Goal: Task Accomplishment & Management: Complete application form

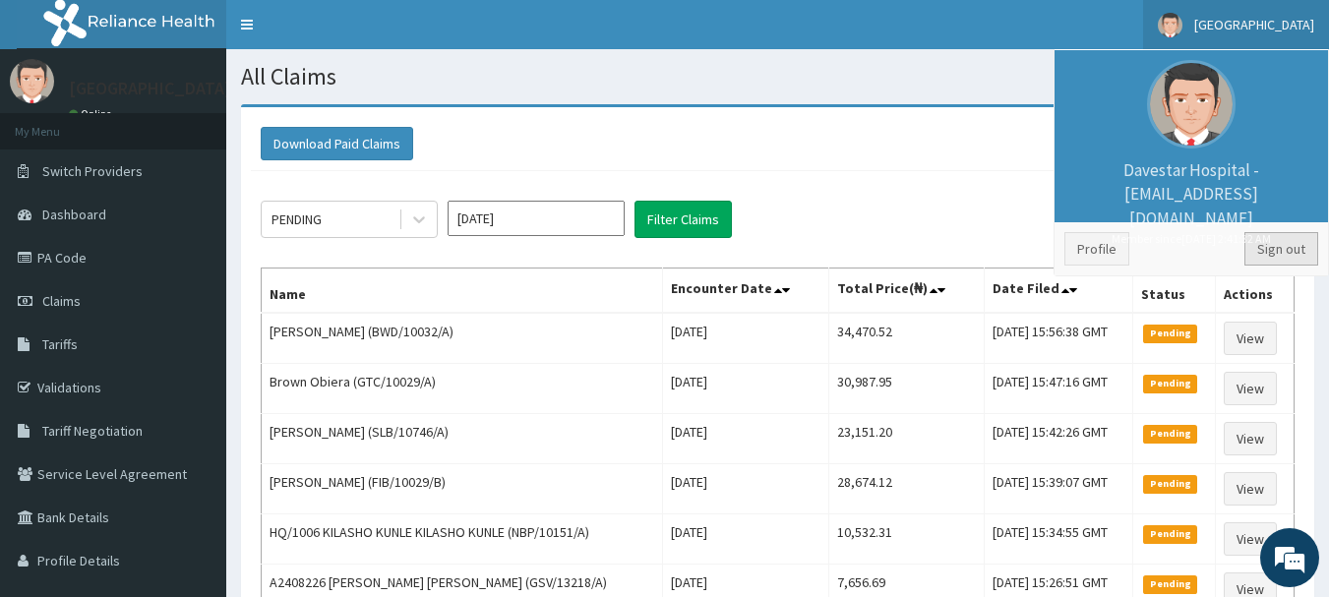
click at [1281, 260] on link "Sign out" at bounding box center [1281, 248] width 74 height 33
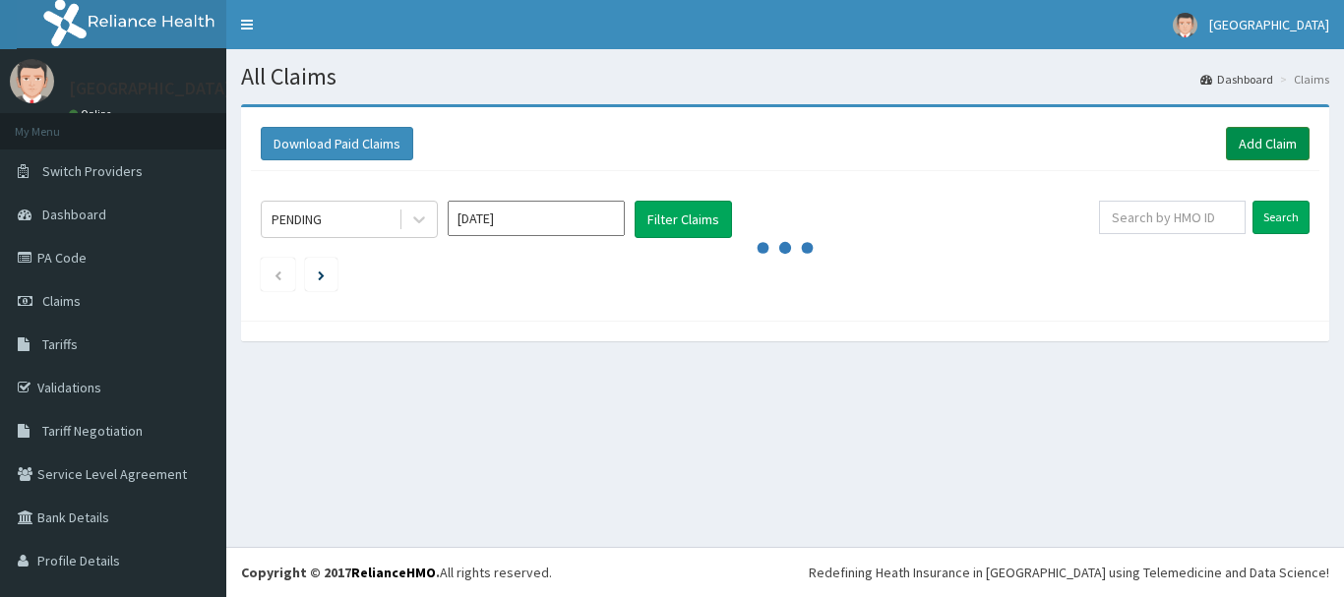
click at [1232, 144] on link "Add Claim" at bounding box center [1268, 143] width 84 height 33
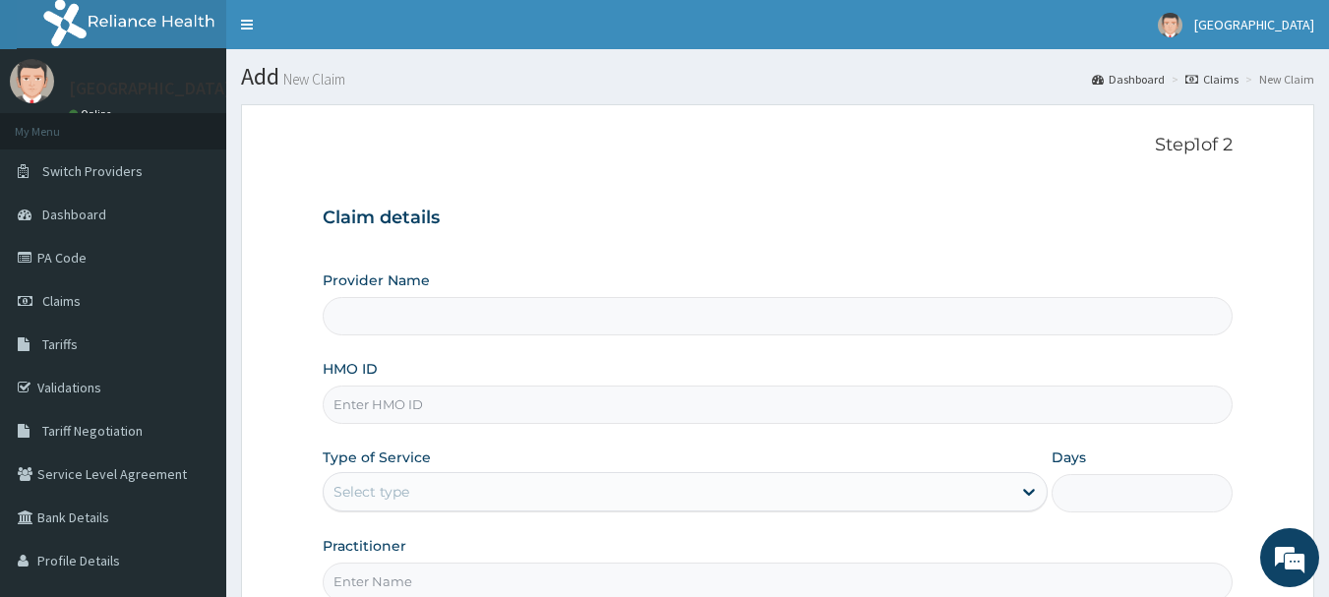
click at [606, 396] on input "HMO ID" at bounding box center [778, 405] width 911 height 38
type input "[GEOGRAPHIC_DATA]"
type input "APO/10022/D"
click at [487, 486] on div "Select type" at bounding box center [668, 491] width 688 height 31
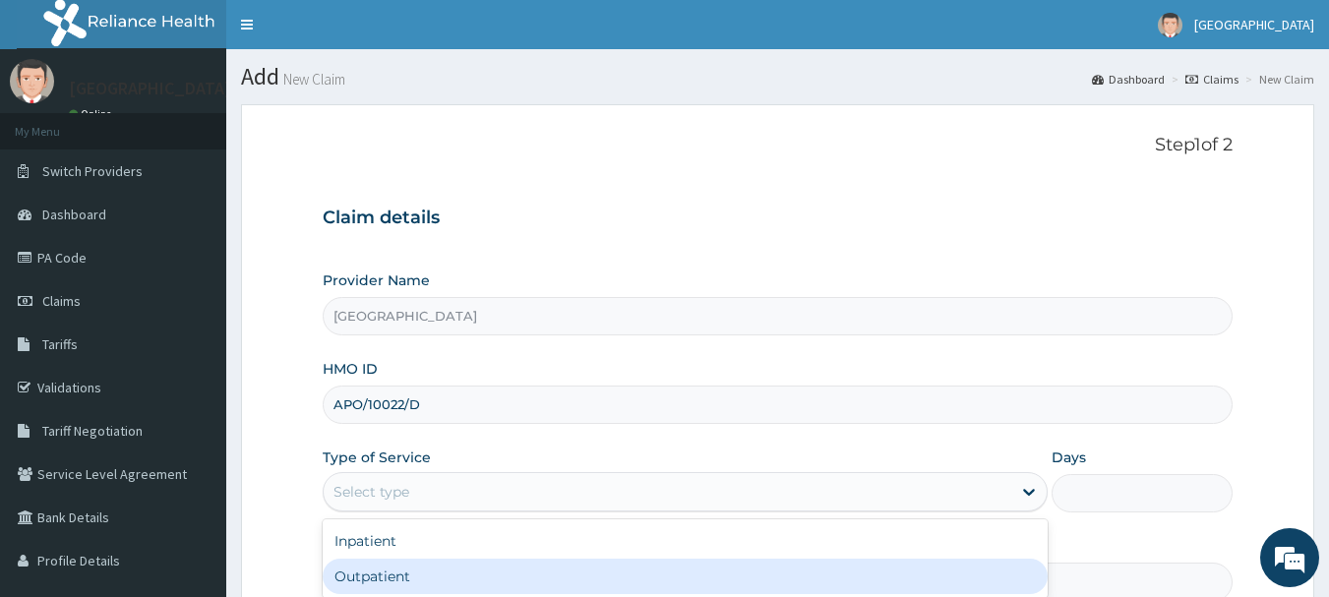
click at [397, 576] on div "Outpatient" at bounding box center [685, 576] width 725 height 35
type input "1"
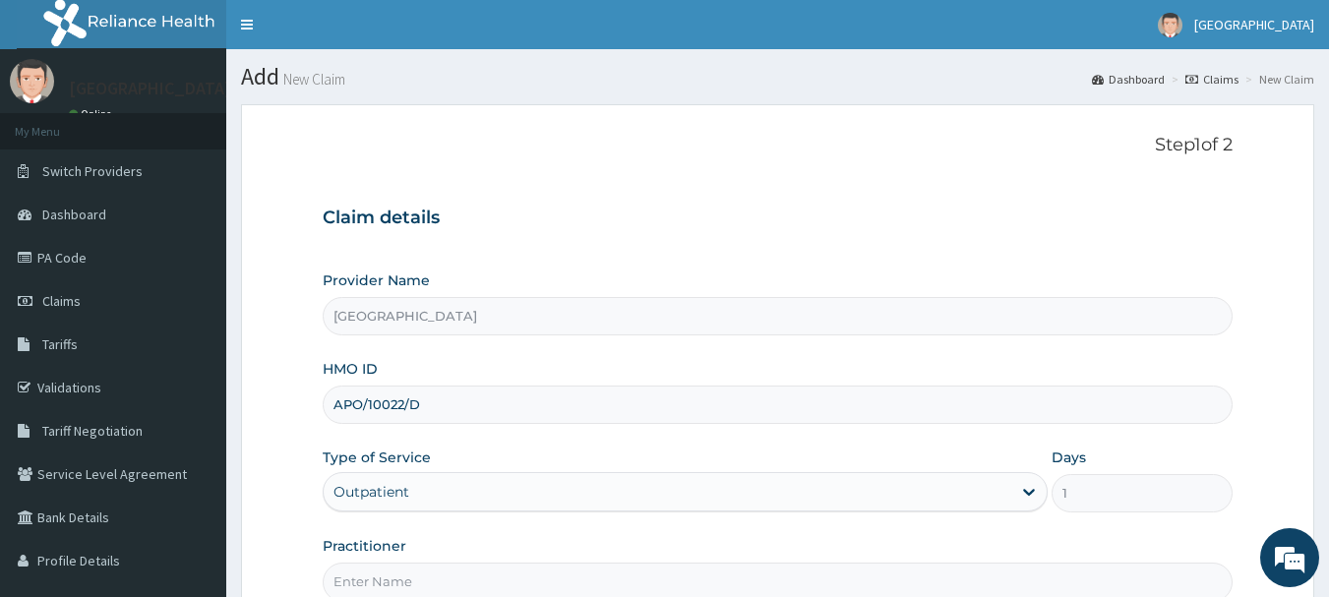
click at [397, 579] on input "Practitioner" at bounding box center [778, 582] width 911 height 38
type input "AKINOLA"
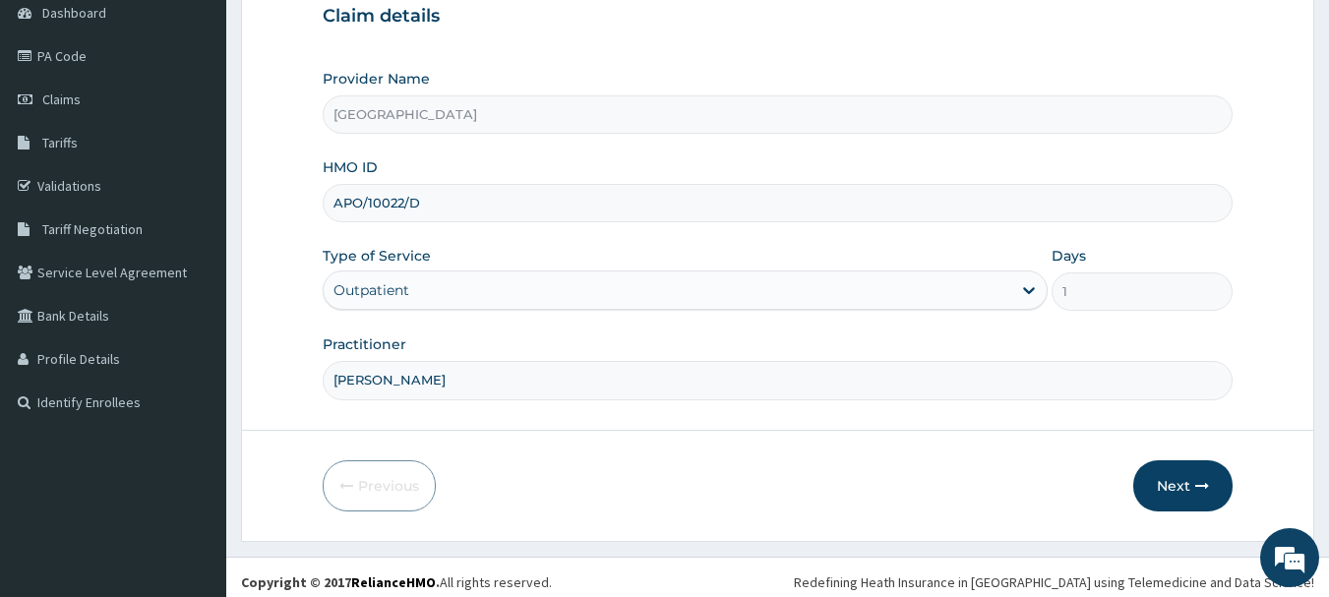
scroll to position [211, 0]
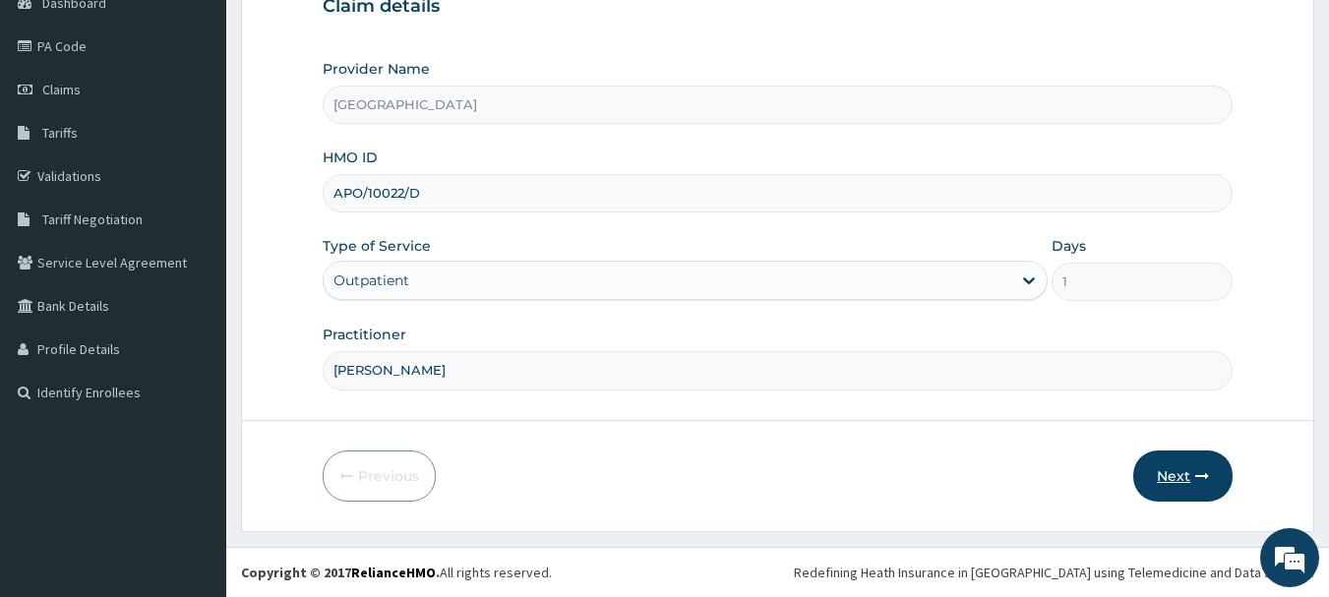
click at [1176, 469] on button "Next" at bounding box center [1182, 476] width 99 height 51
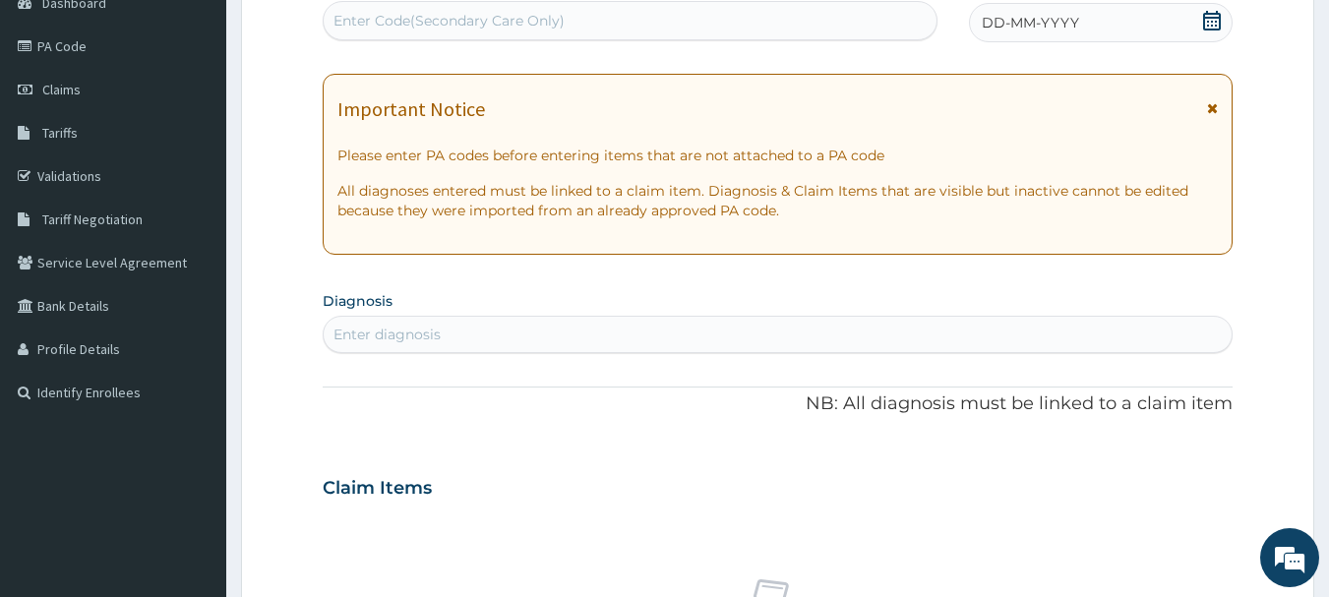
click at [1108, 28] on div "DD-MM-YYYY" at bounding box center [1101, 22] width 264 height 39
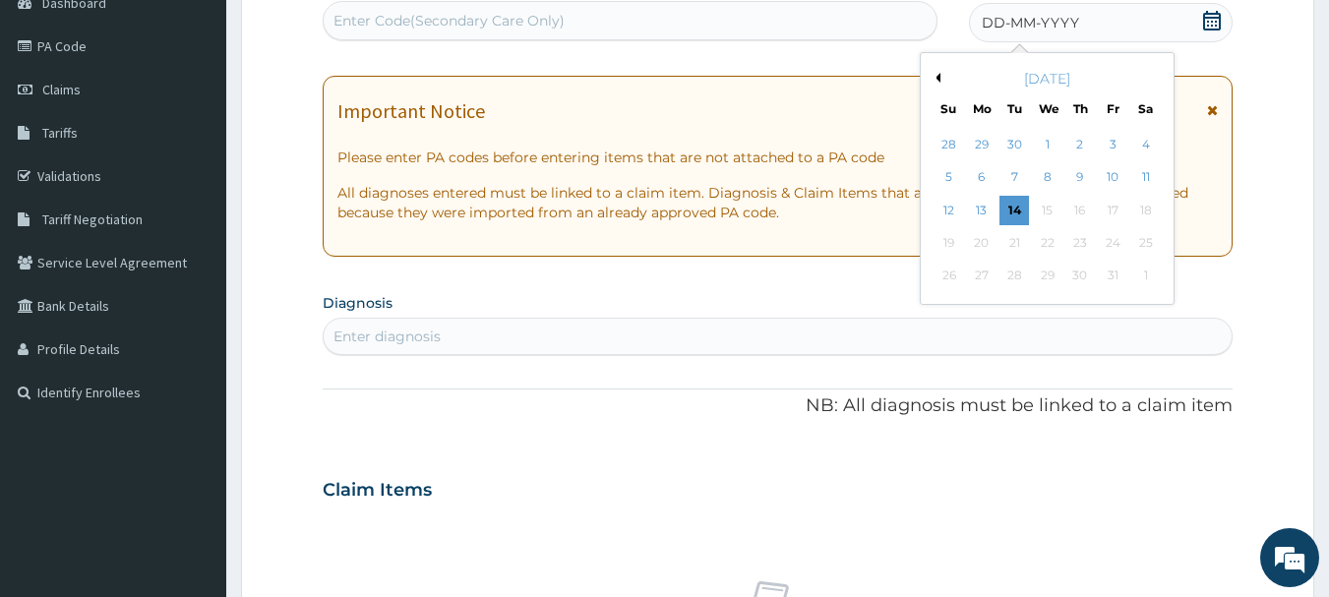
drag, startPoint x: 984, startPoint y: 204, endPoint x: 959, endPoint y: 212, distance: 26.1
click at [982, 204] on div "13" at bounding box center [982, 211] width 30 height 30
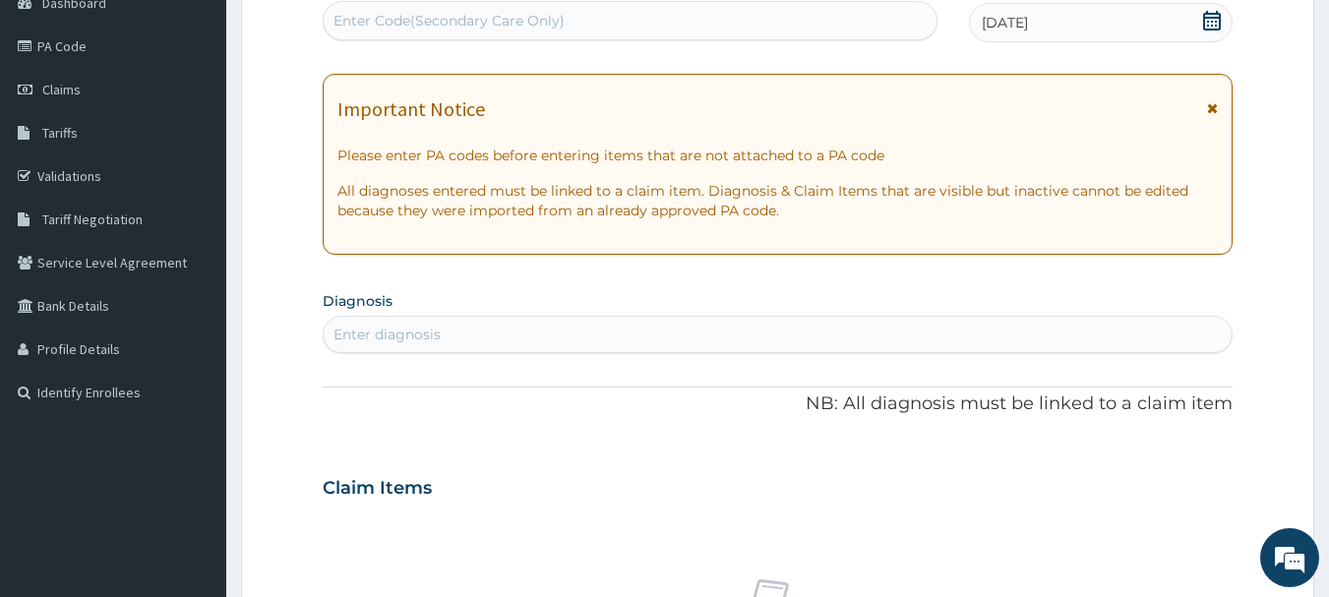
click at [710, 328] on div "Enter diagnosis" at bounding box center [778, 334] width 909 height 31
type input "FEVER"
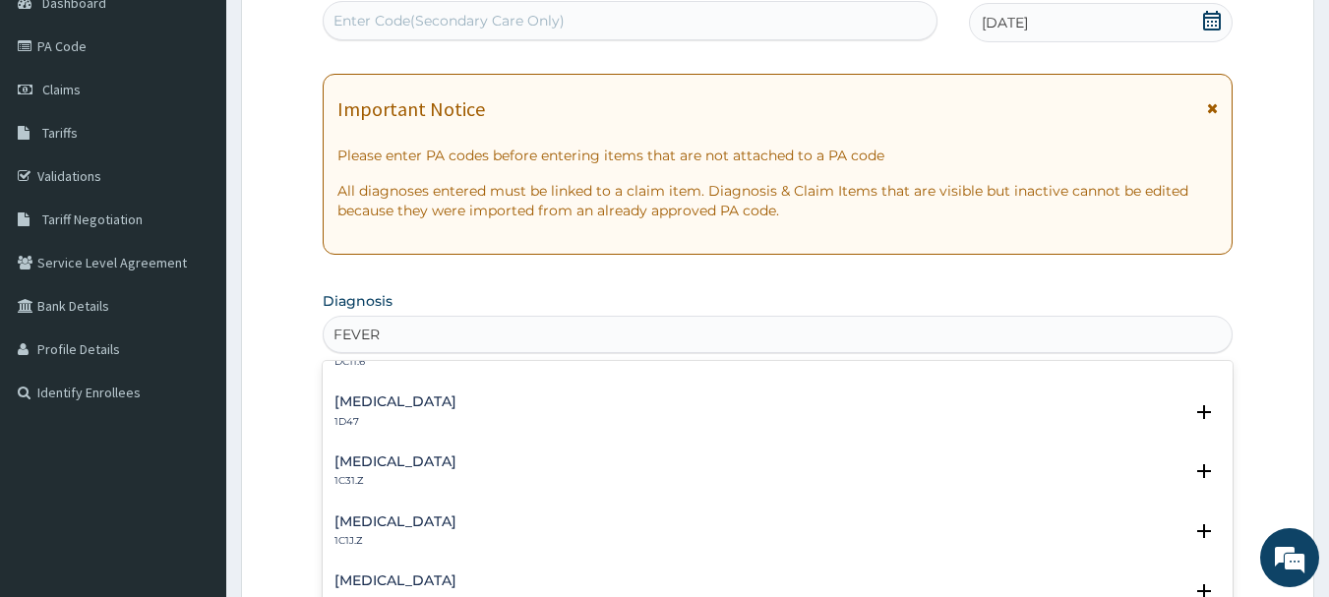
scroll to position [773, 0]
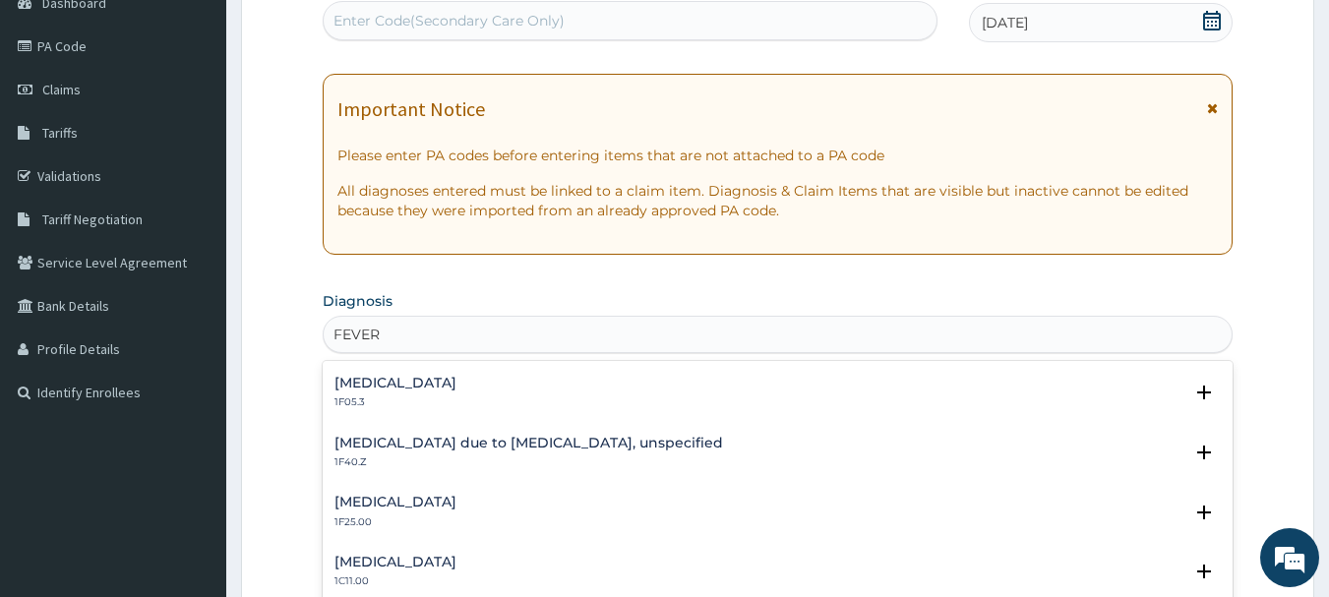
click at [636, 447] on h4 "Malaria due to Plasmodium falciparum, unspecified" at bounding box center [528, 443] width 389 height 15
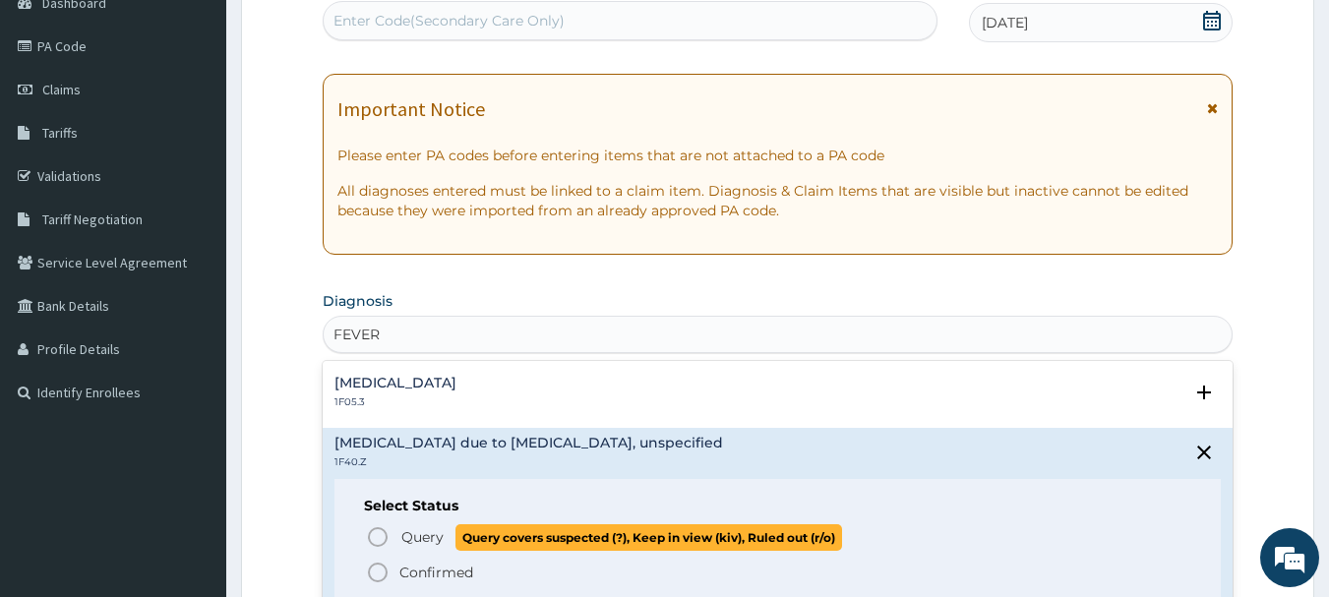
click at [377, 528] on circle "status option query" at bounding box center [378, 537] width 18 height 18
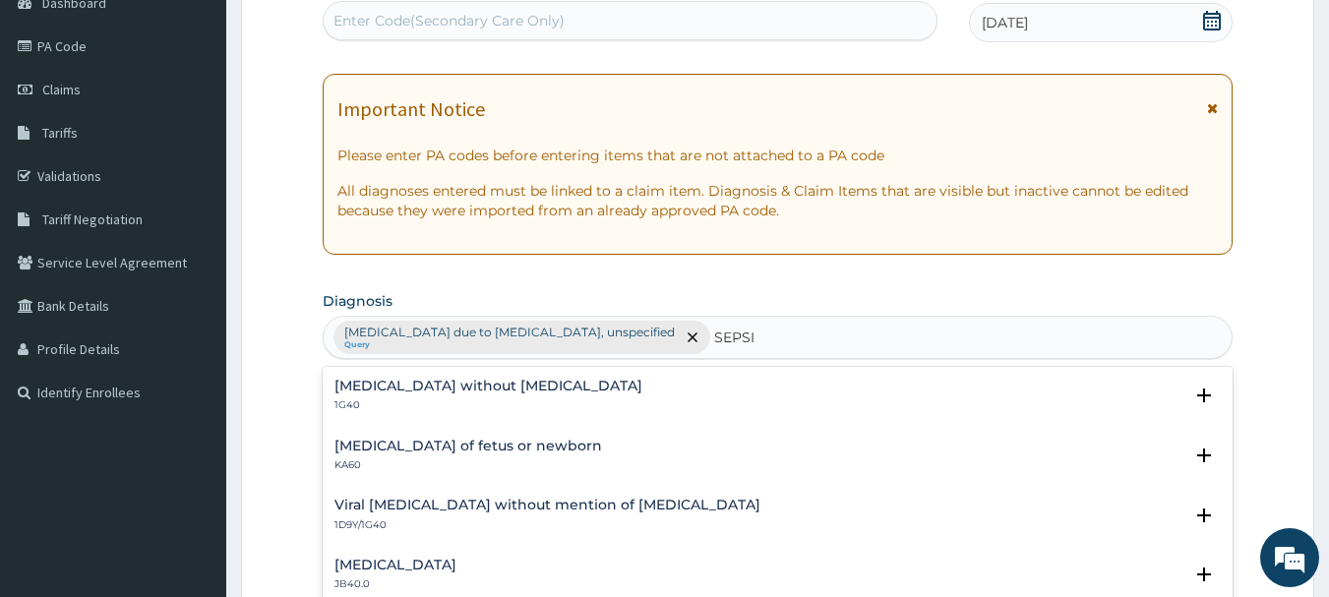
type input "SEPSIS"
click at [468, 382] on h4 "Sepsis without septic shock" at bounding box center [488, 386] width 308 height 15
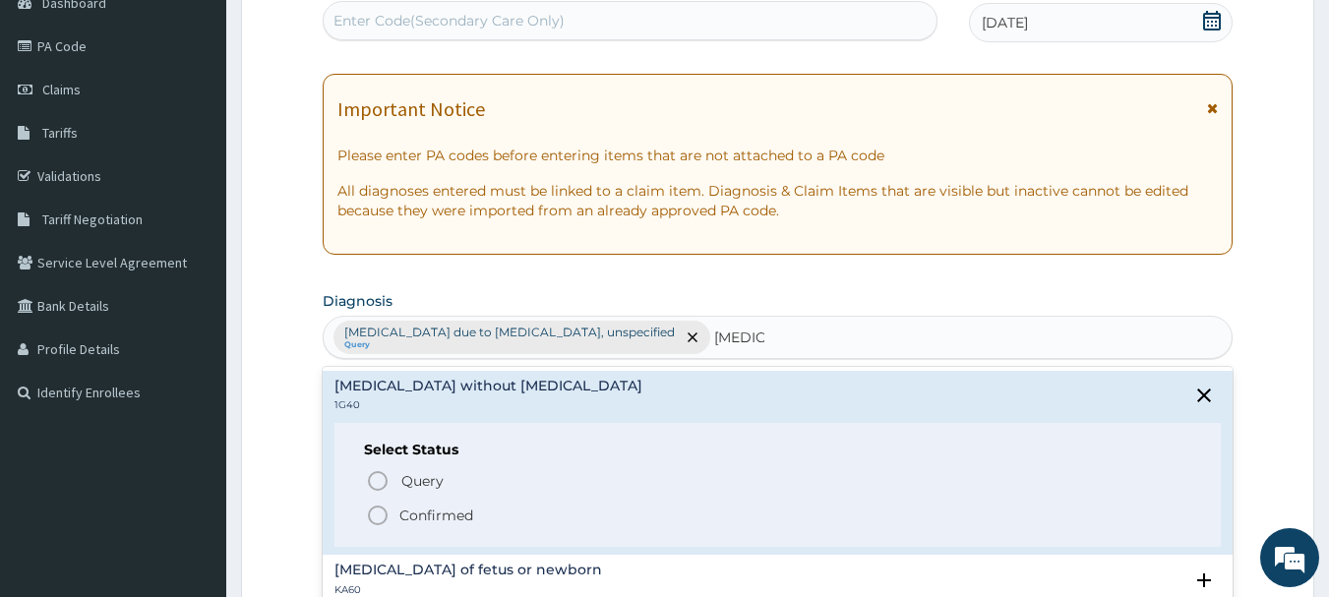
click at [383, 512] on icon "status option filled" at bounding box center [378, 516] width 24 height 24
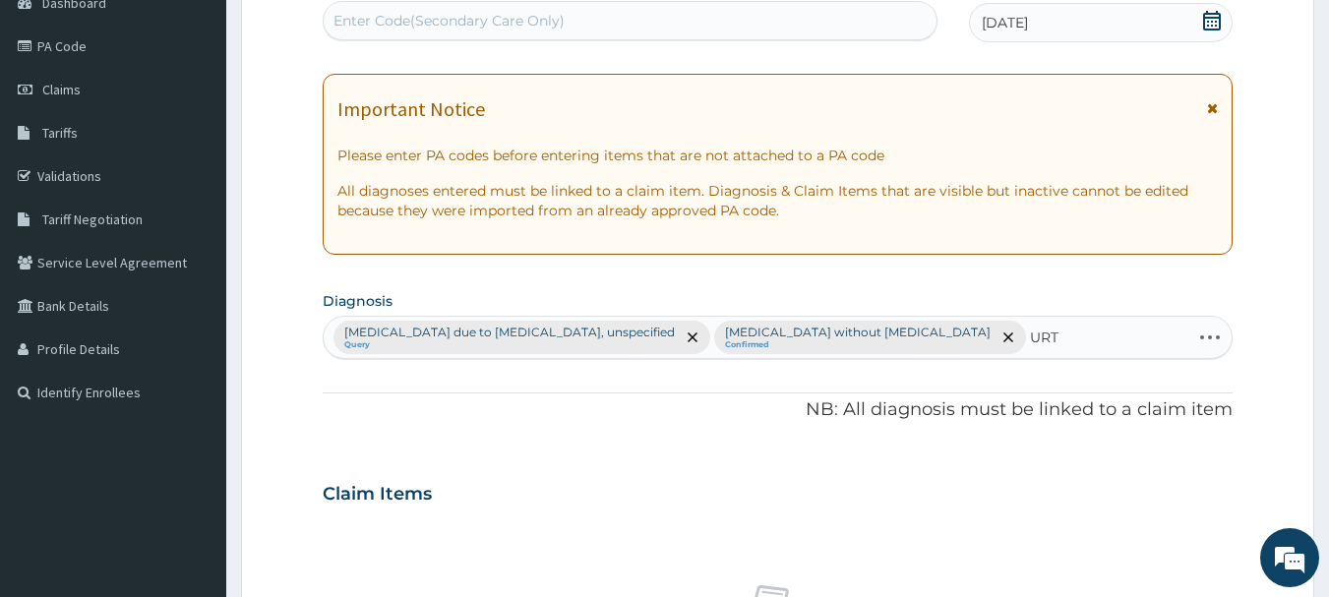
type input "URTI"
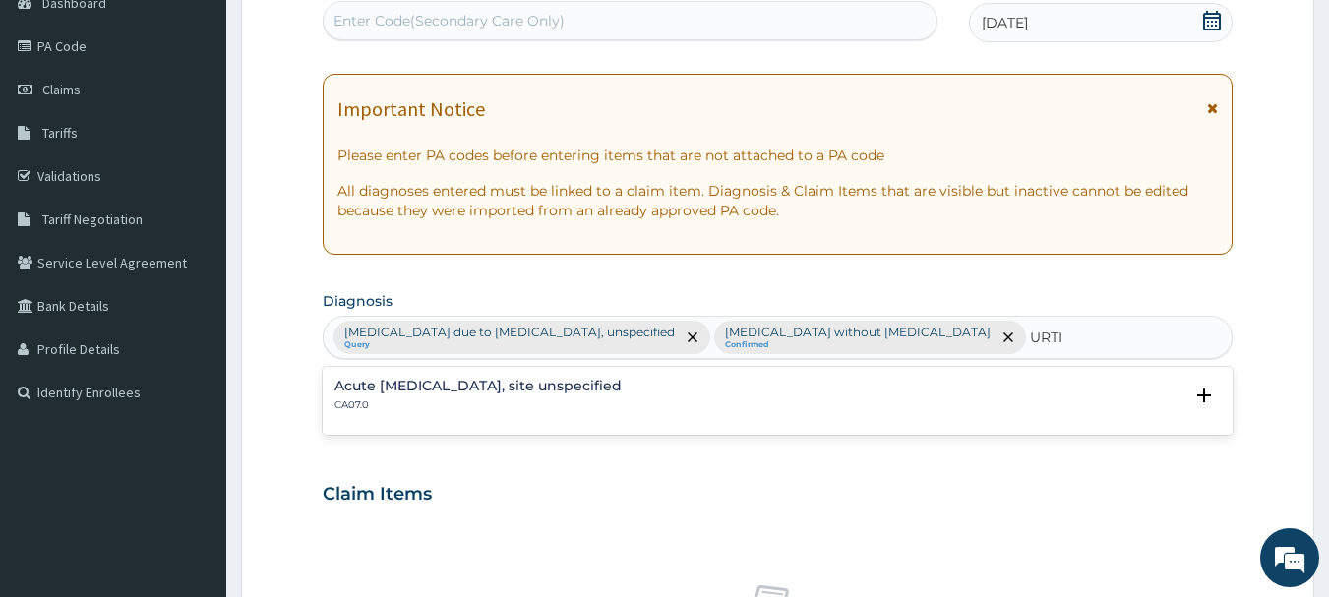
click at [441, 391] on h4 "Acute upper respiratory infection, site unspecified" at bounding box center [477, 386] width 287 height 15
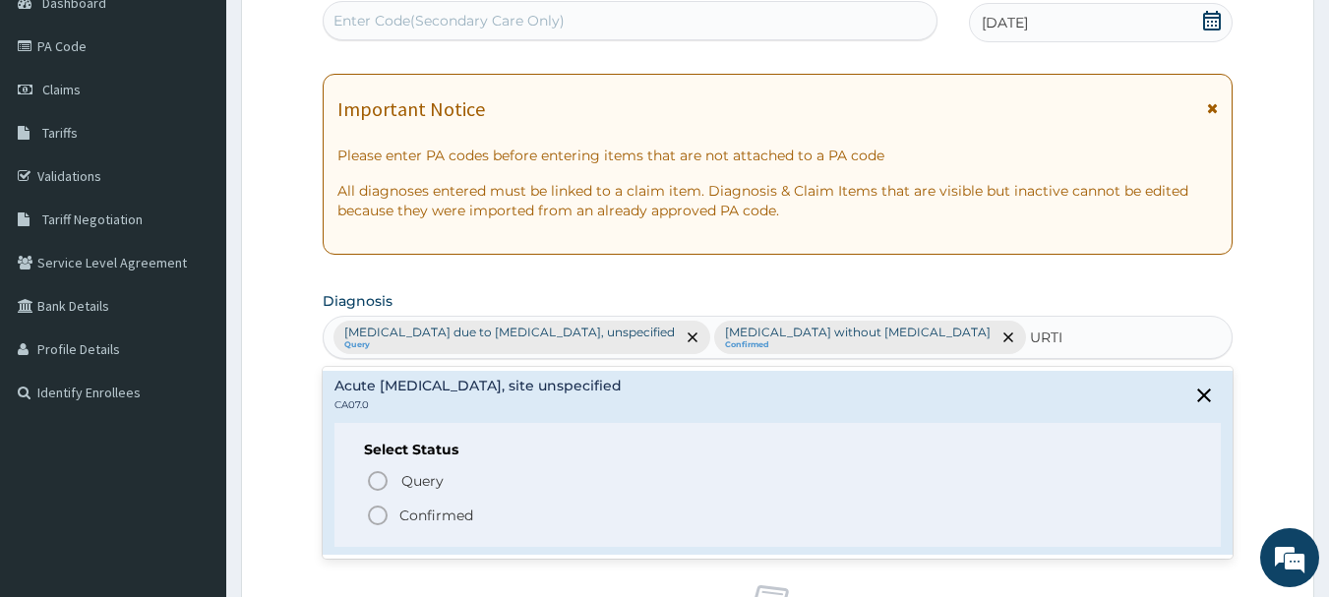
click at [377, 515] on icon "status option filled" at bounding box center [378, 516] width 24 height 24
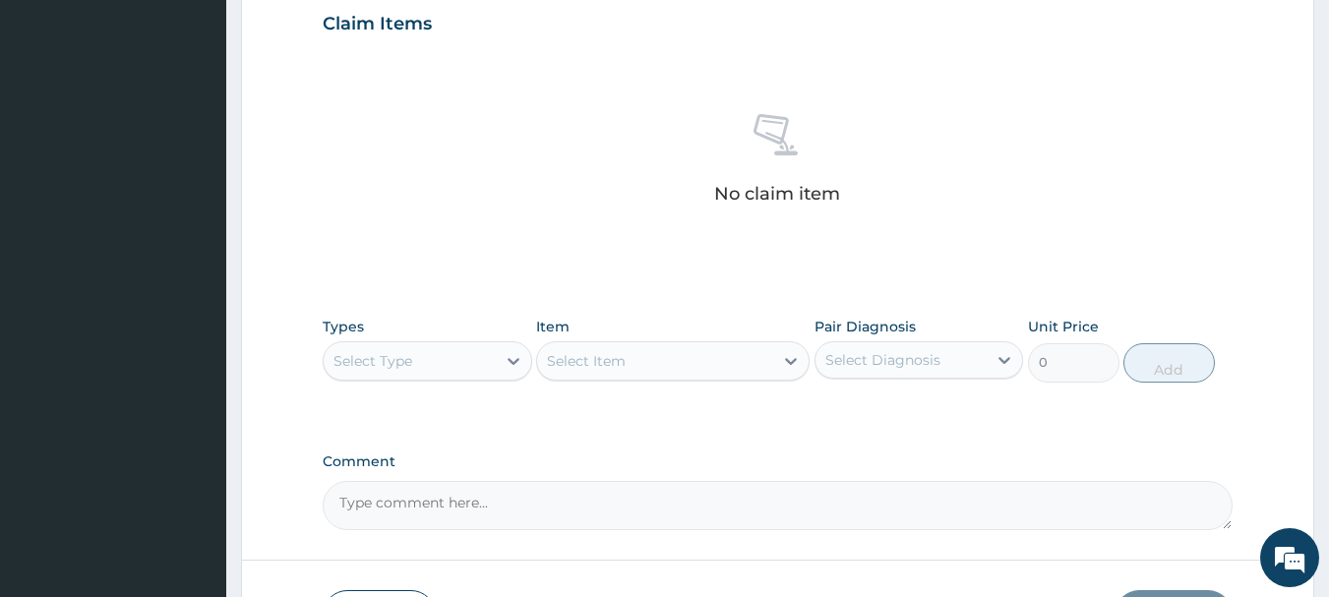
scroll to position [859, 0]
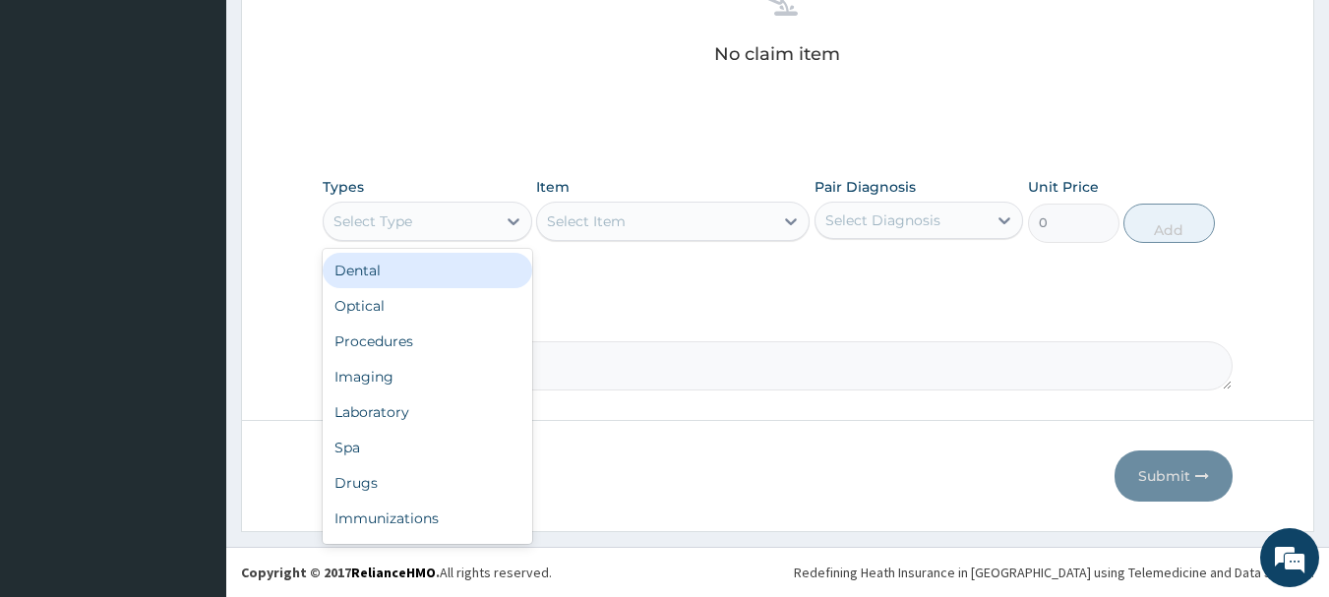
click at [393, 229] on div "Select Type" at bounding box center [372, 221] width 79 height 20
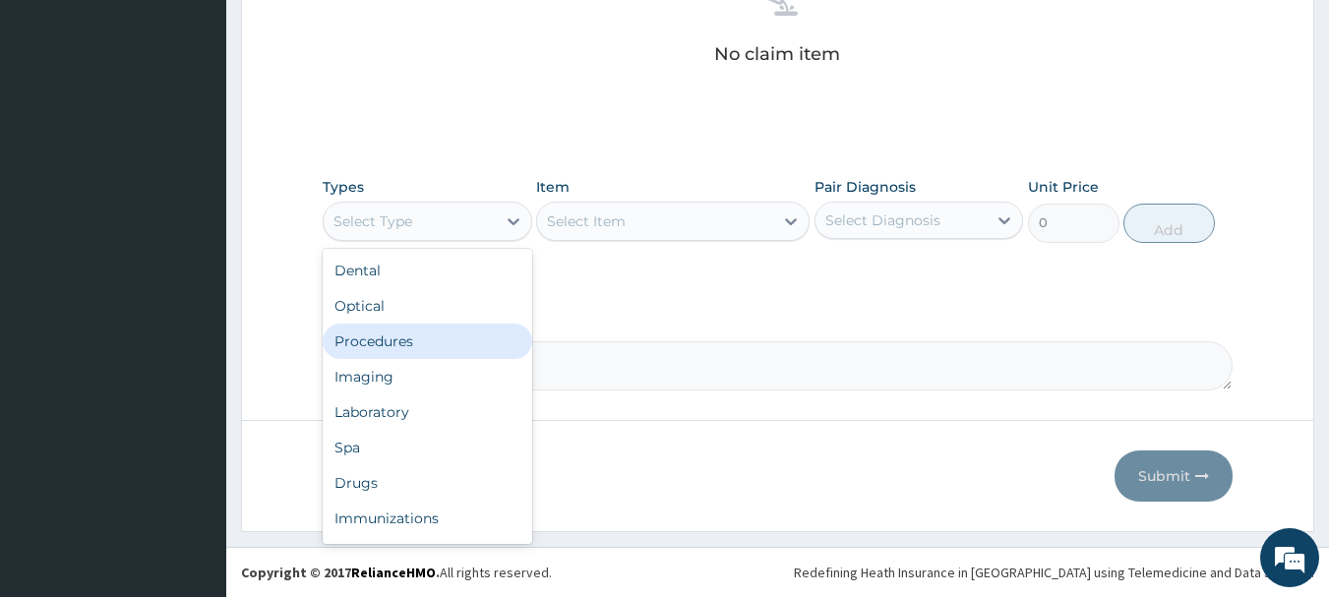
click at [409, 333] on div "Procedures" at bounding box center [428, 341] width 210 height 35
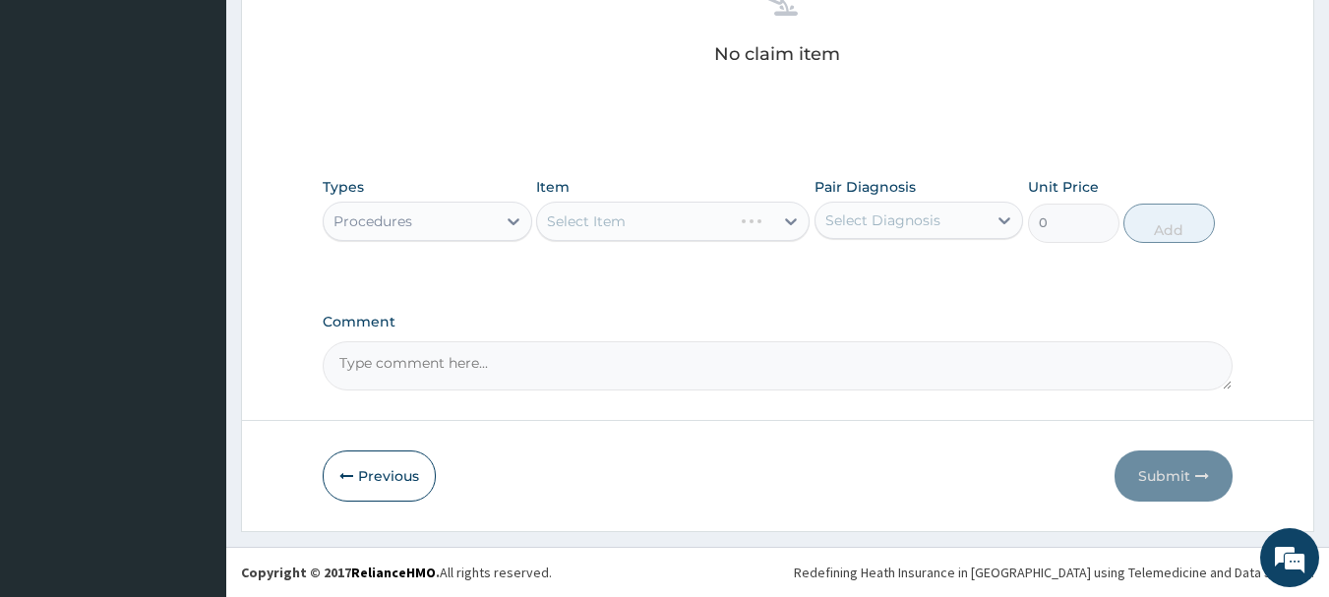
click at [707, 215] on div "Select Item" at bounding box center [672, 221] width 273 height 39
click at [707, 215] on div "Select Item" at bounding box center [655, 221] width 236 height 31
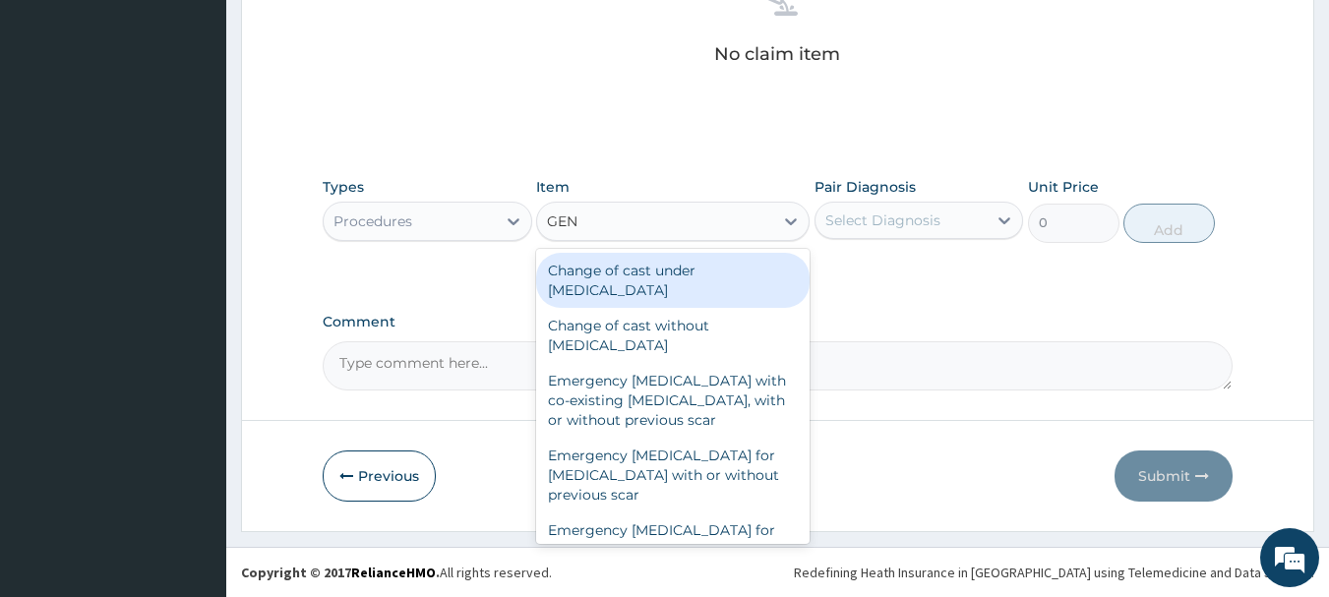
type input "GENE"
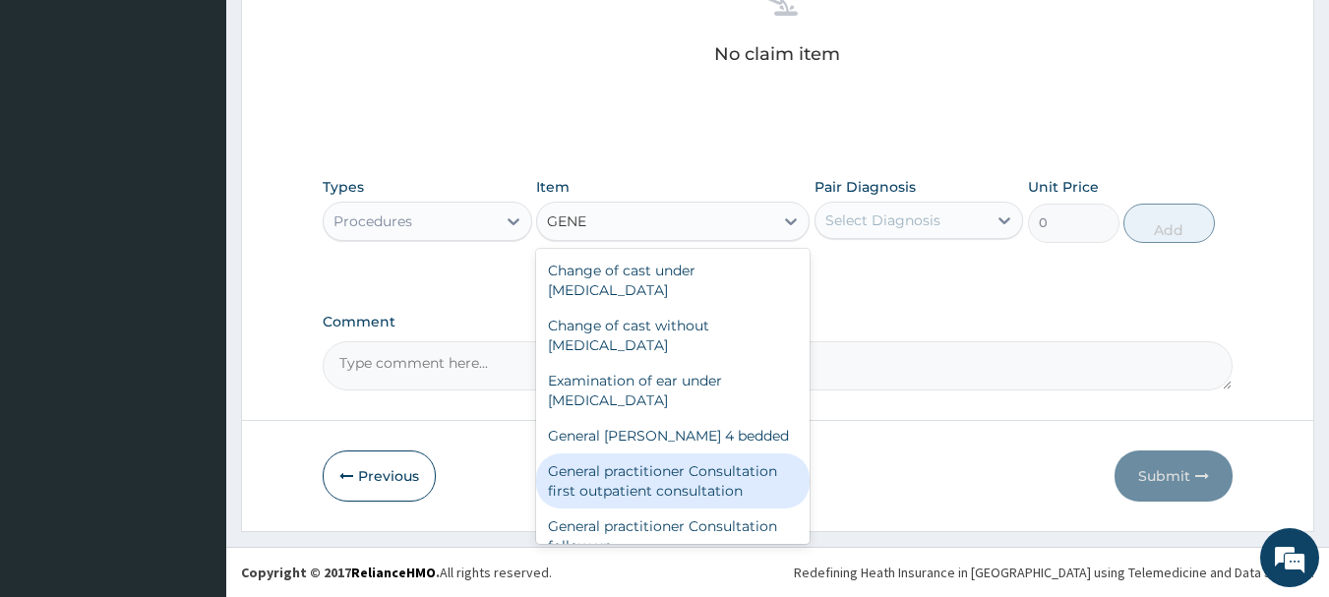
drag, startPoint x: 715, startPoint y: 477, endPoint x: 739, endPoint y: 449, distance: 37.0
click at [717, 477] on div "General practitioner Consultation first outpatient consultation" at bounding box center [672, 480] width 273 height 55
type input "3547.5"
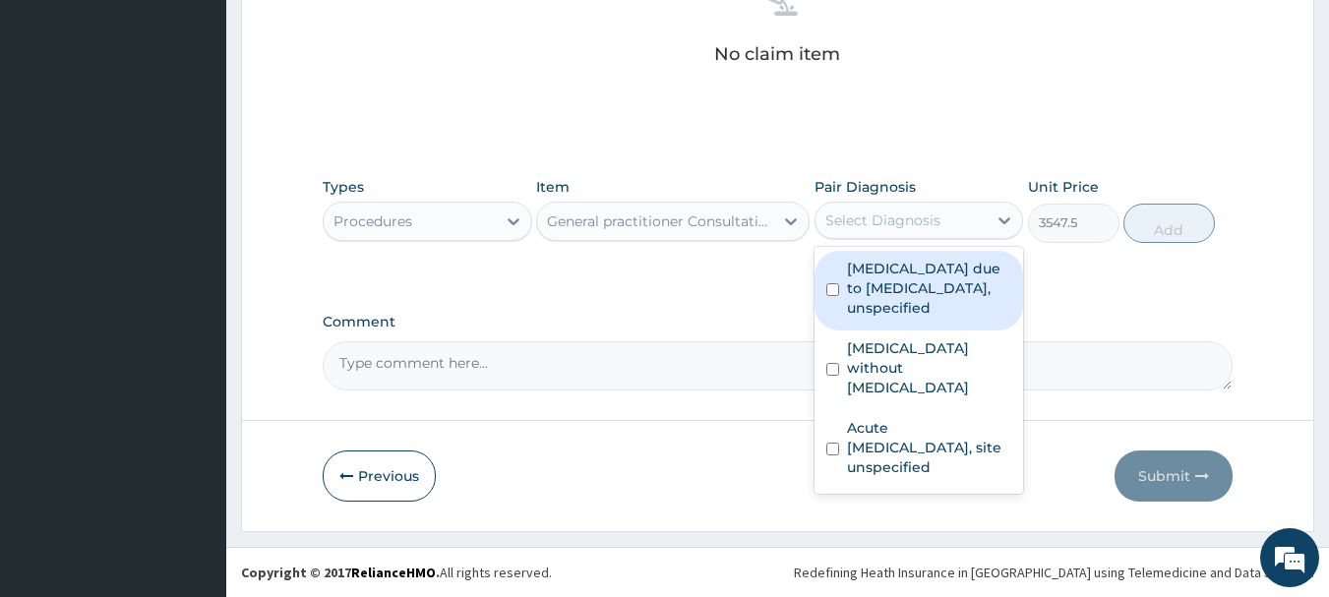
drag, startPoint x: 910, startPoint y: 216, endPoint x: 934, endPoint y: 283, distance: 70.9
click at [910, 217] on div "Select Diagnosis" at bounding box center [882, 221] width 115 height 20
drag, startPoint x: 937, startPoint y: 290, endPoint x: 955, endPoint y: 353, distance: 65.4
click at [937, 297] on label "Malaria due to Plasmodium falciparum, unspecified" at bounding box center [929, 288] width 165 height 59
checkbox input "true"
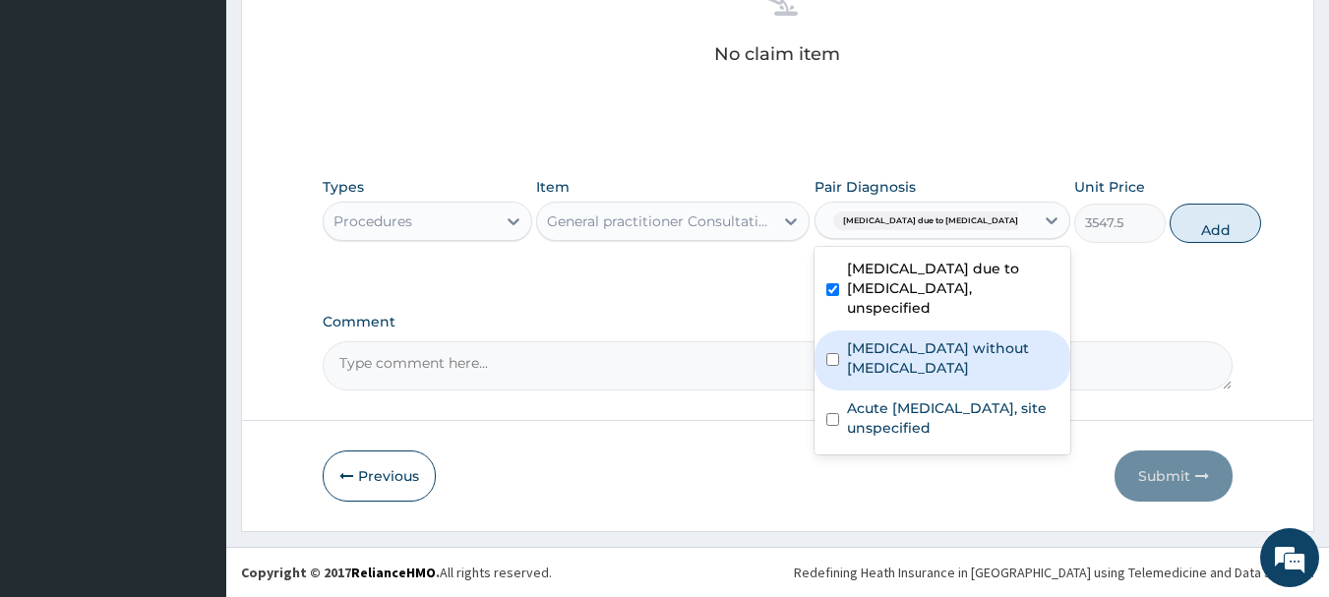
click at [958, 369] on label "Sepsis without septic shock" at bounding box center [952, 357] width 211 height 39
checkbox input "true"
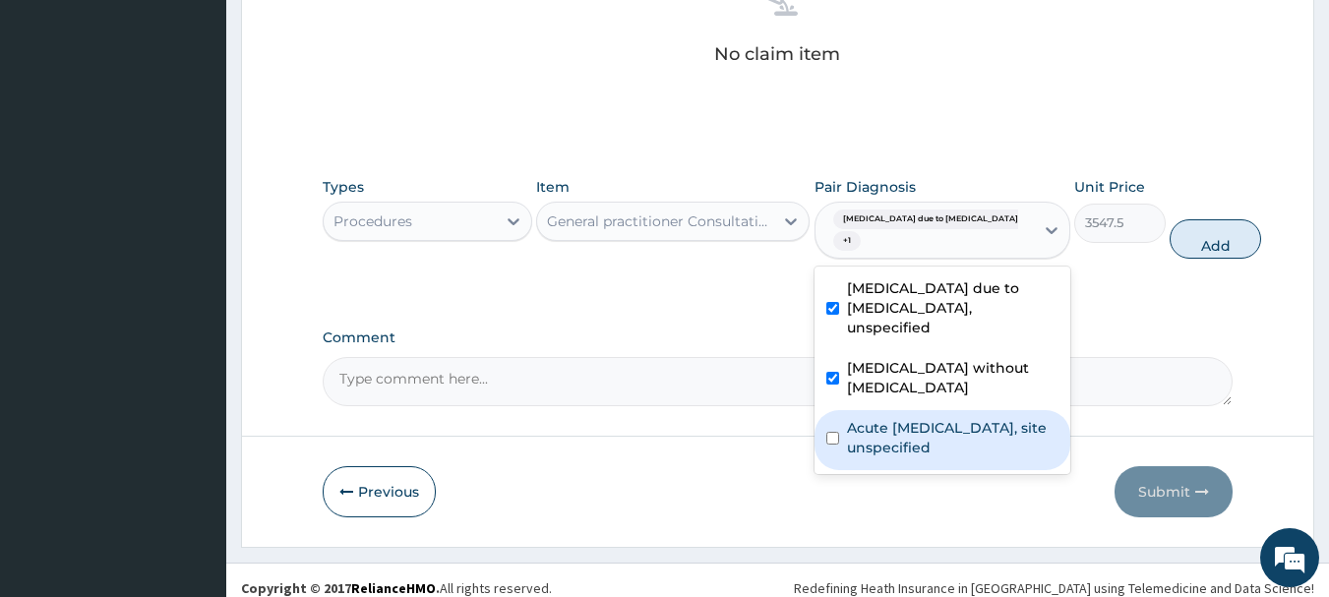
click at [957, 420] on label "Acute upper respiratory infection, site unspecified" at bounding box center [952, 437] width 211 height 39
checkbox input "true"
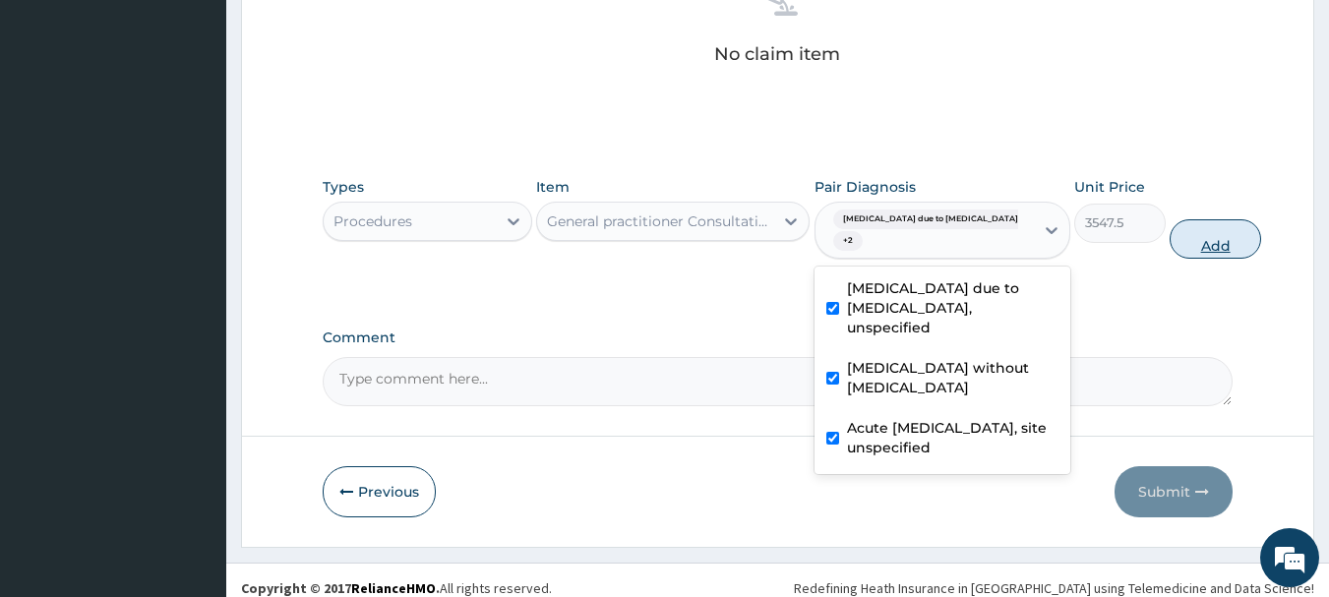
click at [1198, 235] on button "Add" at bounding box center [1215, 238] width 91 height 39
type input "0"
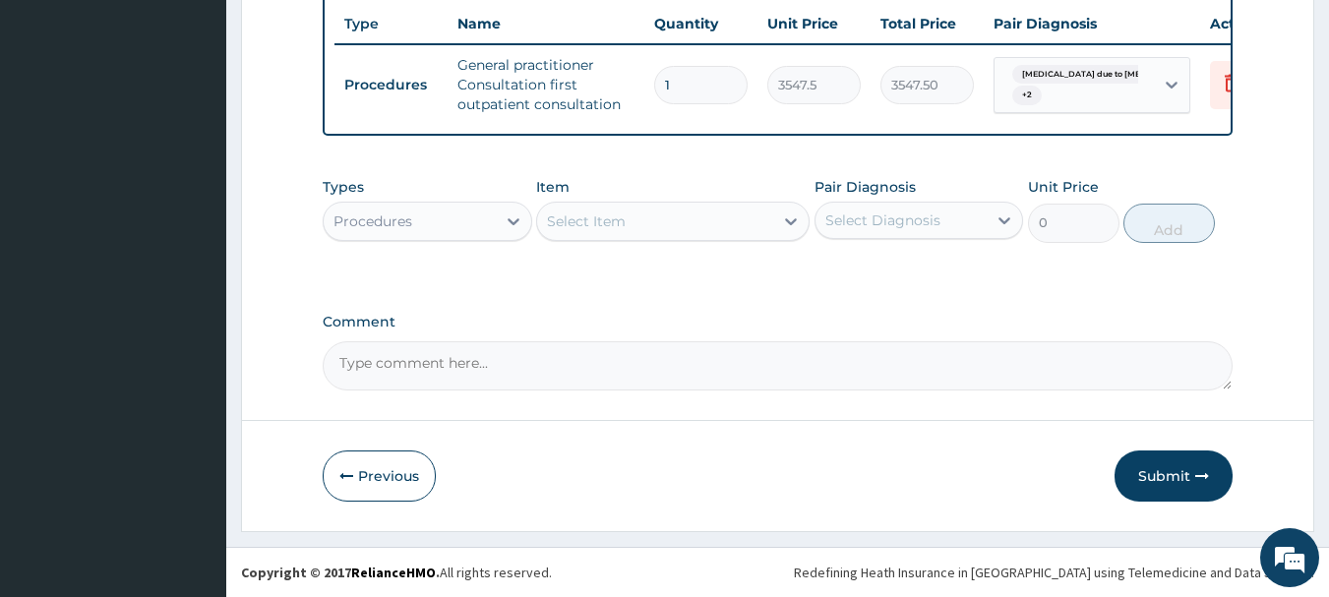
scroll to position [791, 0]
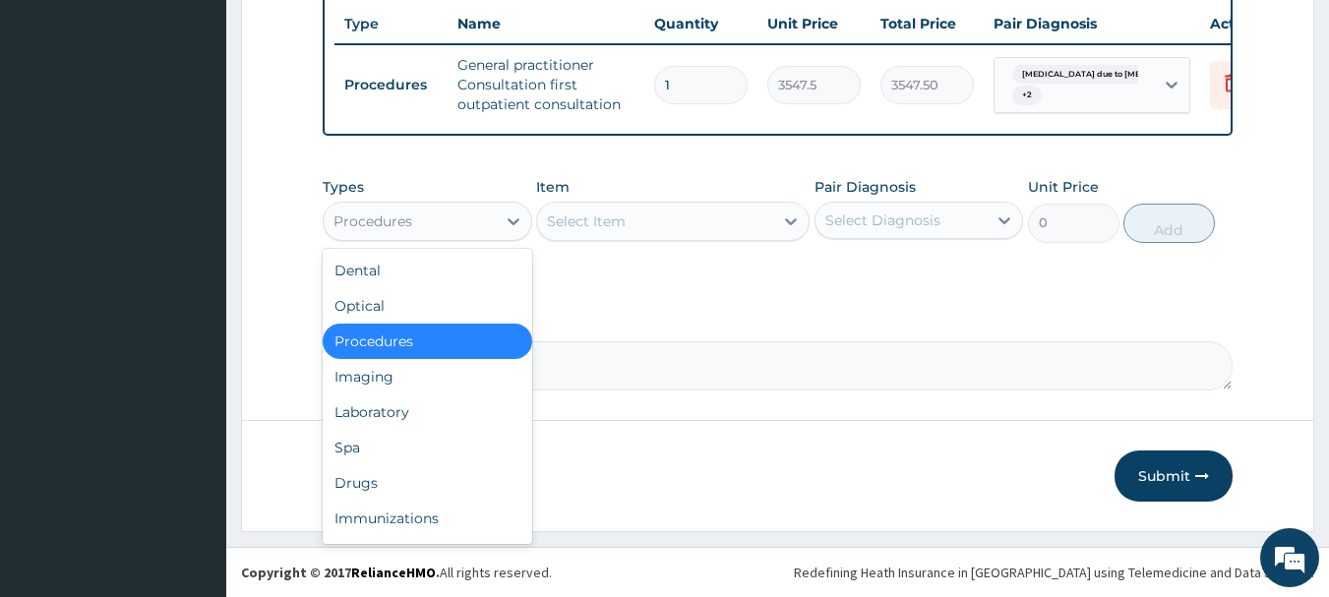
click at [444, 211] on div "Procedures" at bounding box center [410, 221] width 172 height 31
click at [413, 414] on div "Laboratory" at bounding box center [428, 411] width 210 height 35
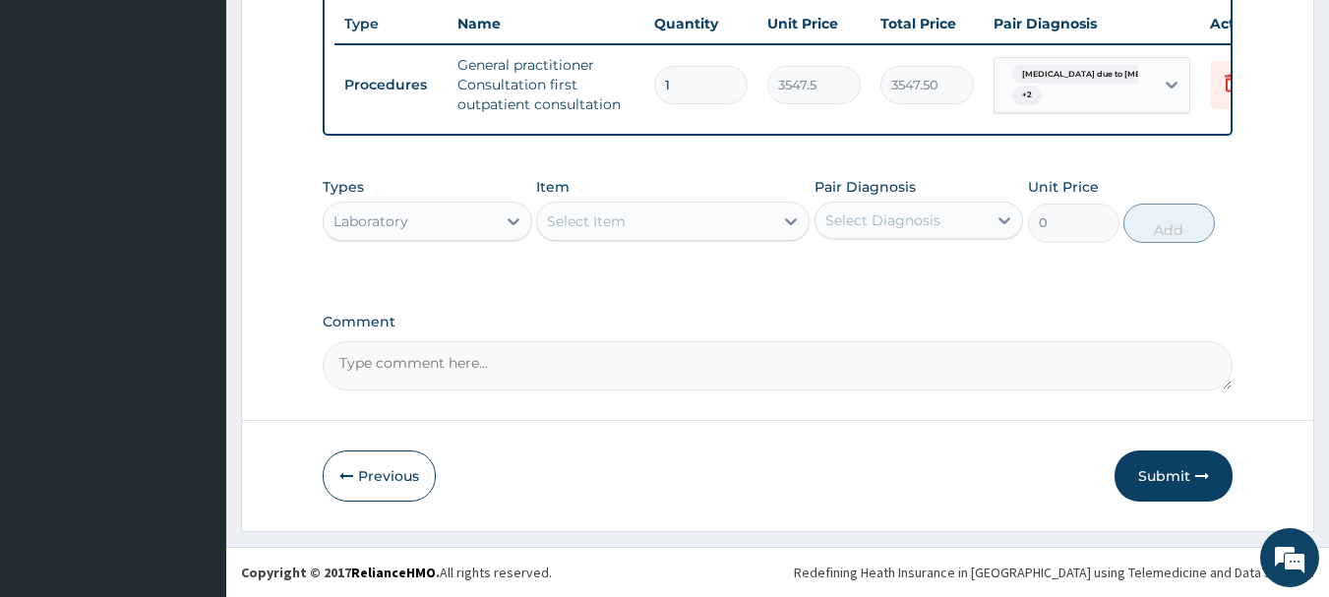
click at [719, 213] on div "Select Item" at bounding box center [655, 221] width 236 height 31
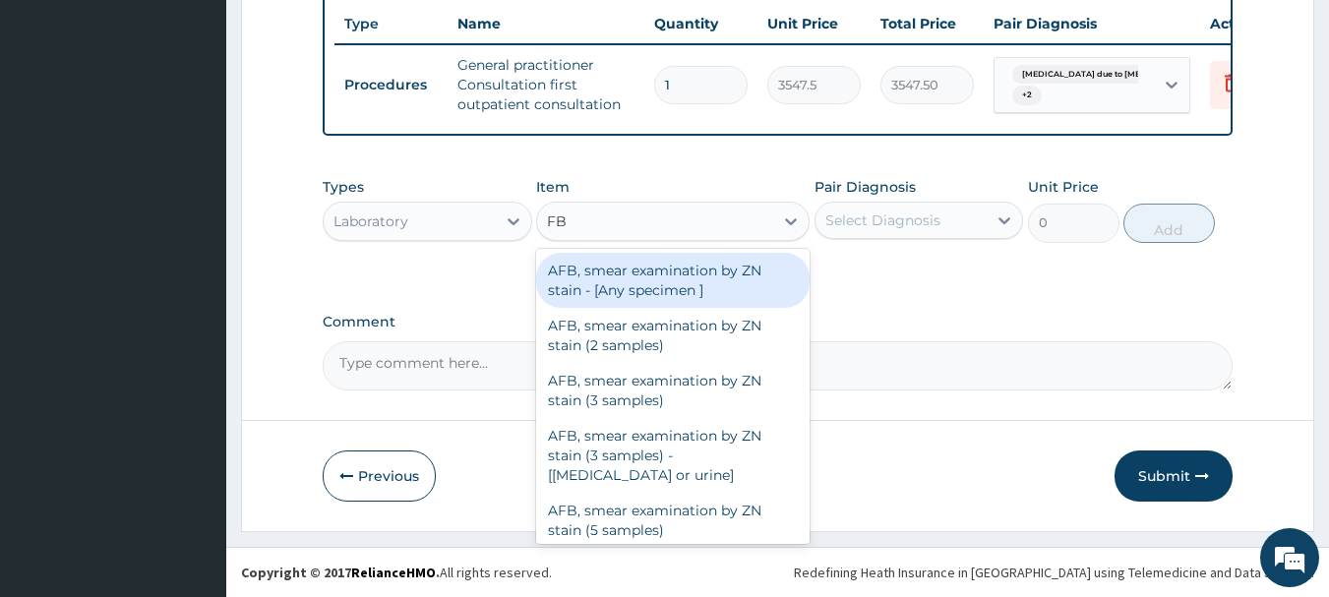
type input "FBC"
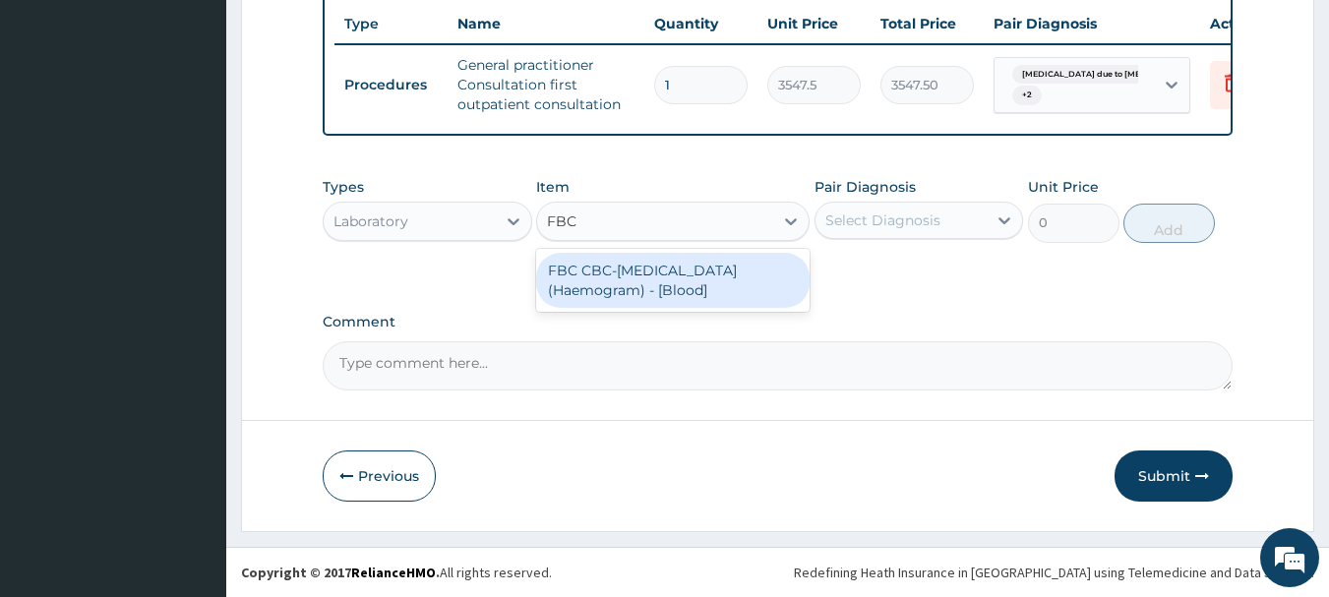
click at [614, 259] on div "FBC CBC-Complete Blood Count (Haemogram) - [Blood]" at bounding box center [672, 280] width 273 height 55
type input "4300"
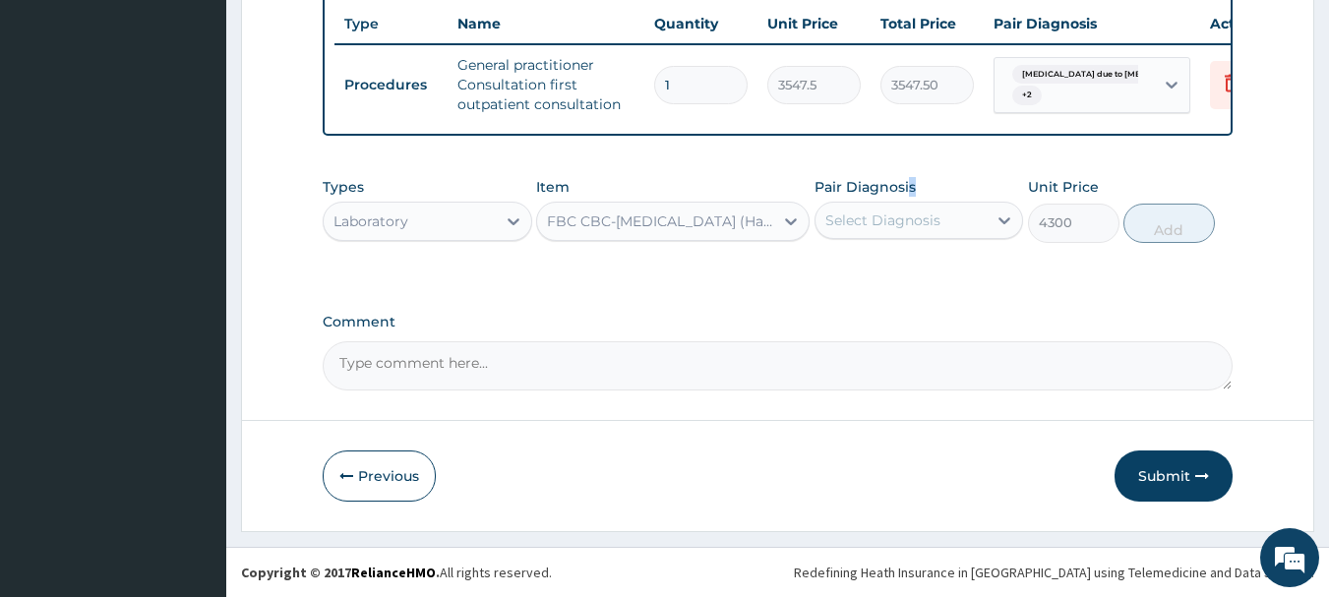
click at [915, 184] on div "Pair Diagnosis Select Diagnosis" at bounding box center [920, 209] width 210 height 65
click at [946, 216] on div "Select Diagnosis" at bounding box center [901, 220] width 172 height 31
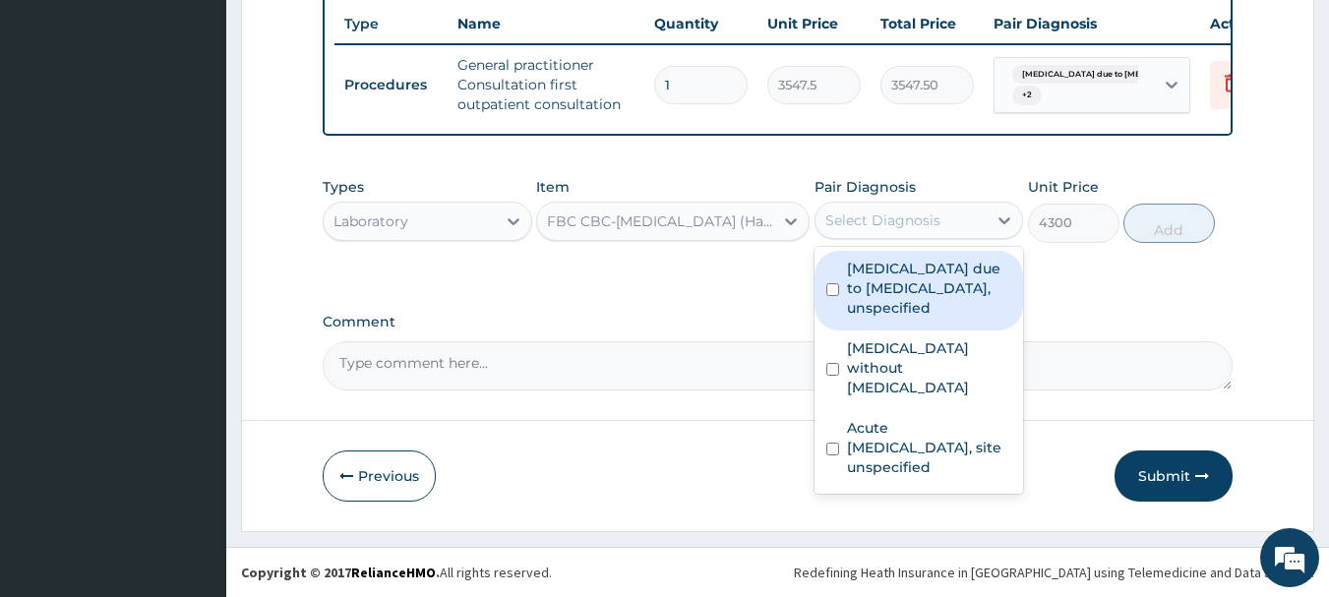
drag, startPoint x: 950, startPoint y: 268, endPoint x: 958, endPoint y: 364, distance: 96.7
click at [950, 274] on label "Malaria due to Plasmodium falciparum, unspecified" at bounding box center [929, 288] width 165 height 59
checkbox input "true"
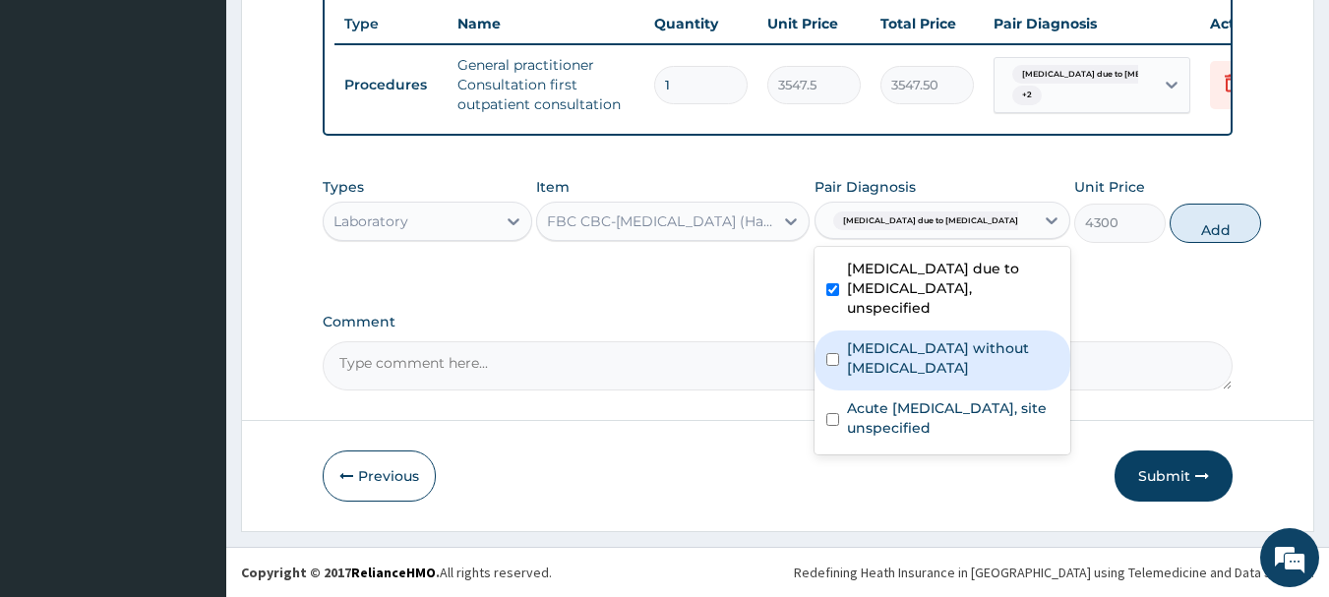
drag, startPoint x: 956, startPoint y: 375, endPoint x: 969, endPoint y: 421, distance: 48.0
click at [956, 376] on label "Sepsis without septic shock" at bounding box center [952, 357] width 211 height 39
checkbox input "true"
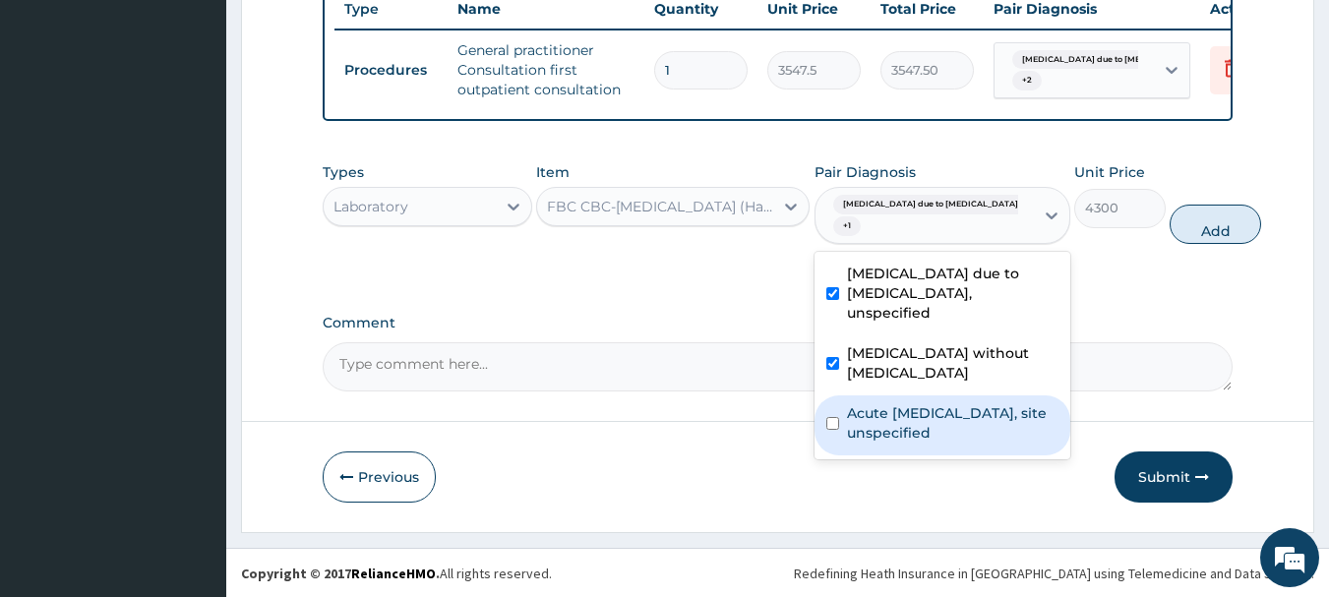
click at [967, 438] on label "Acute upper respiratory infection, site unspecified" at bounding box center [952, 422] width 211 height 39
checkbox input "true"
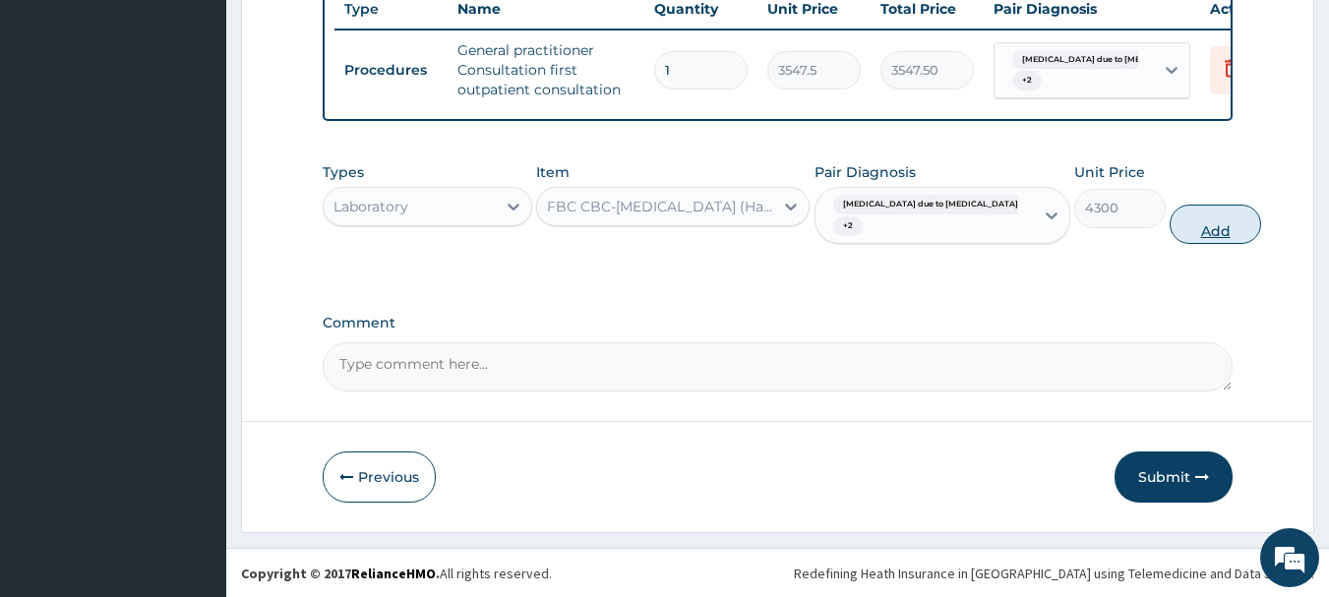
click at [1173, 240] on button "Add" at bounding box center [1215, 224] width 91 height 39
type input "0"
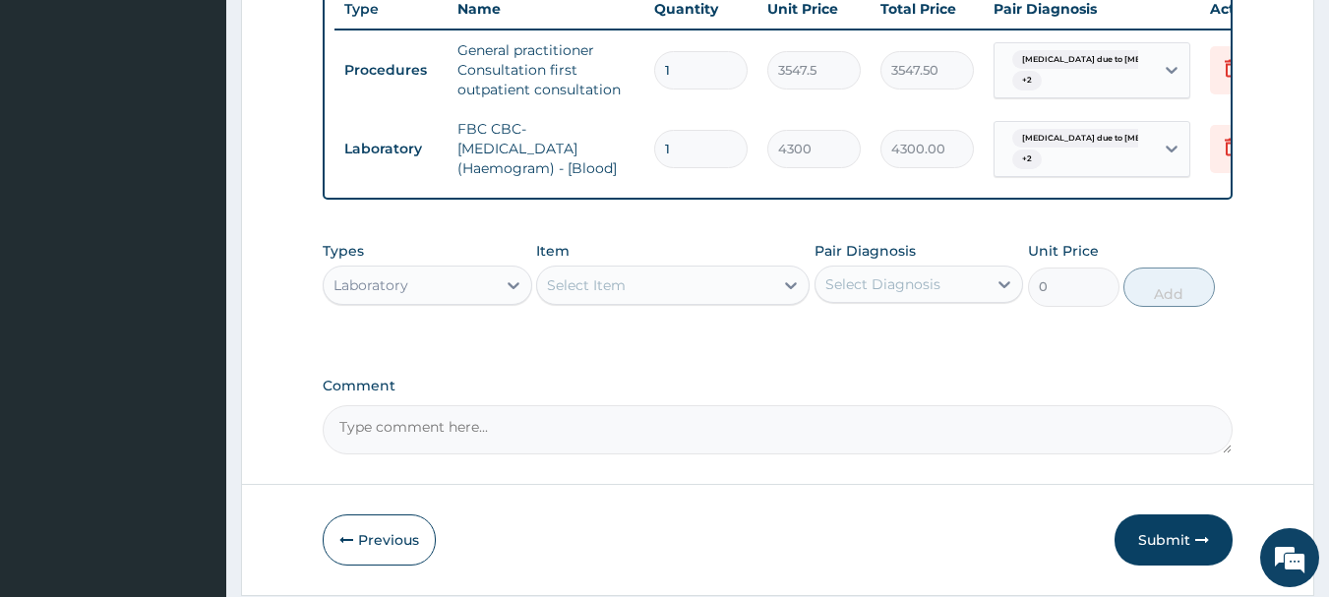
click at [674, 301] on div "Select Item" at bounding box center [655, 285] width 236 height 31
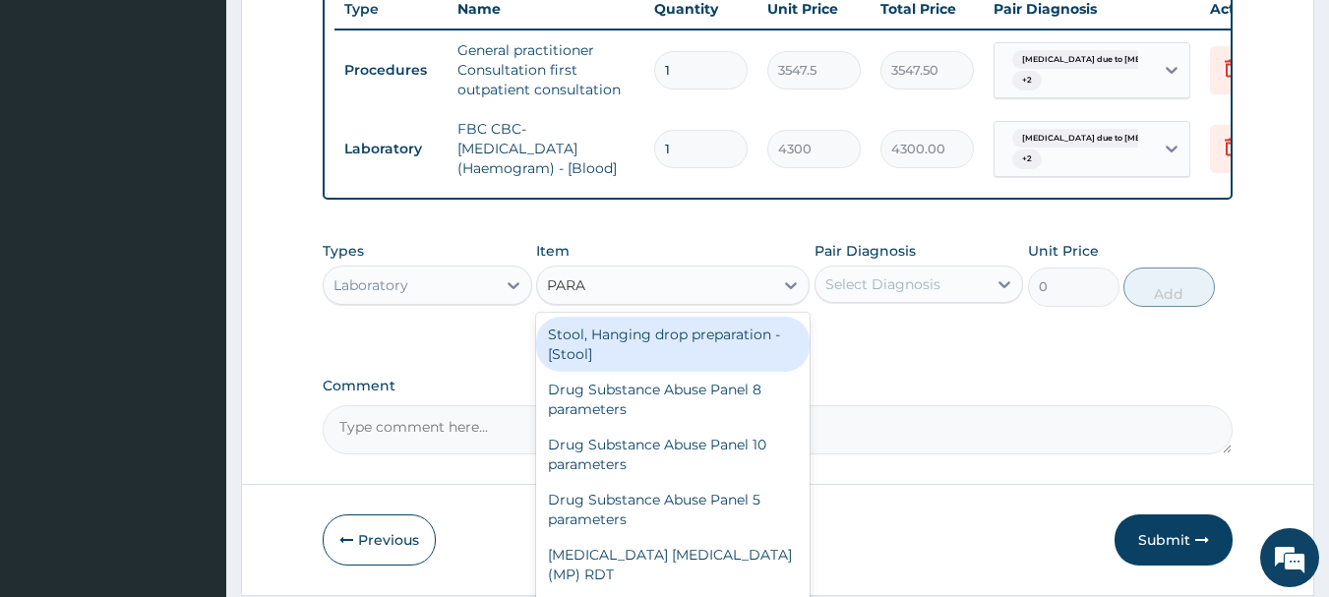
type input "PARAS"
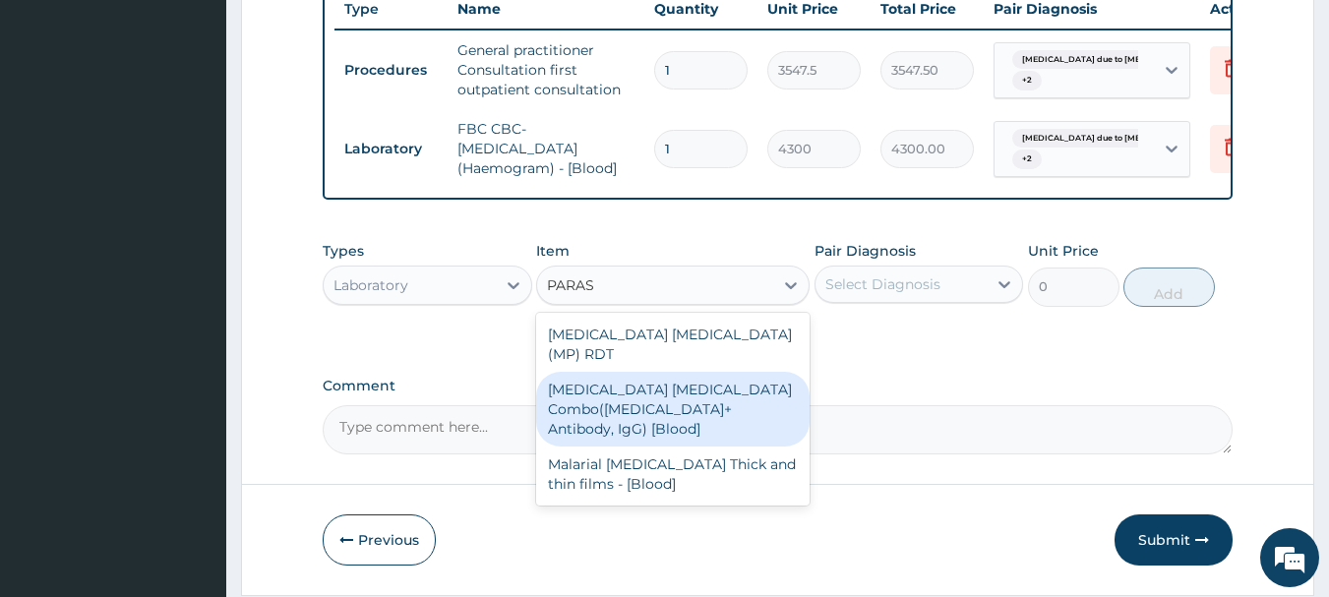
click at [696, 387] on div "Malaria Parasite Combo(Blood Film+ Antibody, IgG) [Blood]" at bounding box center [672, 409] width 273 height 75
type input "1612.5"
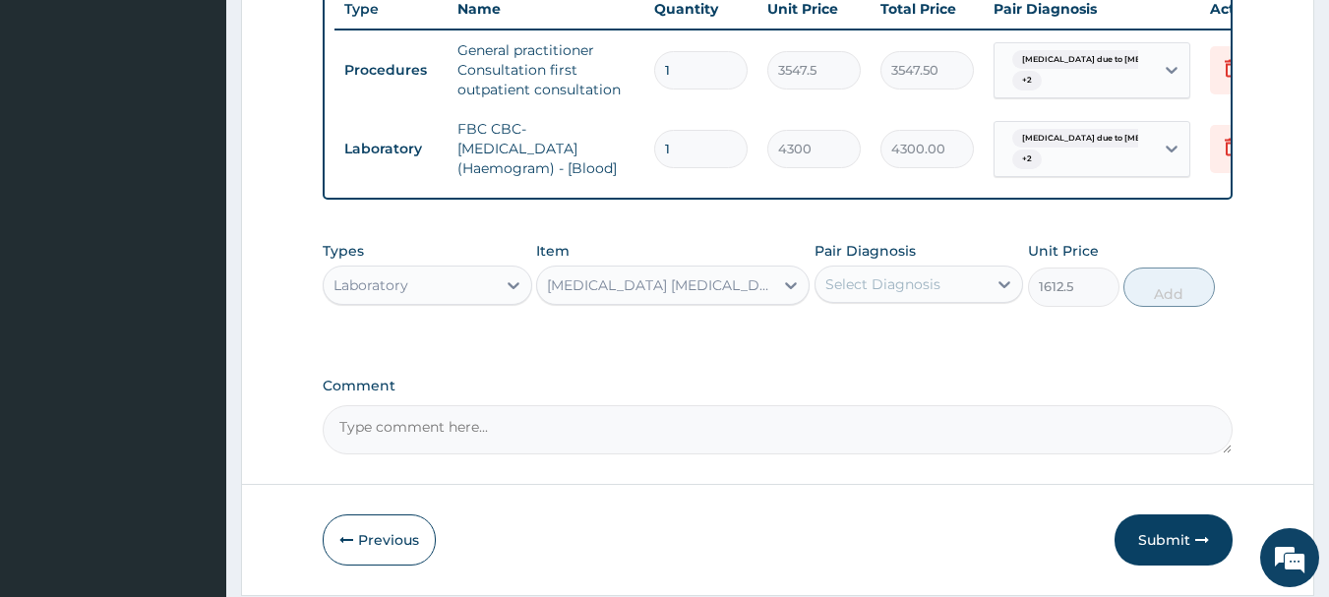
drag, startPoint x: 936, startPoint y: 275, endPoint x: 940, endPoint y: 299, distance: 24.1
click at [936, 275] on div "Pair Diagnosis Select Diagnosis" at bounding box center [920, 273] width 210 height 65
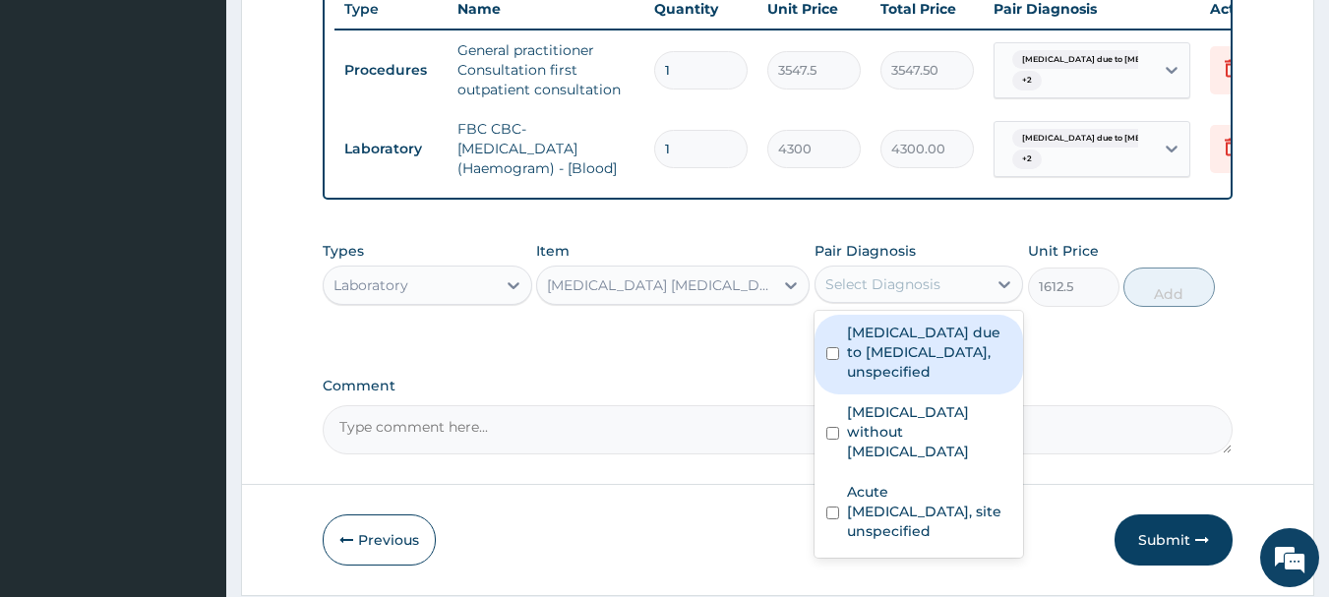
click at [953, 303] on div "Select Diagnosis" at bounding box center [920, 284] width 210 height 37
drag, startPoint x: 956, startPoint y: 381, endPoint x: 960, endPoint y: 414, distance: 33.7
click at [957, 382] on label "Malaria due to Plasmodium falciparum, unspecified" at bounding box center [929, 352] width 165 height 59
checkbox input "true"
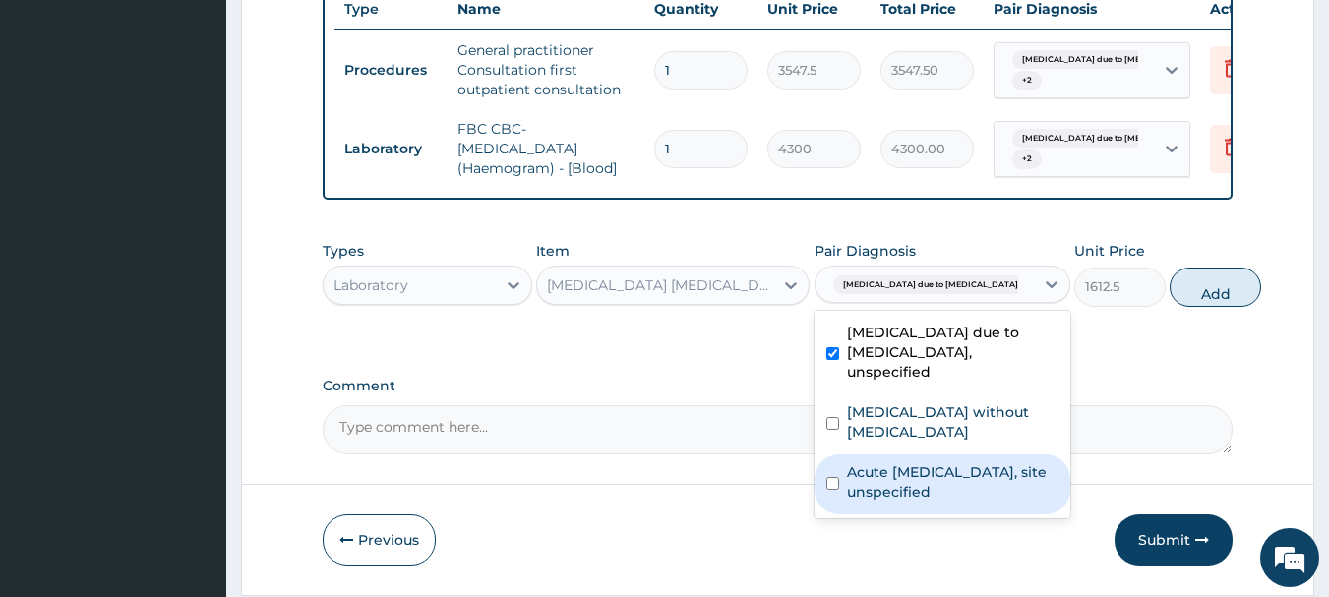
drag, startPoint x: 963, startPoint y: 476, endPoint x: 959, endPoint y: 492, distance: 16.2
click at [963, 478] on div "Acute upper respiratory infection, site unspecified" at bounding box center [943, 484] width 256 height 60
checkbox input "true"
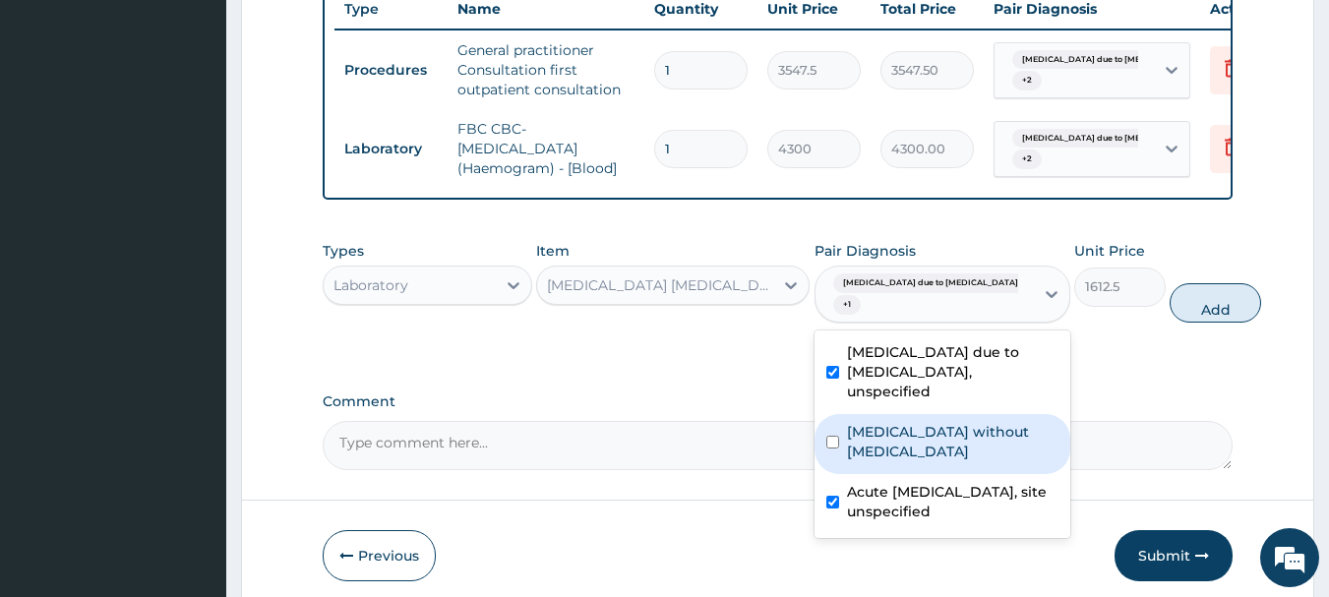
click at [936, 461] on label "Sepsis without septic shock" at bounding box center [952, 441] width 211 height 39
checkbox input "true"
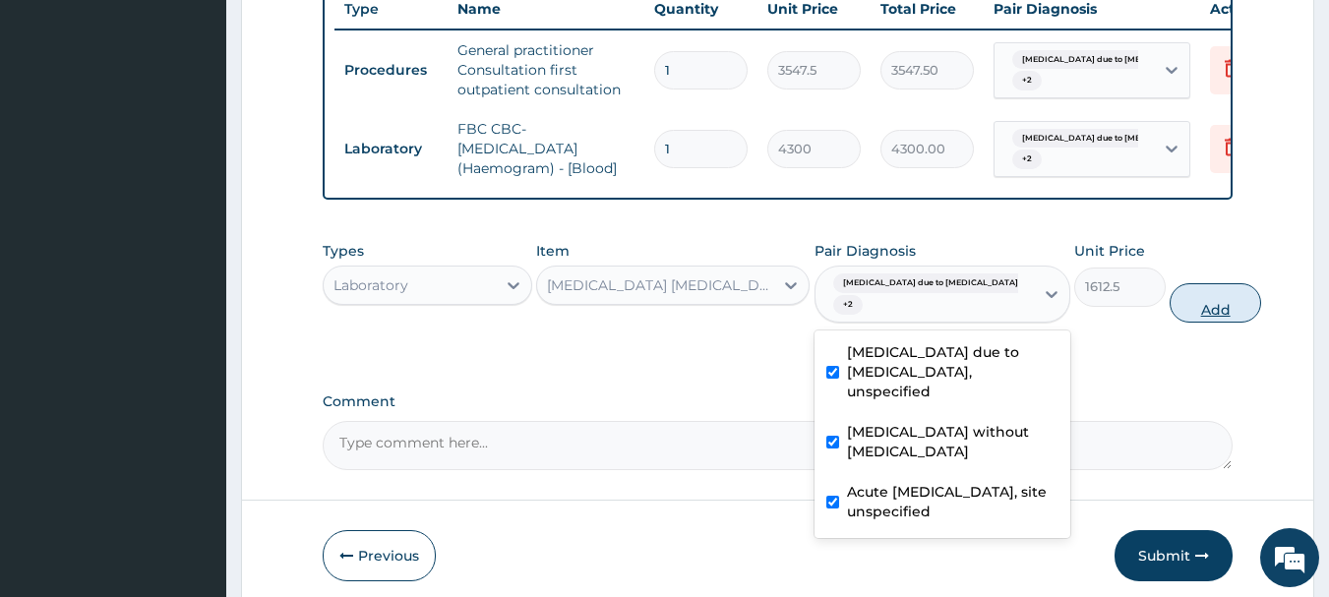
click at [1170, 312] on button "Add" at bounding box center [1215, 302] width 91 height 39
type input "0"
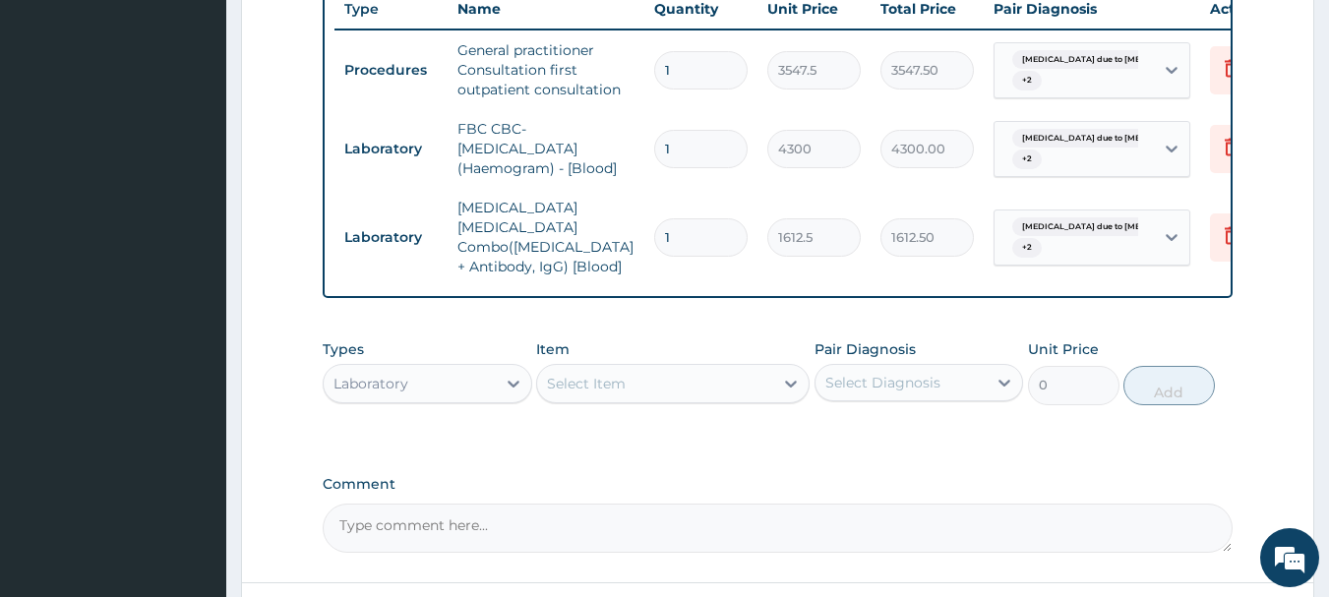
scroll to position [948, 0]
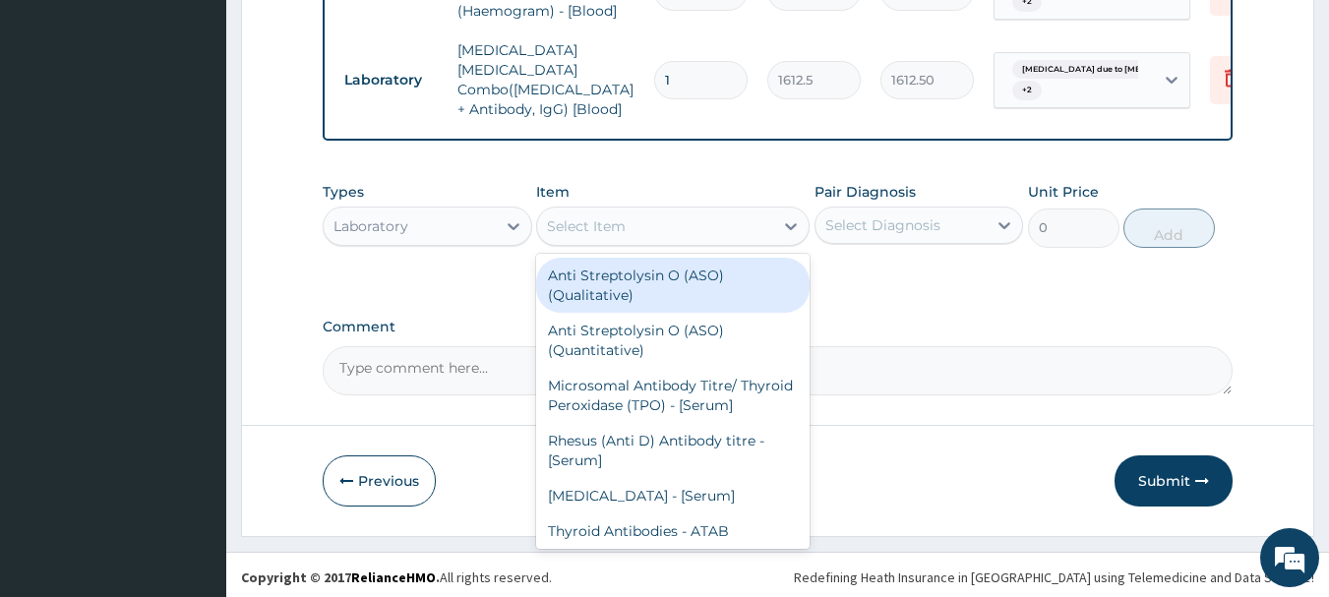
click at [694, 211] on div "Select Item" at bounding box center [655, 226] width 236 height 31
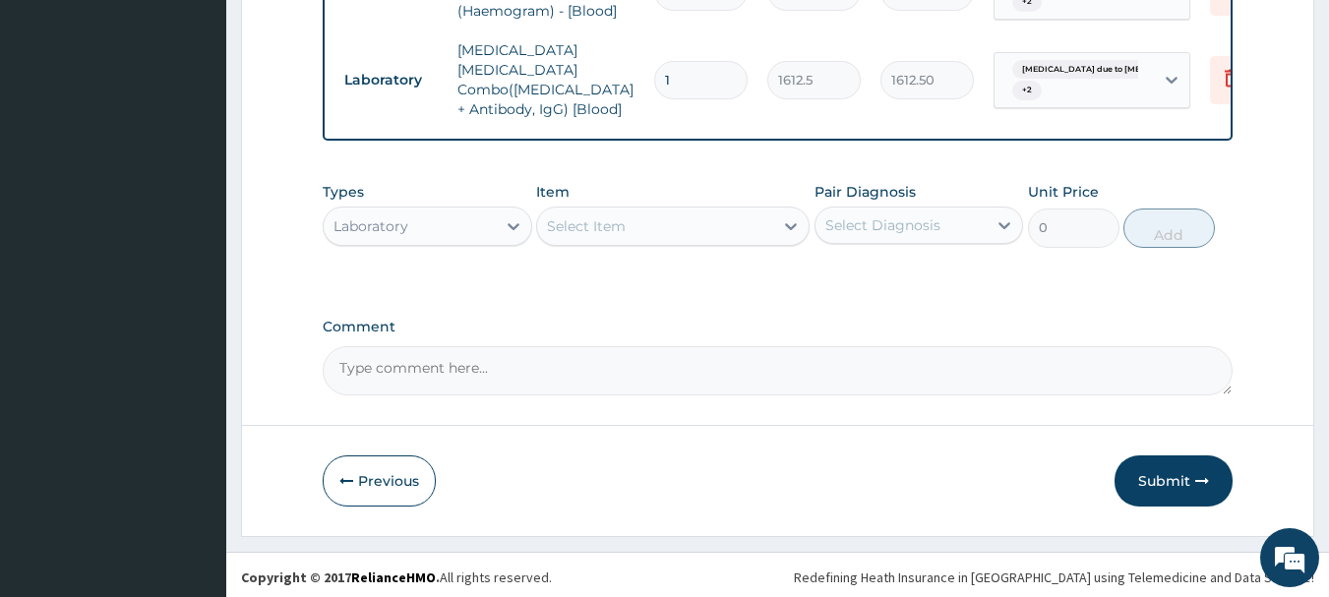
click at [521, 198] on div "Types Laboratory" at bounding box center [428, 214] width 210 height 65
drag, startPoint x: 459, startPoint y: 223, endPoint x: 456, endPoint y: 241, distance: 18.0
click at [459, 233] on div "Laboratory" at bounding box center [410, 226] width 172 height 31
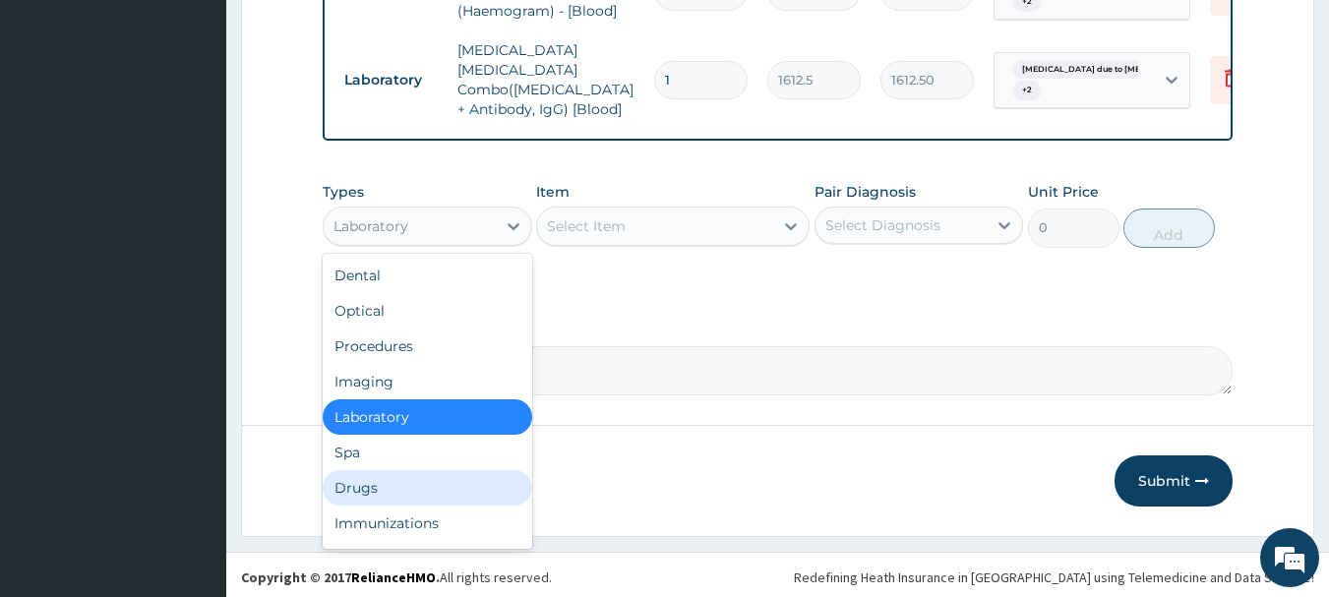
click at [454, 470] on div "Drugs" at bounding box center [428, 487] width 210 height 35
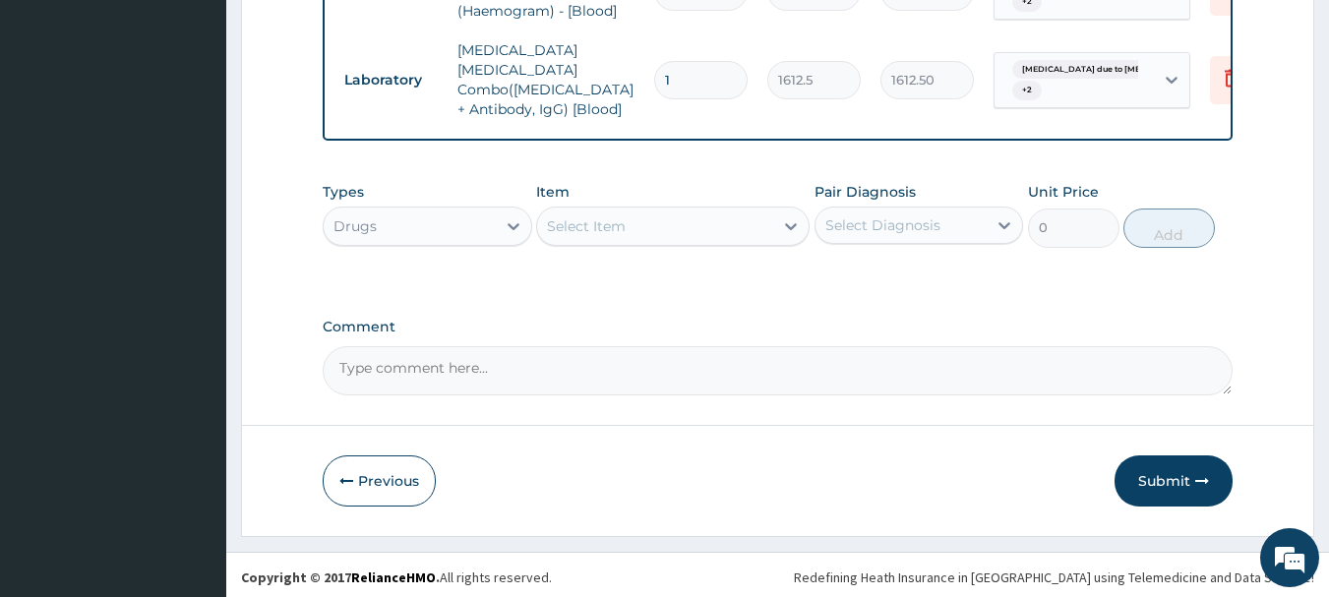
click at [716, 218] on div "Select Item" at bounding box center [655, 226] width 236 height 31
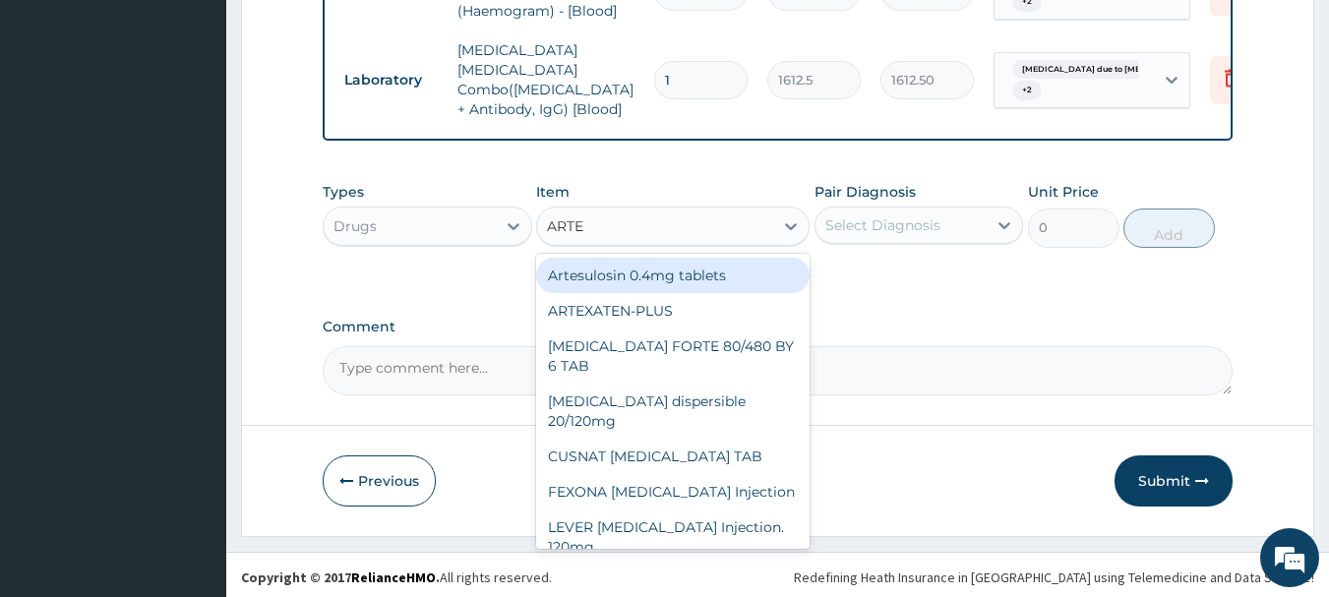
type input "ARTEM"
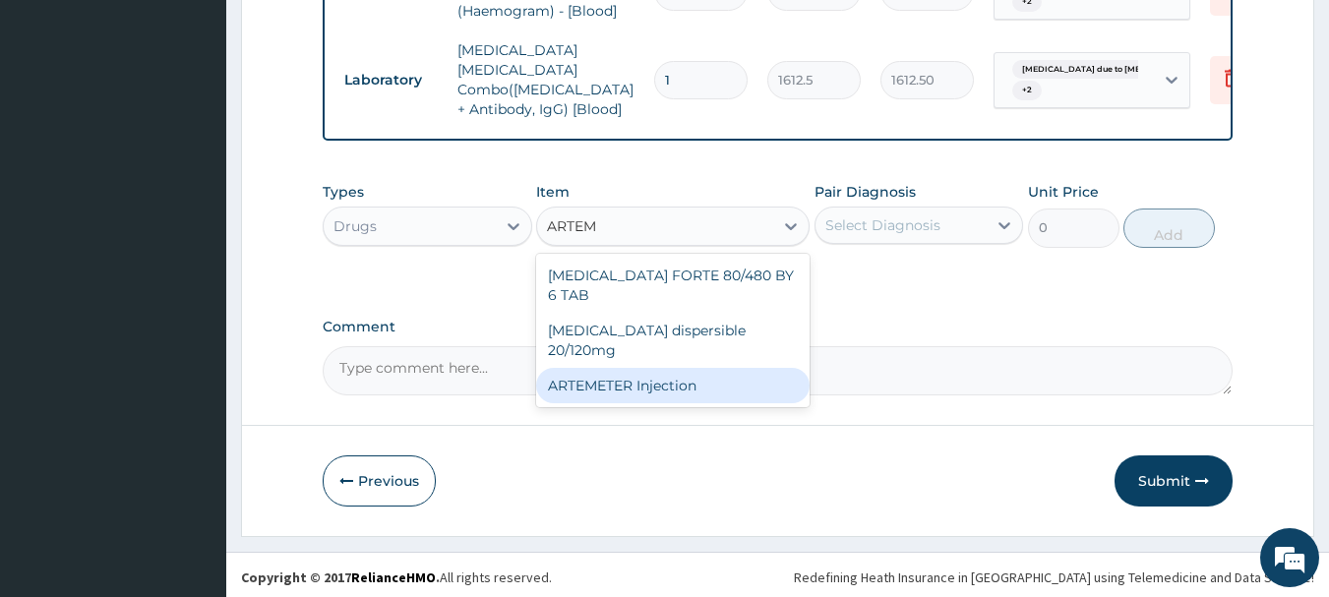
click at [747, 368] on div "ARTEMETER Injection" at bounding box center [672, 385] width 273 height 35
type input "946"
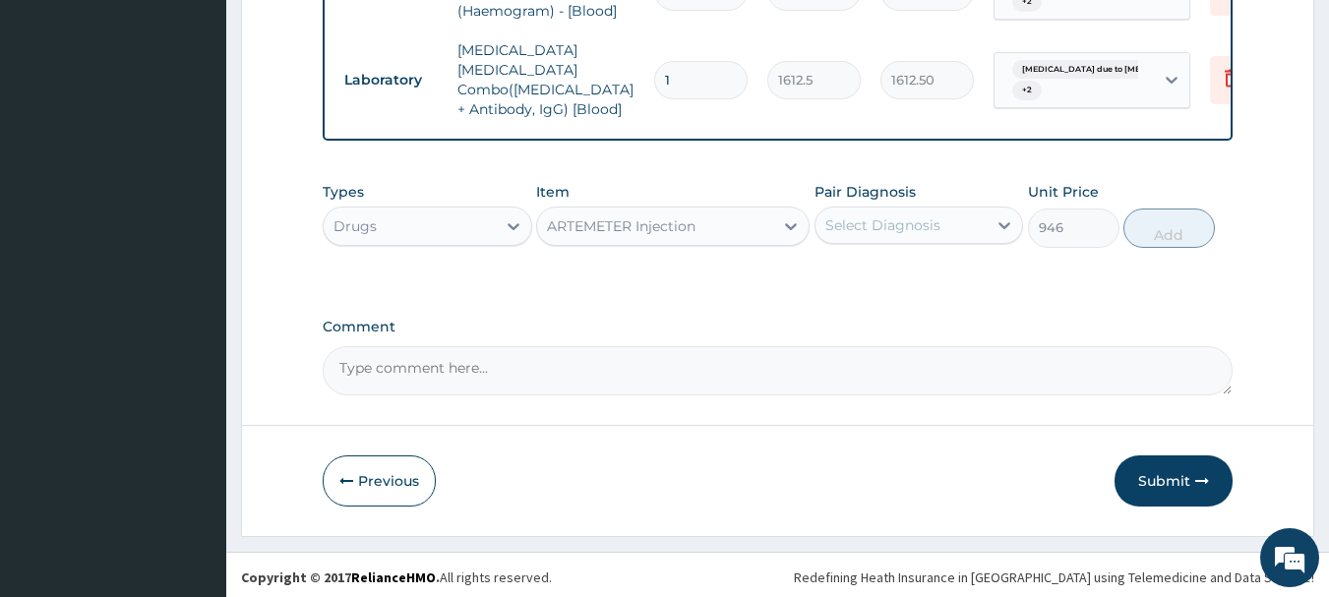
click at [896, 215] on div "Select Diagnosis" at bounding box center [882, 225] width 115 height 20
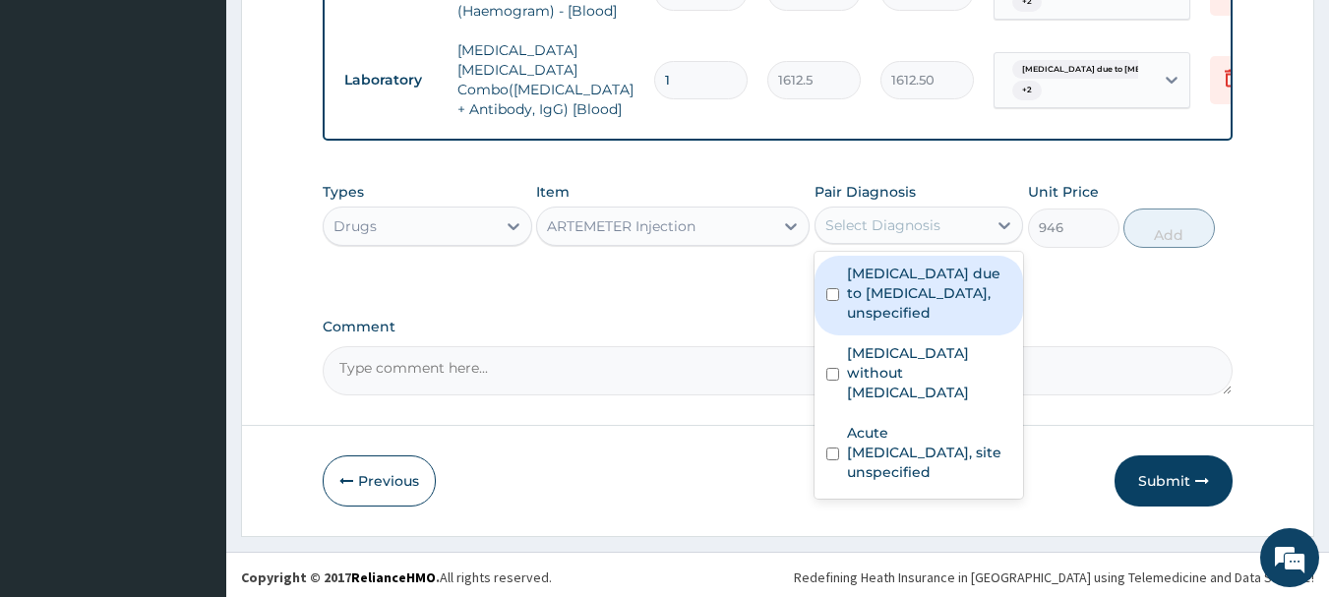
drag, startPoint x: 898, startPoint y: 290, endPoint x: 930, endPoint y: 361, distance: 77.5
click at [898, 292] on label "Malaria due to Plasmodium falciparum, unspecified" at bounding box center [929, 293] width 165 height 59
checkbox input "true"
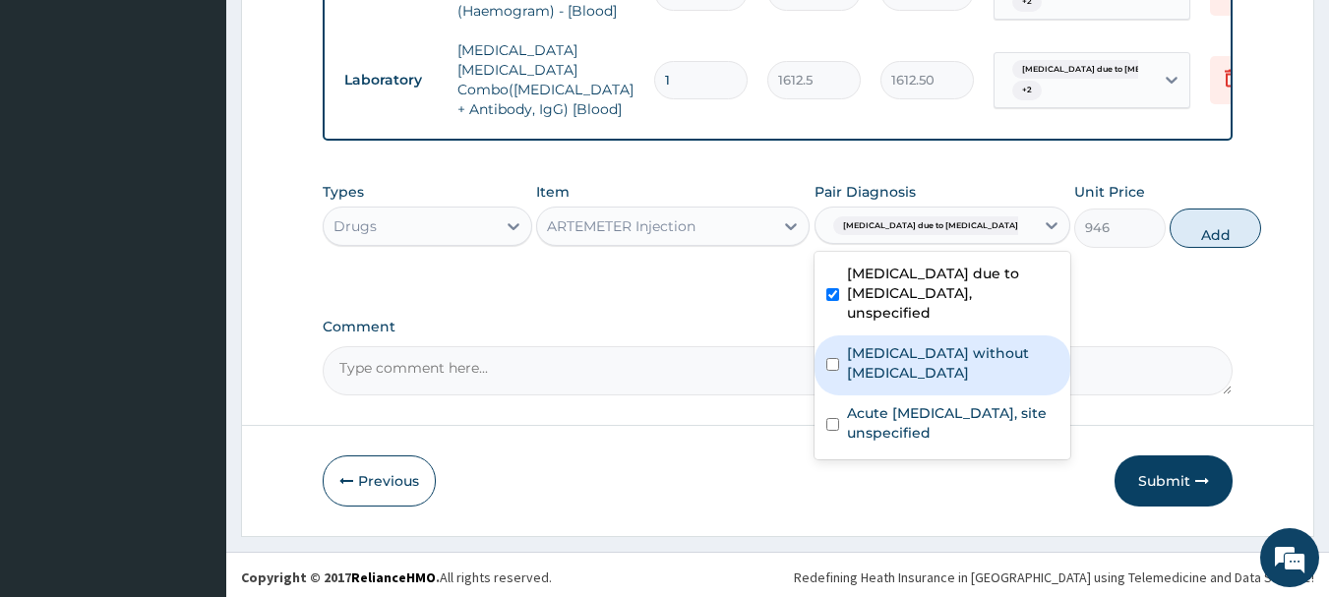
drag, startPoint x: 931, startPoint y: 372, endPoint x: 937, endPoint y: 402, distance: 31.3
click at [934, 381] on div "Sepsis without septic shock" at bounding box center [943, 365] width 256 height 60
checkbox input "true"
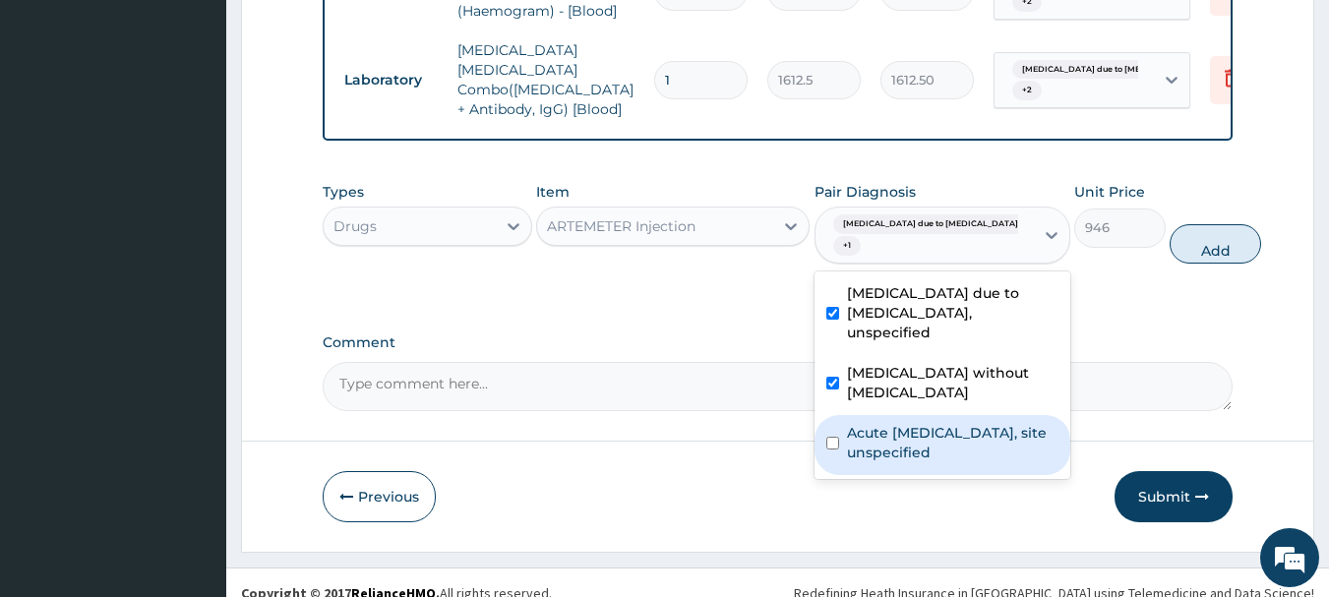
drag, startPoint x: 938, startPoint y: 442, endPoint x: 1020, endPoint y: 319, distance: 147.6
click at [938, 446] on label "Acute upper respiratory infection, site unspecified" at bounding box center [952, 442] width 211 height 39
checkbox input "true"
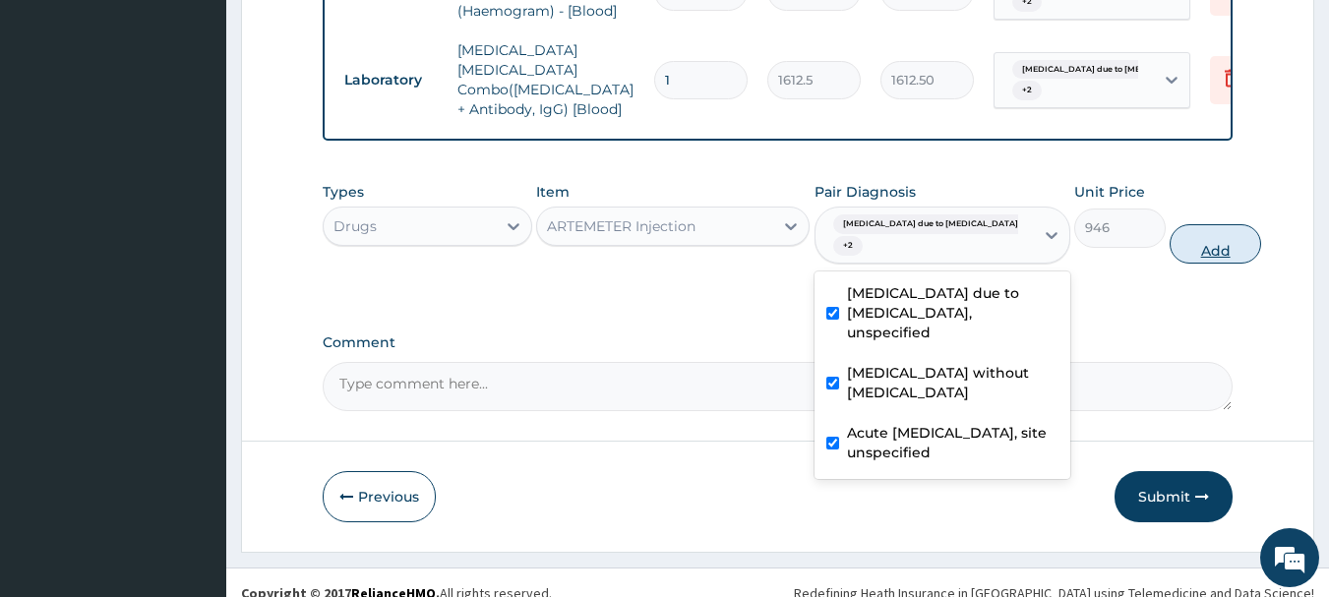
click at [1188, 236] on button "Add" at bounding box center [1215, 243] width 91 height 39
type input "0"
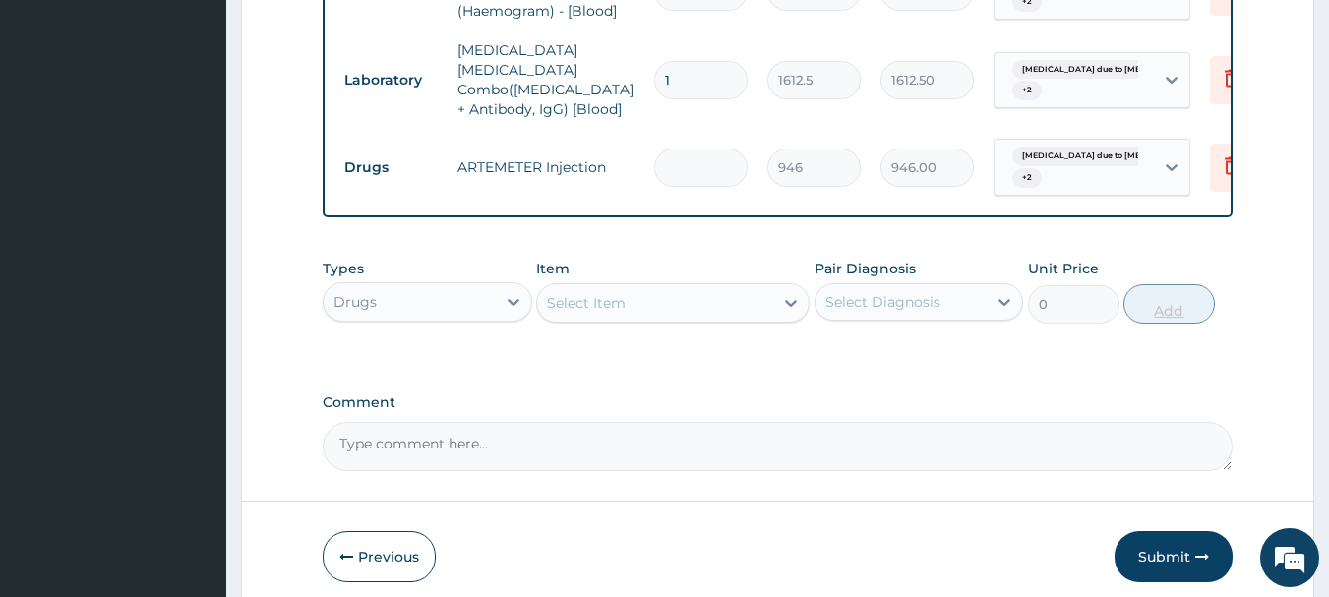
type input "0.00"
type input "3"
type input "2838.00"
type input "3"
click at [688, 302] on div "Select Item" at bounding box center [655, 302] width 236 height 31
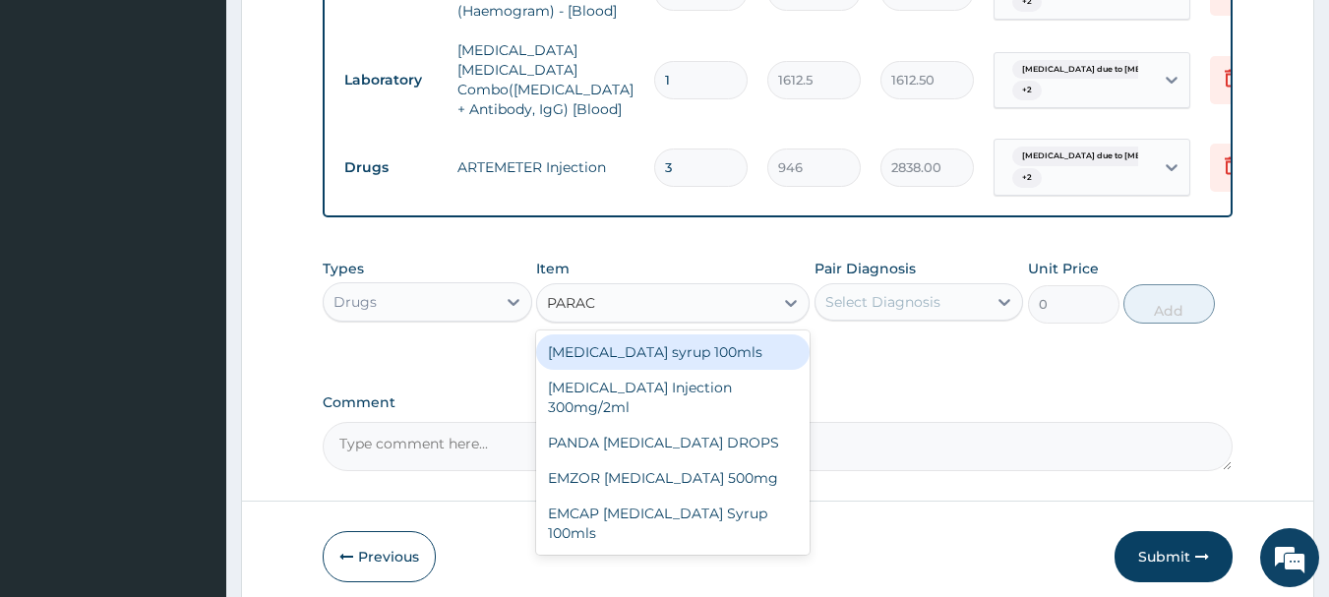
type input "PARACE"
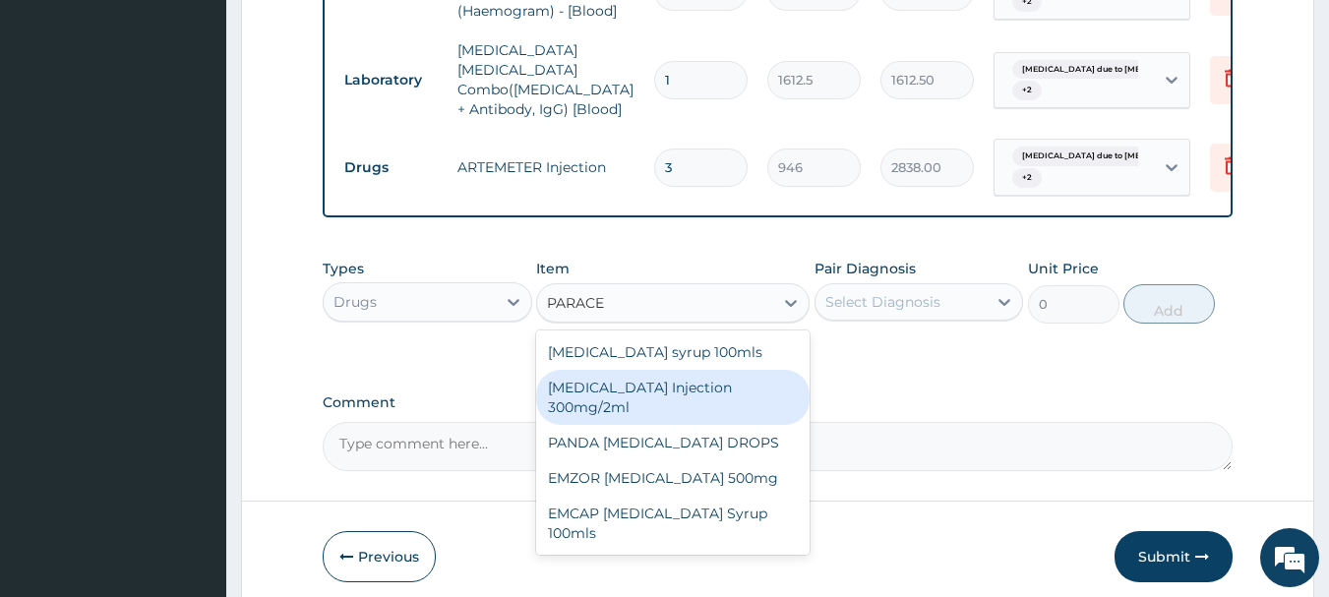
click at [719, 409] on div "PARACETAMOL Injection 300mg/2ml" at bounding box center [672, 397] width 273 height 55
type input "260.15"
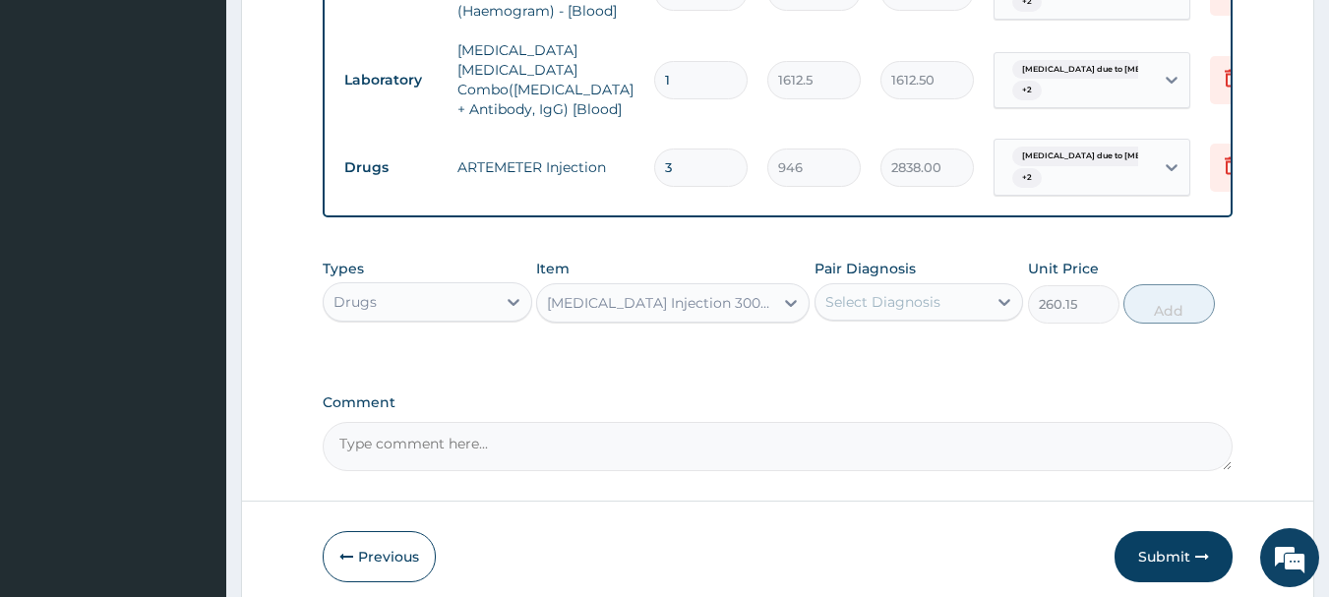
click at [876, 308] on div "Select Diagnosis" at bounding box center [901, 301] width 172 height 31
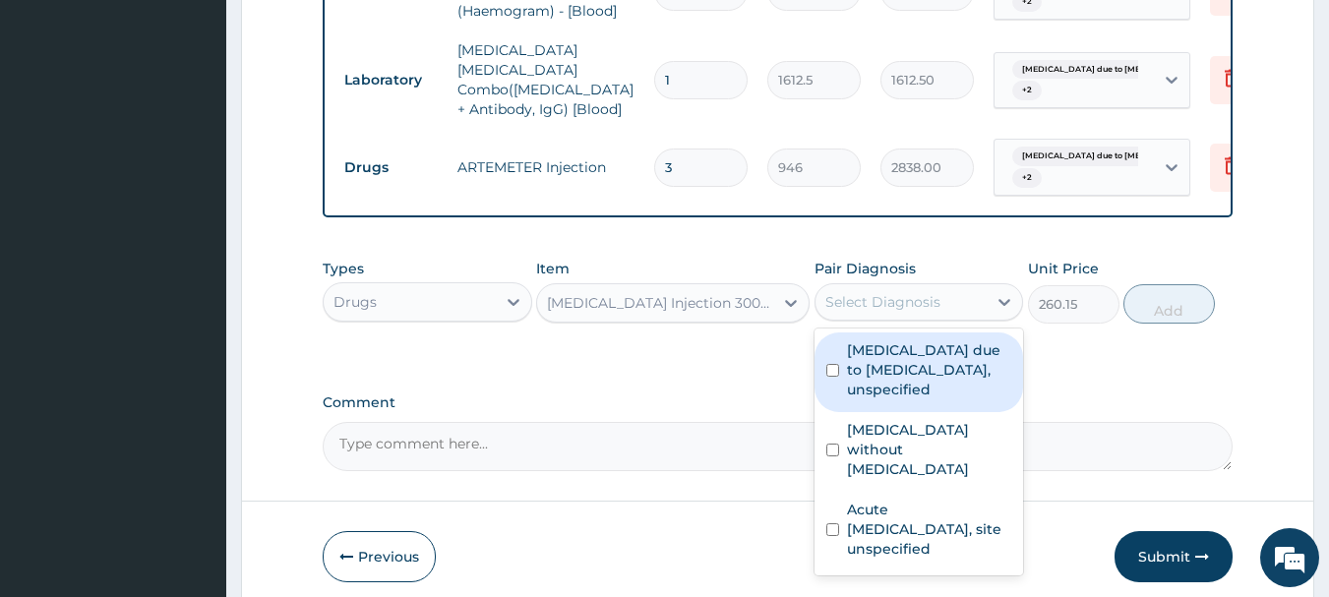
click at [890, 351] on label "Malaria due to Plasmodium falciparum, unspecified" at bounding box center [929, 369] width 165 height 59
checkbox input "true"
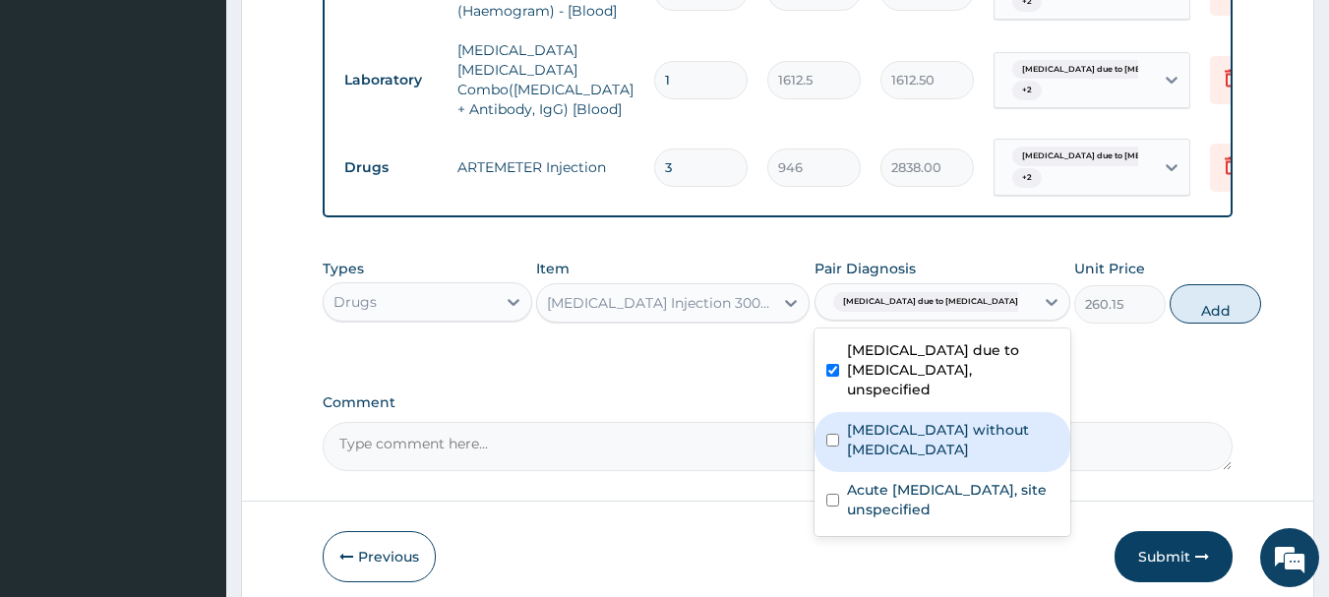
click at [897, 412] on div "Sepsis without septic shock" at bounding box center [943, 442] width 256 height 60
checkbox input "true"
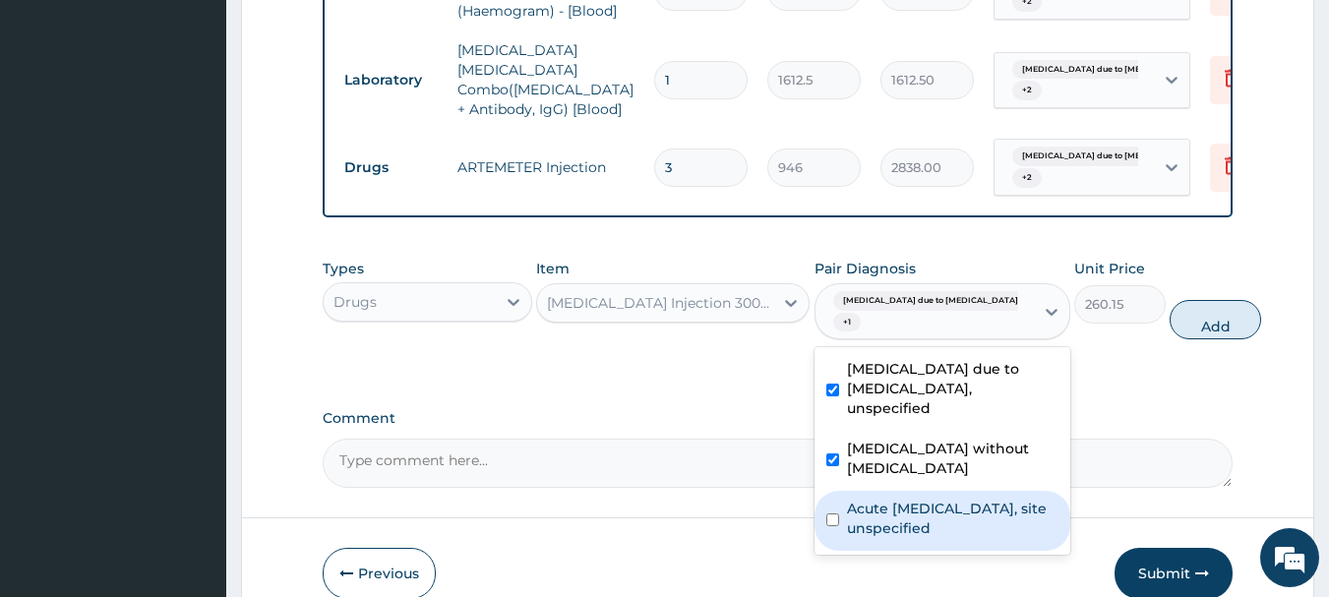
click at [916, 511] on label "Acute upper respiratory infection, site unspecified" at bounding box center [952, 518] width 211 height 39
checkbox input "true"
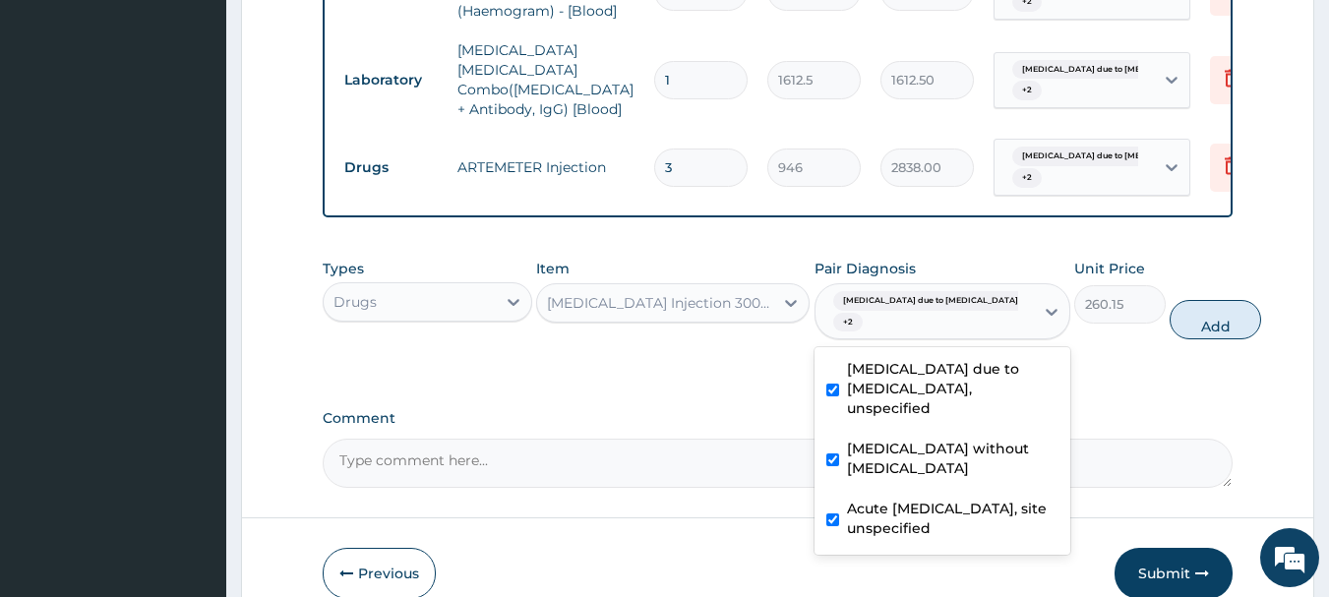
drag, startPoint x: 1168, startPoint y: 317, endPoint x: 1178, endPoint y: 309, distance: 13.4
click at [1170, 314] on button "Add" at bounding box center [1215, 319] width 91 height 39
type input "0"
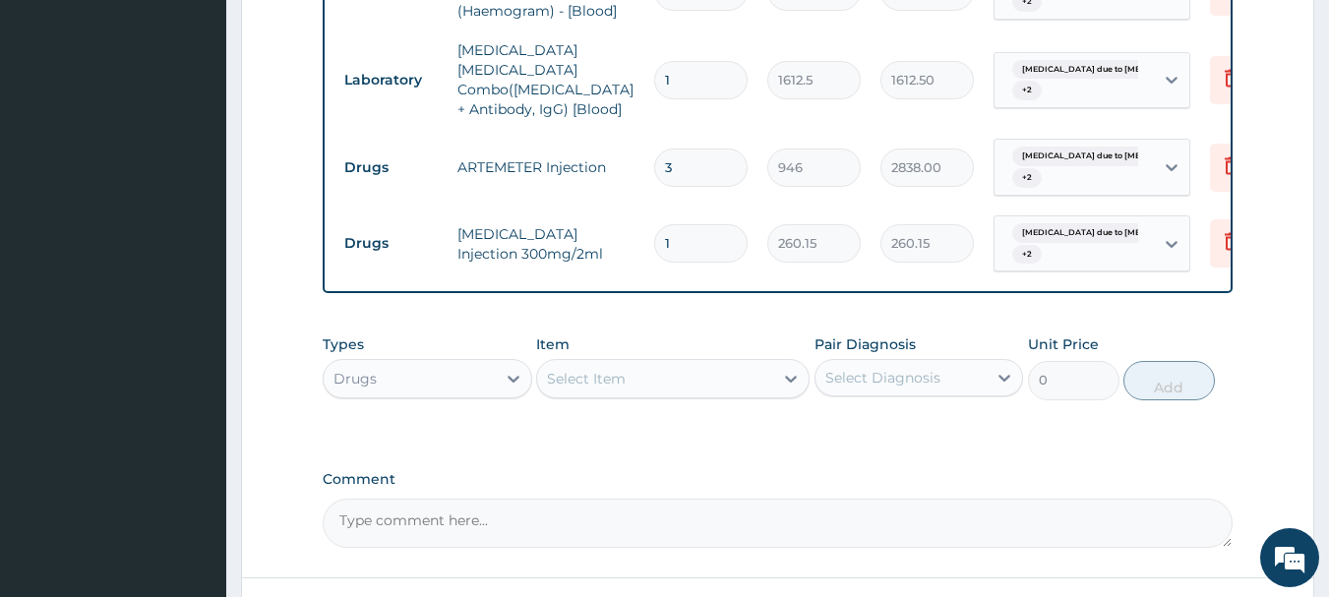
type input "0.00"
type input "3"
type input "780.45"
type input "0.00"
type input "2"
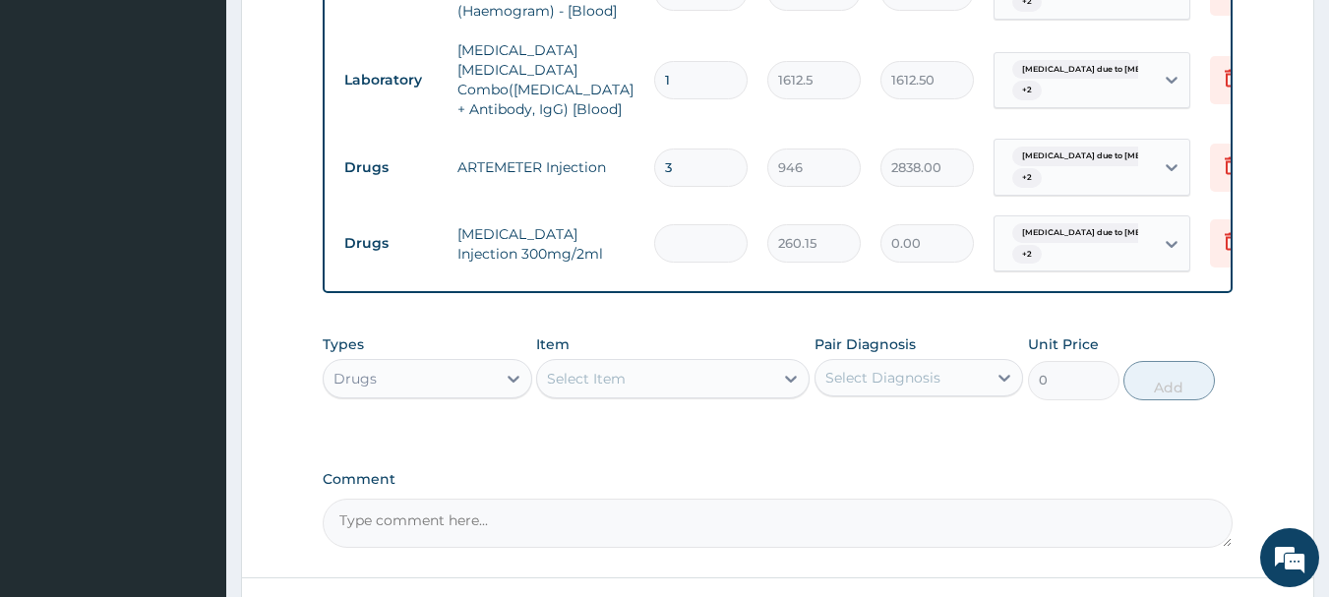
type input "520.30"
type input "2"
click at [619, 369] on div "Select Item" at bounding box center [586, 379] width 79 height 20
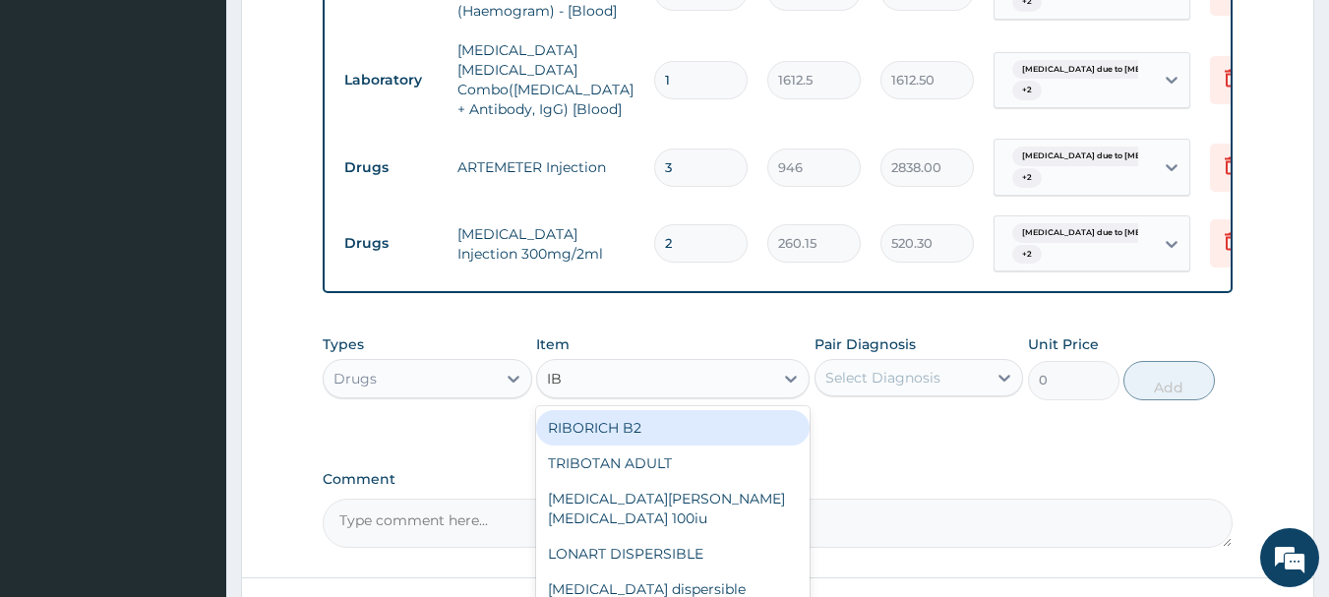
type input "IBU"
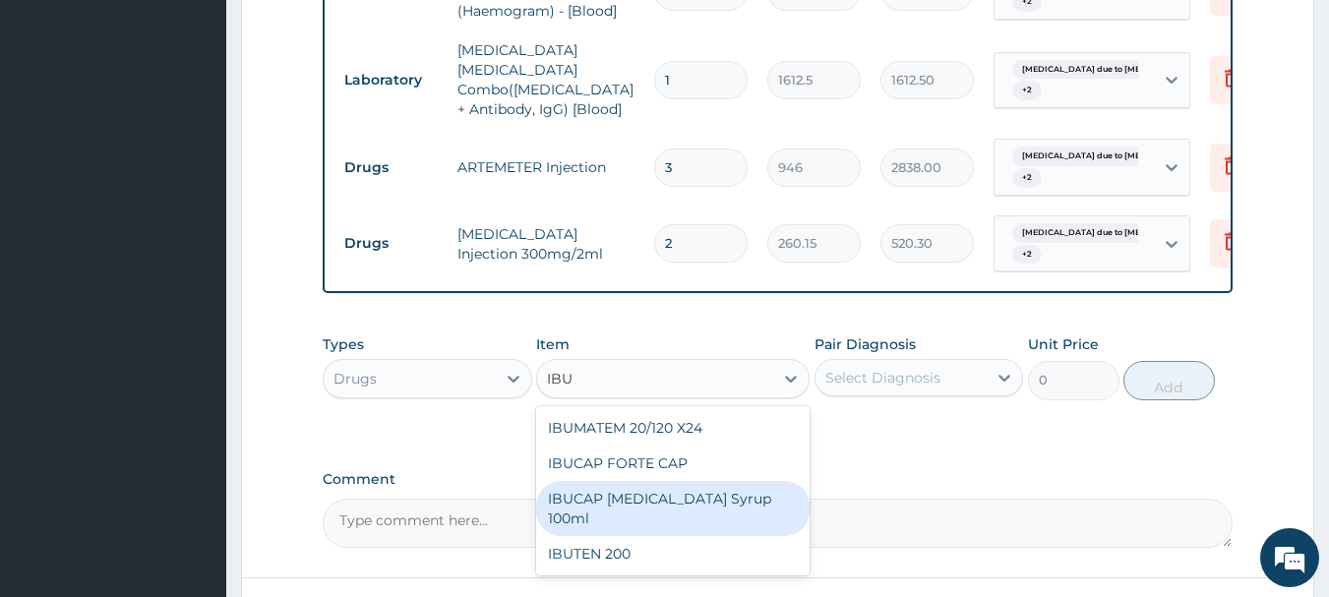
click at [740, 495] on div "IBUCAP COLD AND FLU Syrup 100ml" at bounding box center [672, 508] width 273 height 55
type input "768.625"
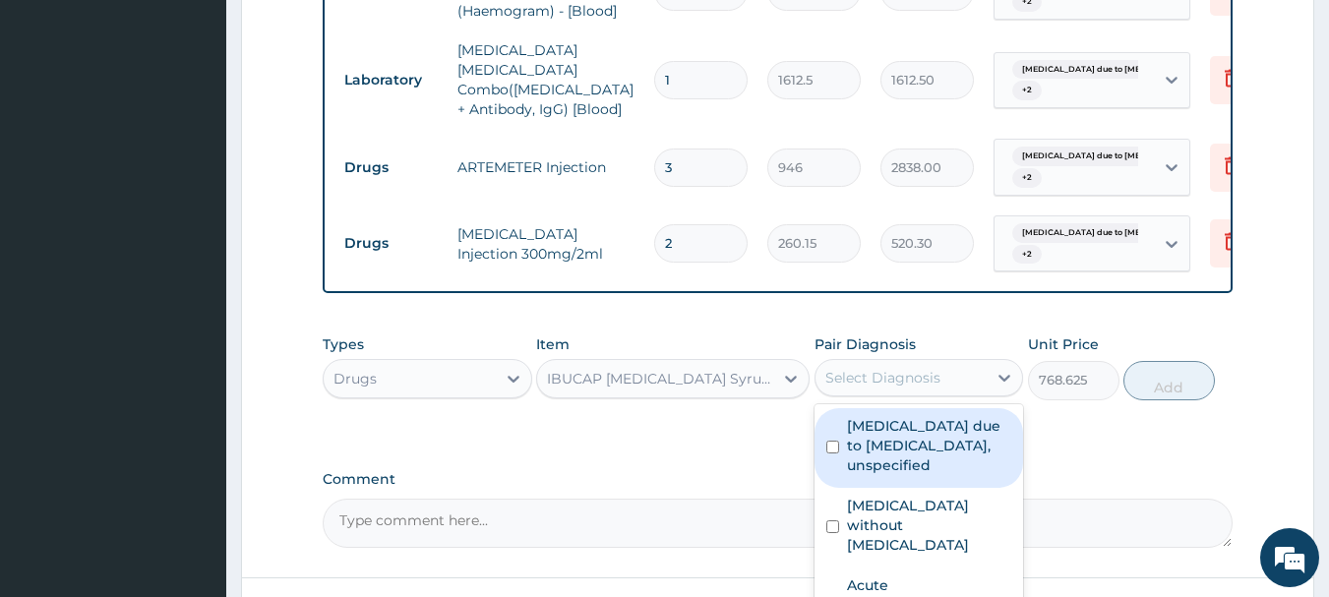
click at [958, 376] on div "Select Diagnosis" at bounding box center [901, 377] width 172 height 31
click at [949, 432] on label "Malaria due to Plasmodium falciparum, unspecified" at bounding box center [929, 445] width 165 height 59
checkbox input "true"
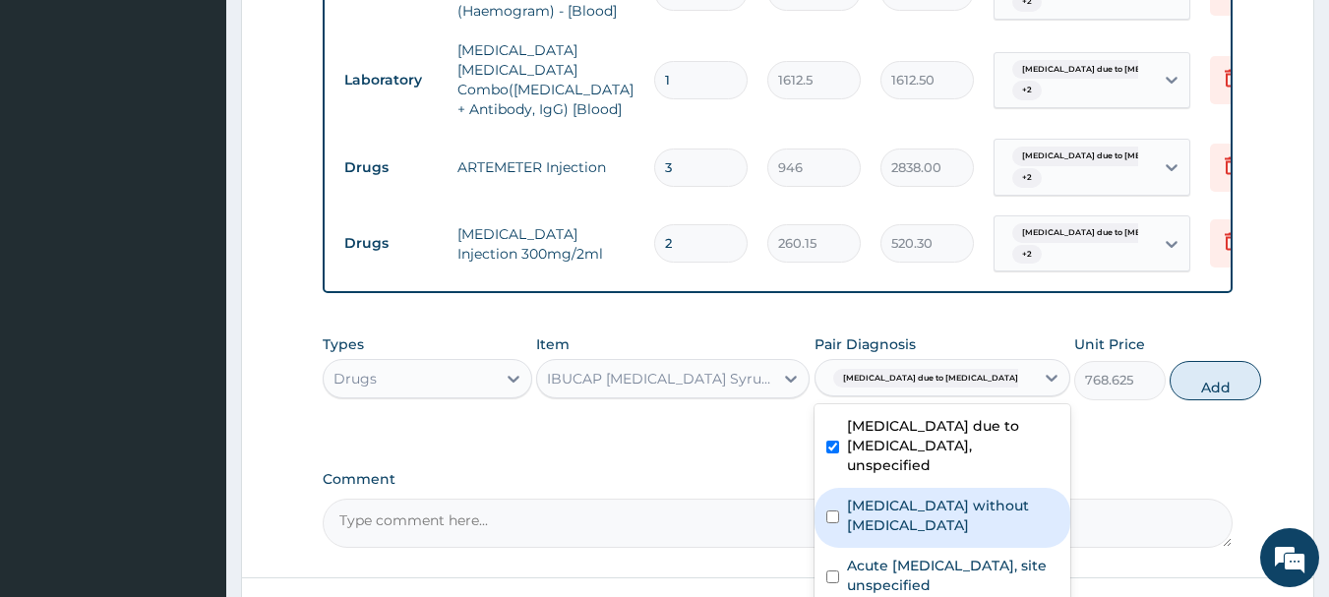
drag, startPoint x: 955, startPoint y: 532, endPoint x: 953, endPoint y: 576, distance: 44.3
click at [952, 532] on div "Sepsis without septic shock" at bounding box center [943, 518] width 256 height 60
checkbox input "true"
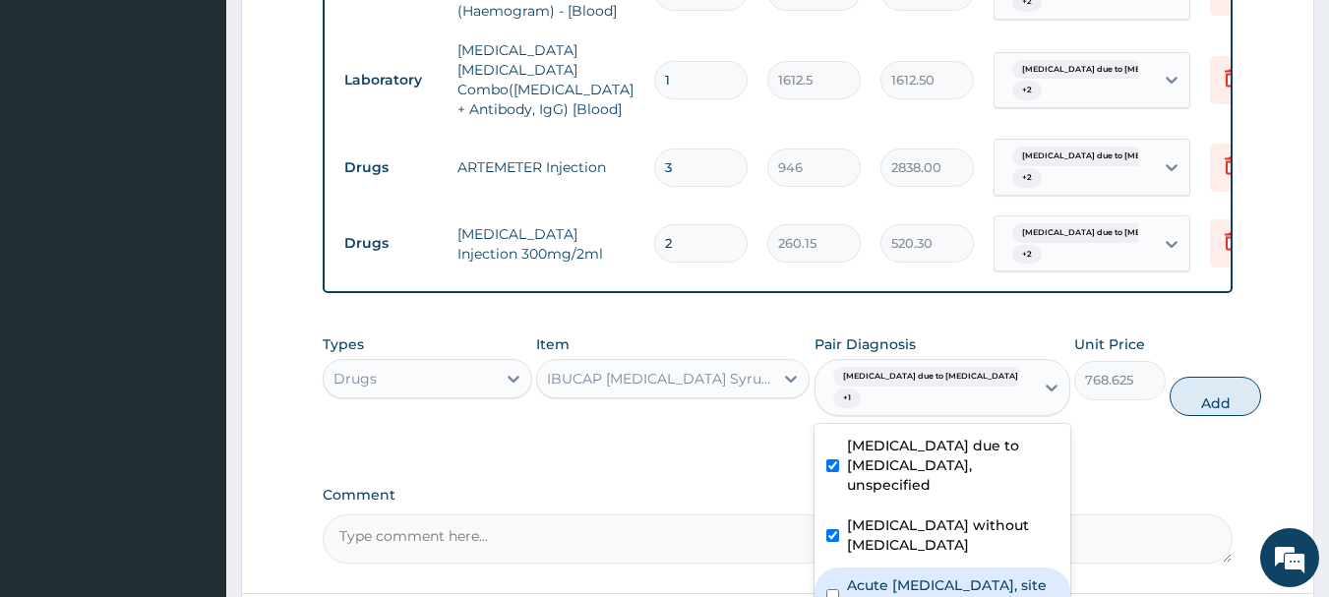
drag, startPoint x: 953, startPoint y: 588, endPoint x: 1001, endPoint y: 577, distance: 49.4
click at [952, 588] on label "Acute upper respiratory infection, site unspecified" at bounding box center [952, 594] width 211 height 39
checkbox input "true"
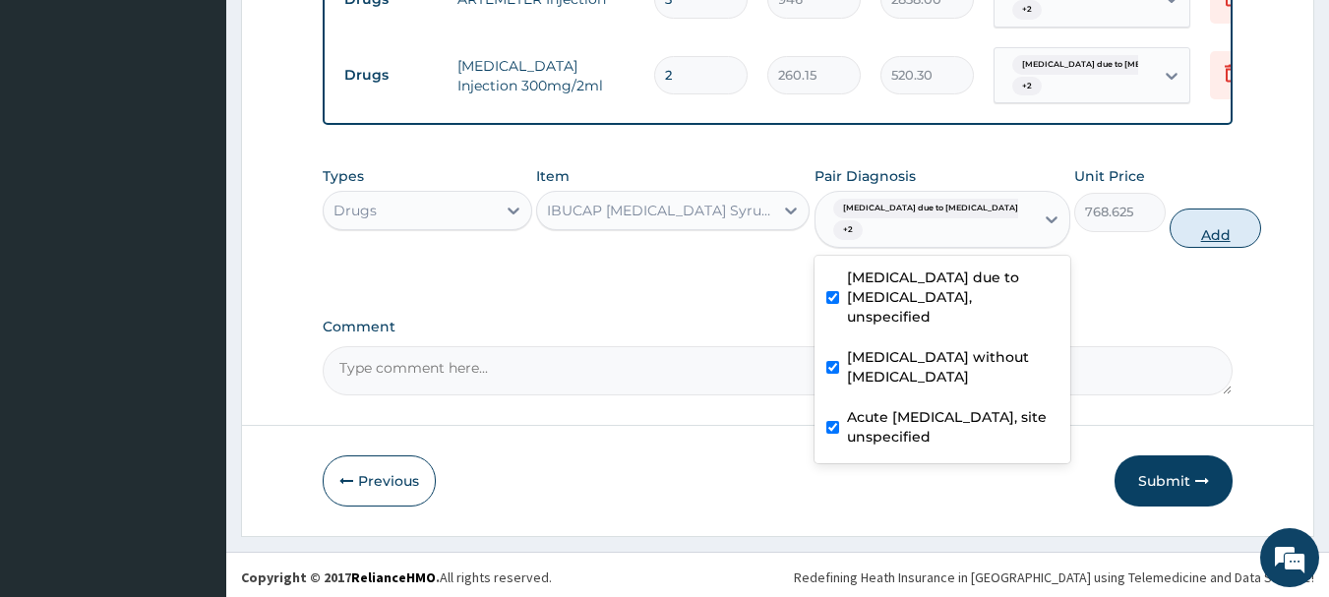
click at [1183, 222] on button "Add" at bounding box center [1215, 228] width 91 height 39
type input "0"
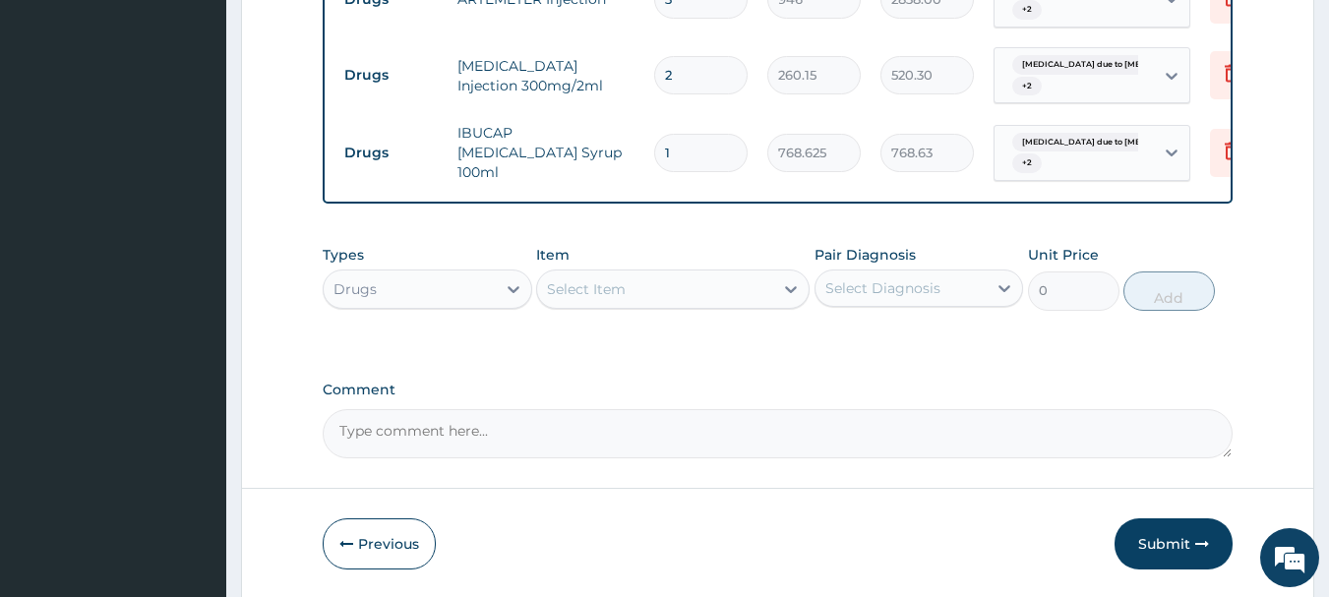
click at [587, 287] on div "Select Item" at bounding box center [586, 289] width 79 height 20
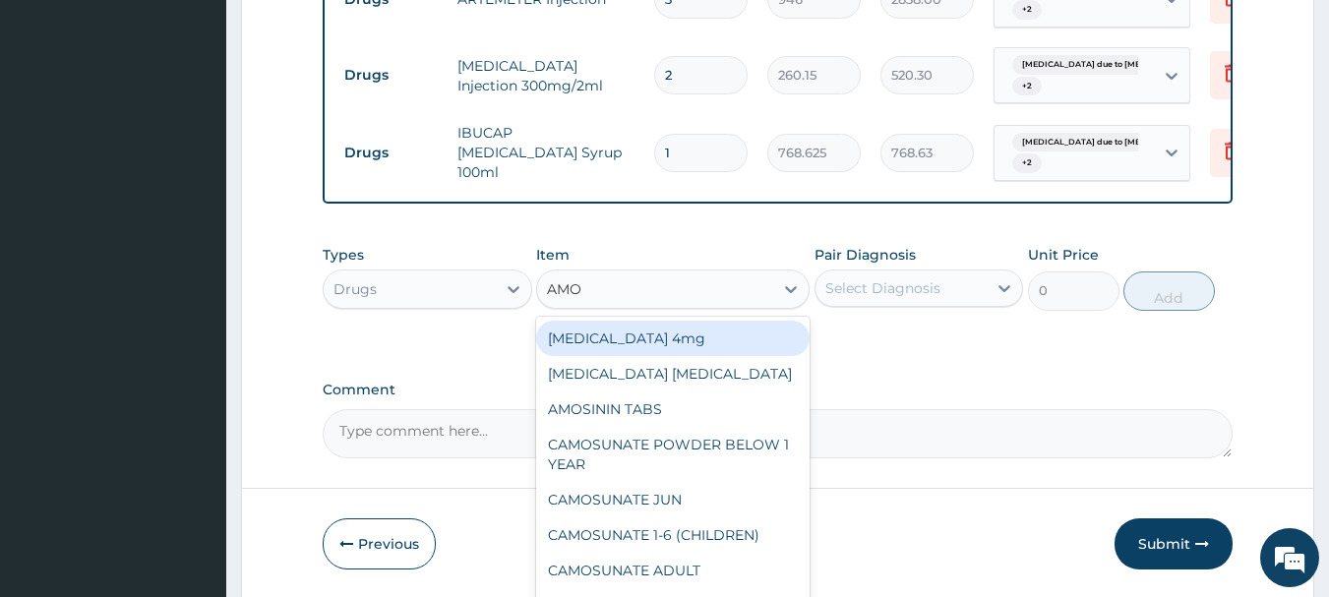
type input "AMOX"
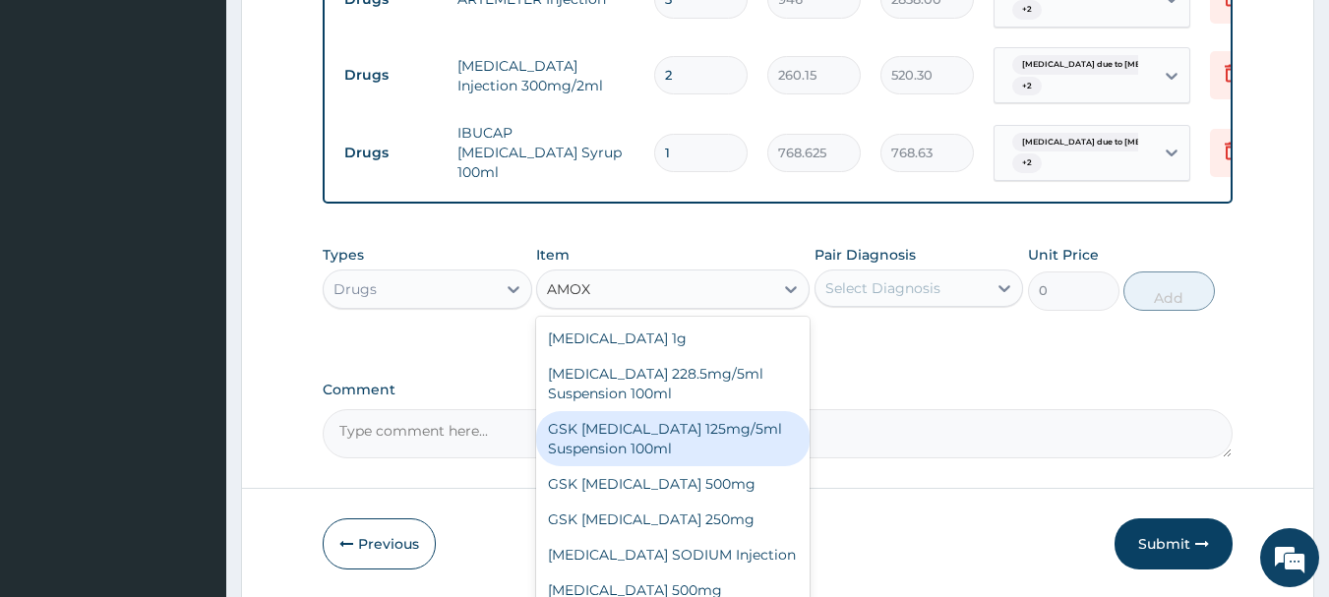
click at [722, 437] on div "GSK AMOXIL 125mg/5ml Suspension 100ml" at bounding box center [672, 438] width 273 height 55
type input "8868.75"
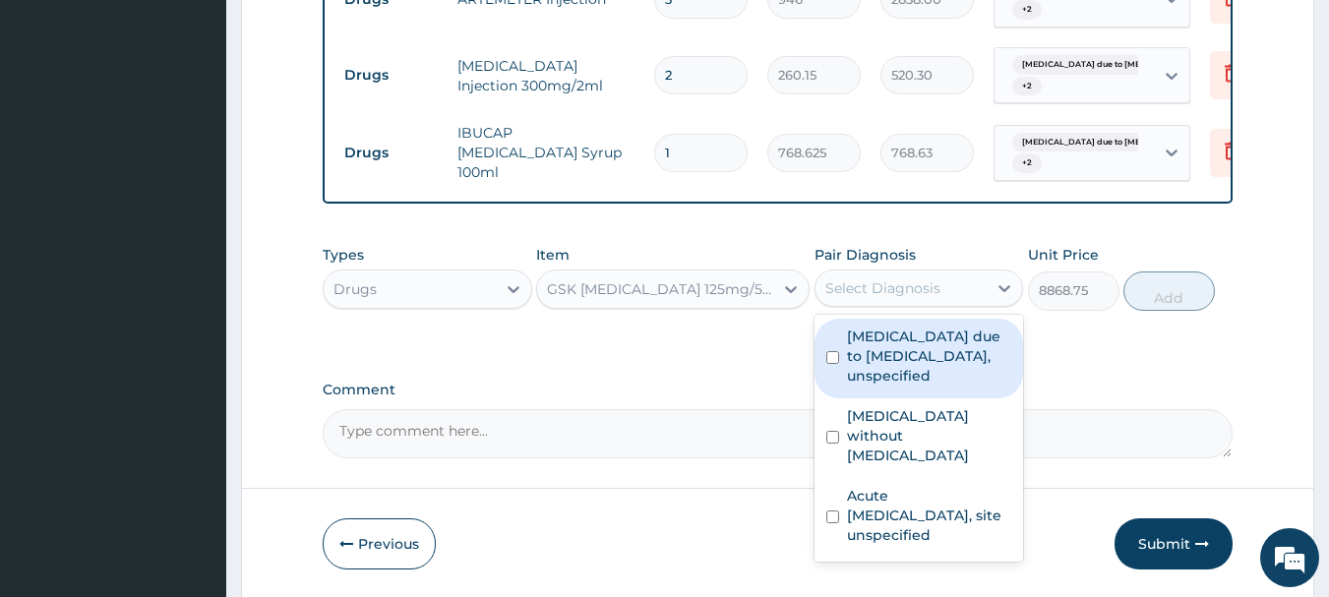
click at [927, 279] on div "Select Diagnosis" at bounding box center [882, 288] width 115 height 20
click at [935, 332] on label "Malaria due to Plasmodium falciparum, unspecified" at bounding box center [929, 356] width 165 height 59
checkbox input "true"
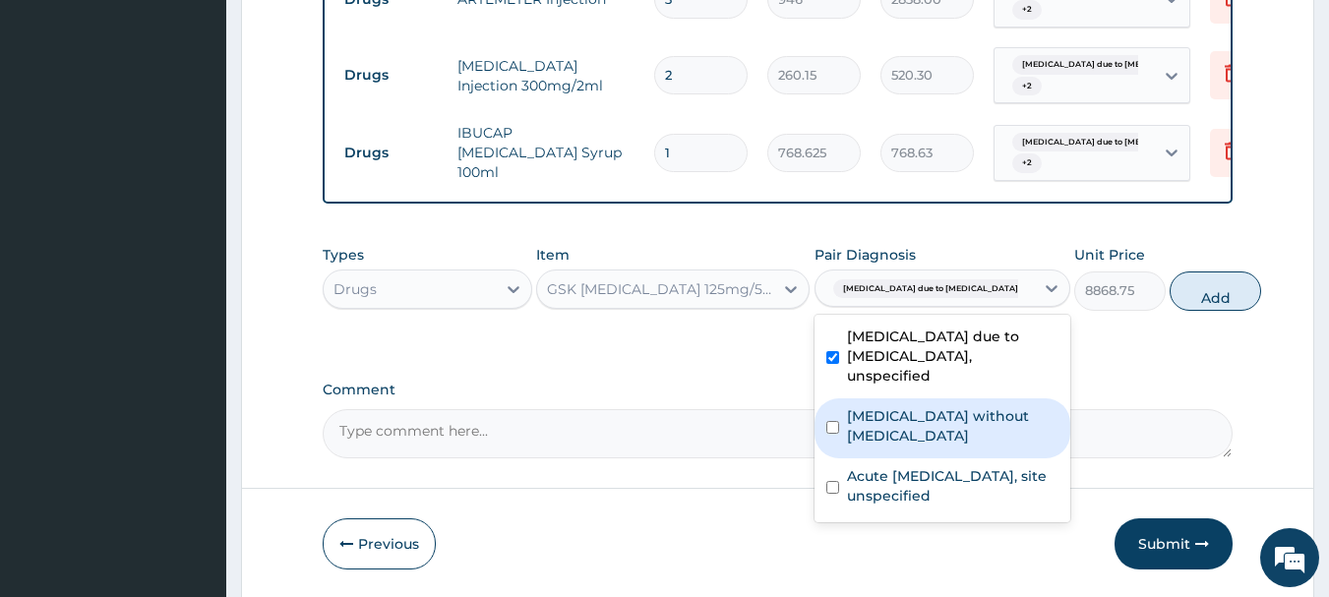
click at [941, 422] on label "Sepsis without septic shock" at bounding box center [952, 425] width 211 height 39
checkbox input "true"
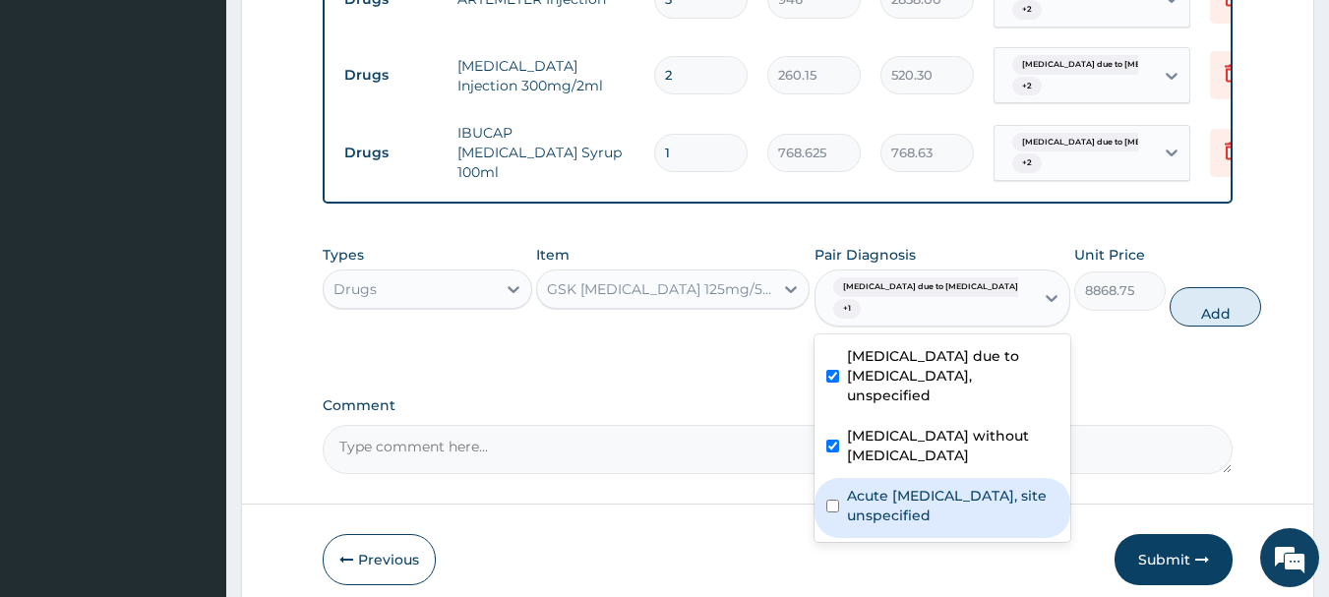
click at [919, 494] on label "Acute upper respiratory infection, site unspecified" at bounding box center [952, 505] width 211 height 39
checkbox input "true"
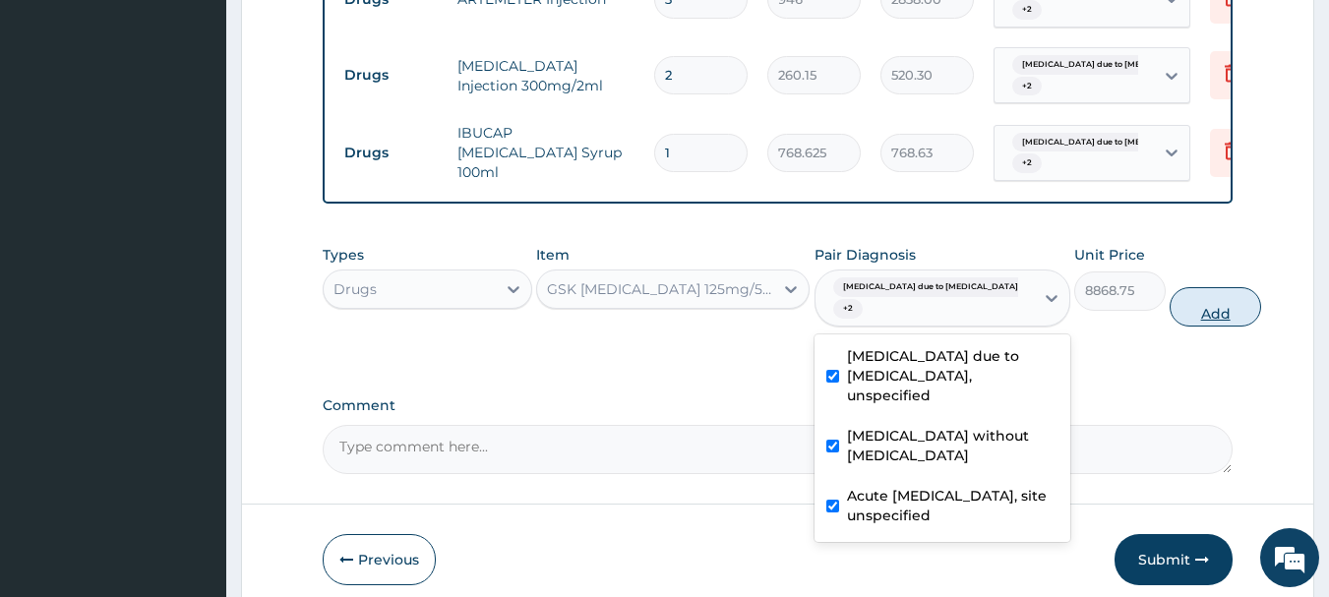
click at [1170, 300] on button "Add" at bounding box center [1215, 306] width 91 height 39
type input "0"
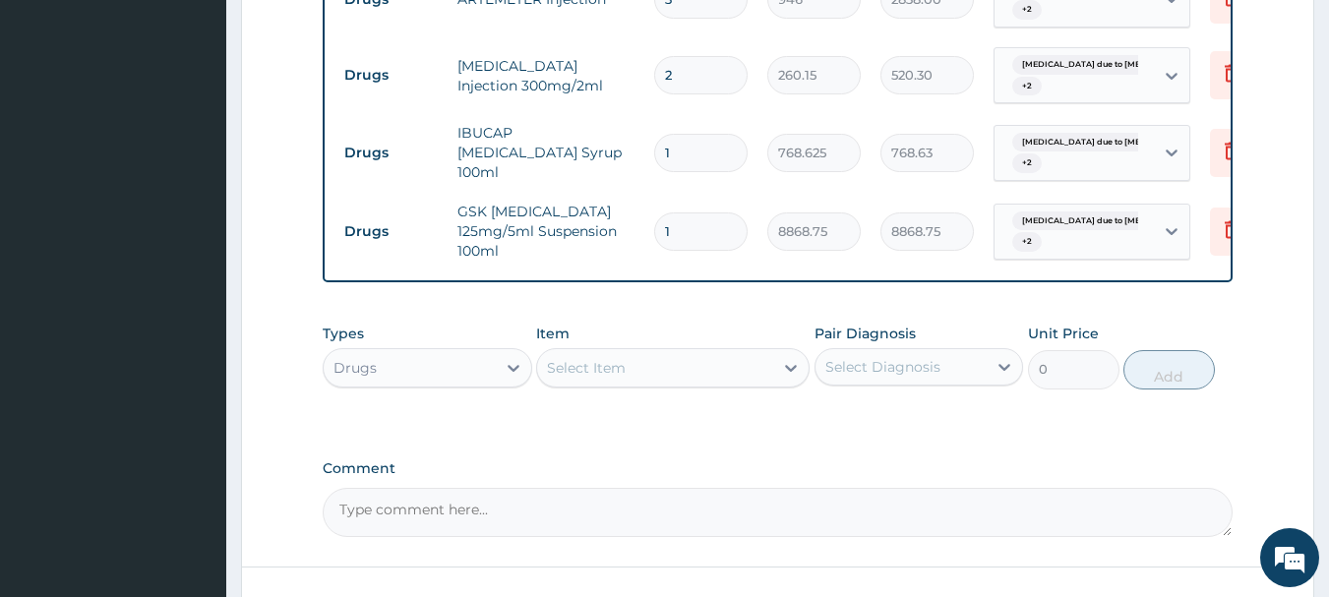
click at [616, 358] on div "Select Item" at bounding box center [586, 368] width 79 height 20
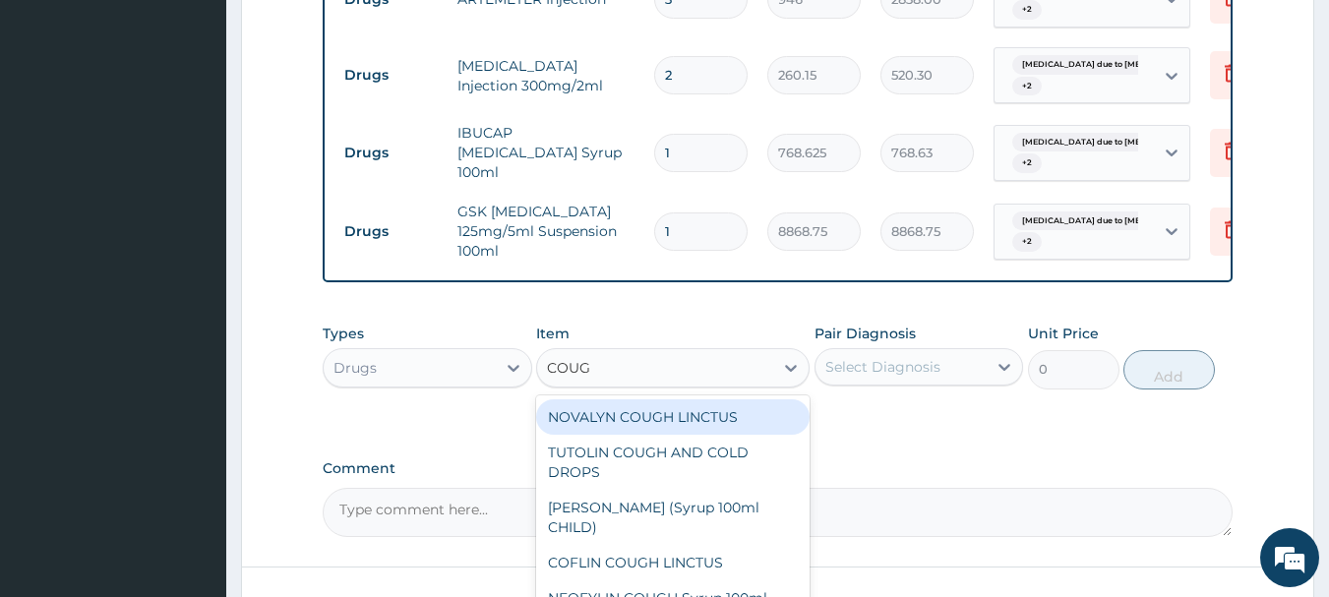
type input "COUGH"
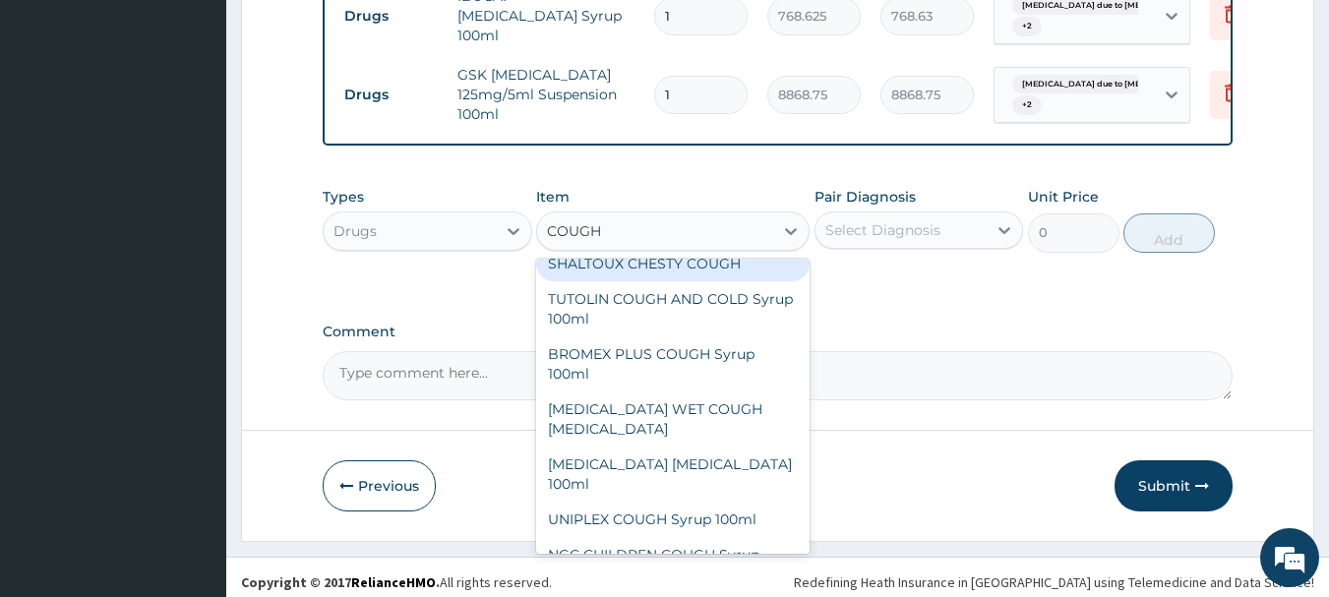
scroll to position [258, 0]
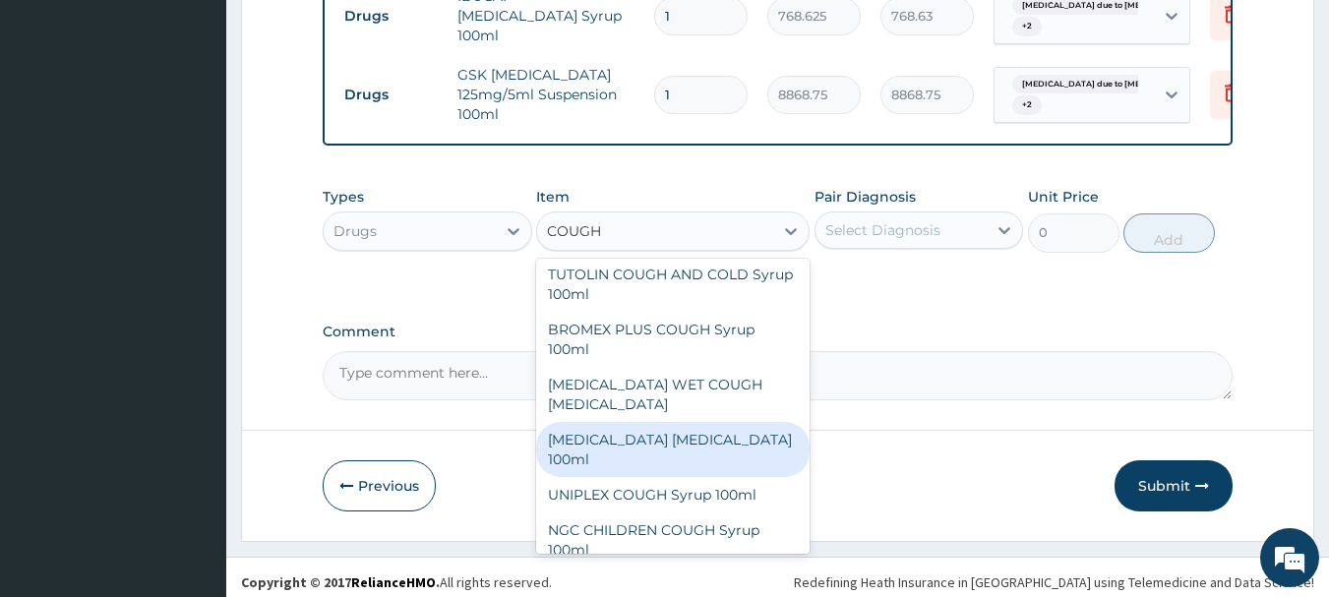
click at [671, 422] on div "BENYLIN DRY COUGH 100ml" at bounding box center [672, 449] width 273 height 55
type input "1773.75"
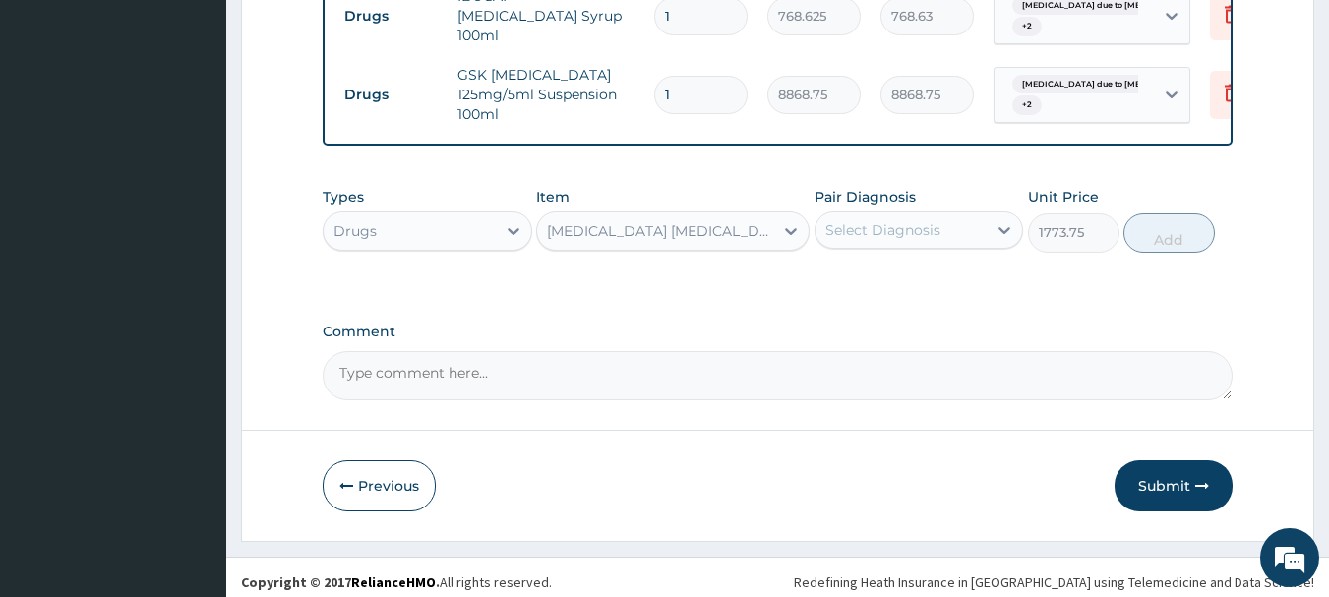
click at [952, 223] on div "Select Diagnosis" at bounding box center [901, 229] width 172 height 31
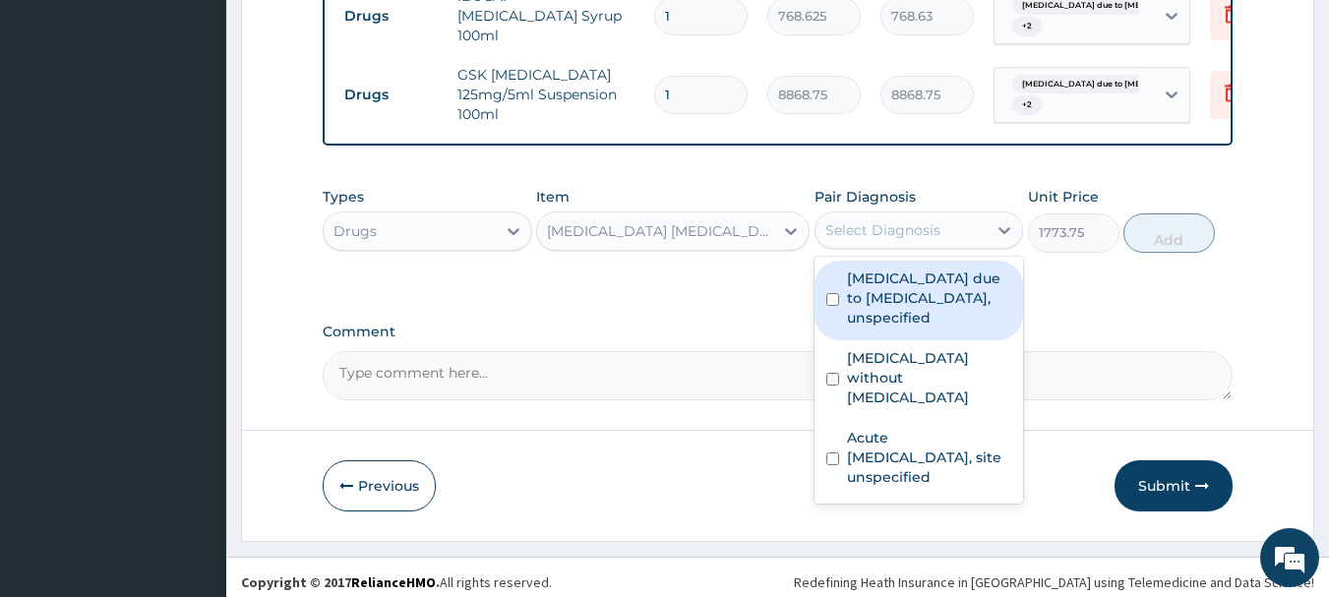
click at [930, 279] on label "Malaria due to Plasmodium falciparum, unspecified" at bounding box center [929, 298] width 165 height 59
checkbox input "true"
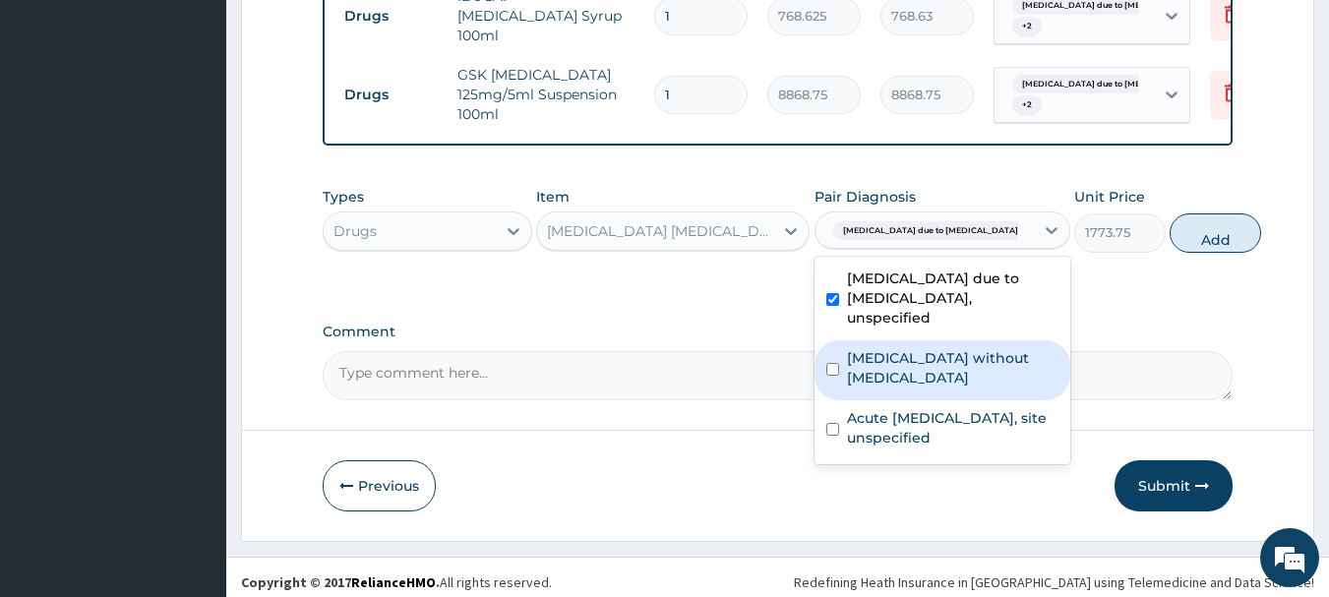
click at [908, 371] on label "Sepsis without septic shock" at bounding box center [952, 367] width 211 height 39
checkbox input "true"
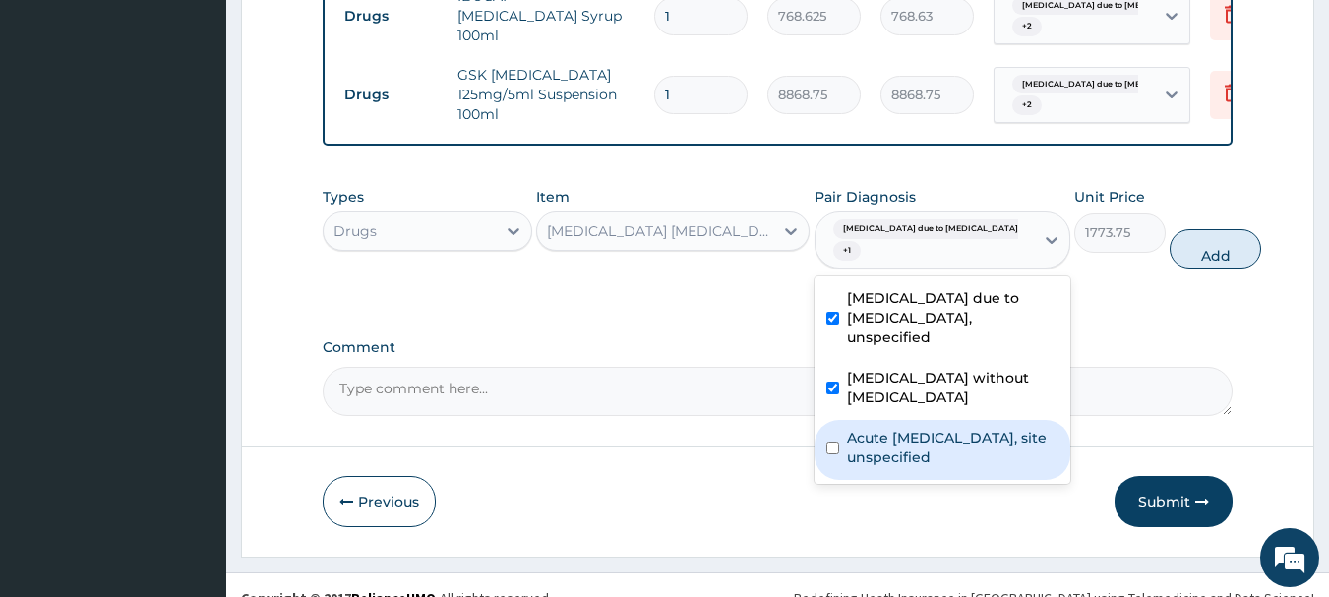
click at [892, 428] on label "Acute upper respiratory infection, site unspecified" at bounding box center [952, 447] width 211 height 39
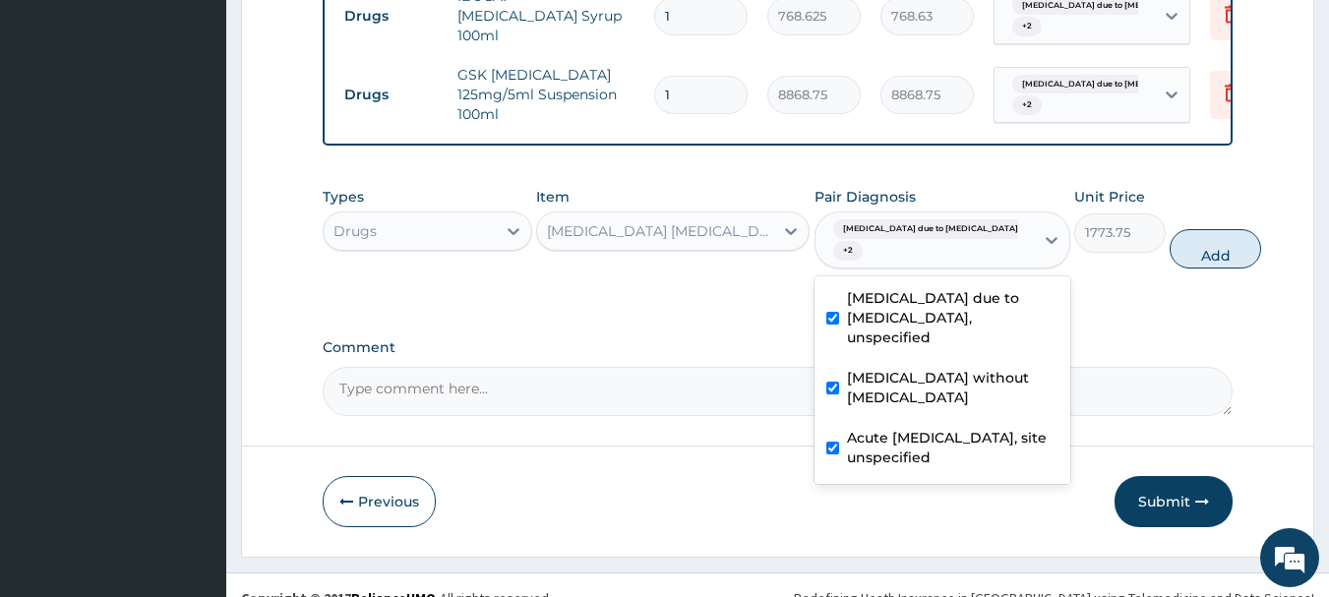
checkbox input "true"
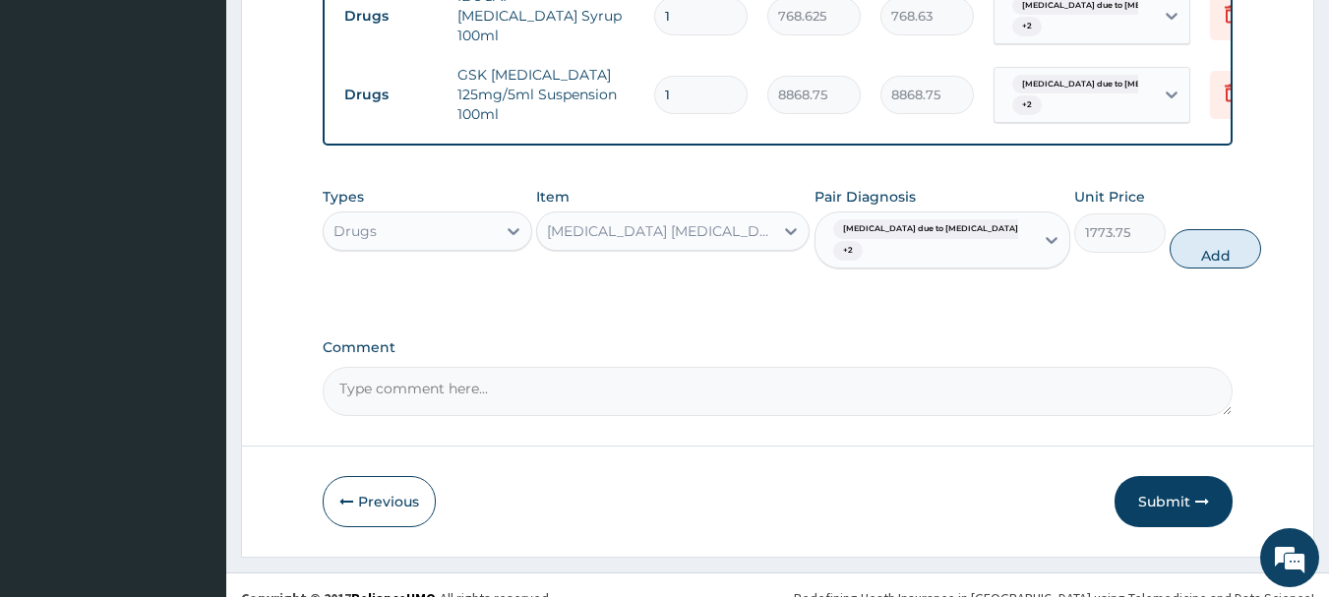
click at [1177, 259] on div "Types Drugs Item BENYLIN DRY COUGH 100ml Pair Diagnosis Malaria due to Plasmodi…" at bounding box center [778, 227] width 911 height 101
click at [1184, 241] on button "Add" at bounding box center [1215, 248] width 91 height 39
type input "0"
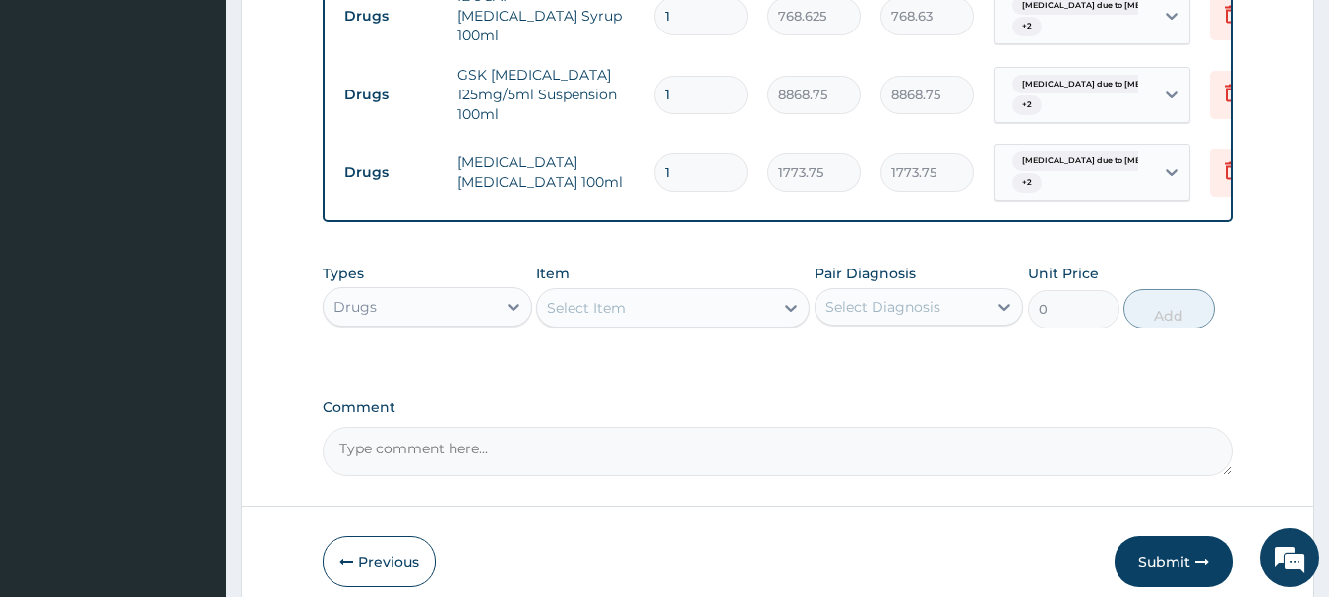
click at [675, 295] on div "Select Item" at bounding box center [655, 307] width 236 height 31
drag, startPoint x: 1160, startPoint y: 544, endPoint x: 1167, endPoint y: 533, distance: 12.8
click at [1161, 544] on button "Submit" at bounding box center [1174, 561] width 118 height 51
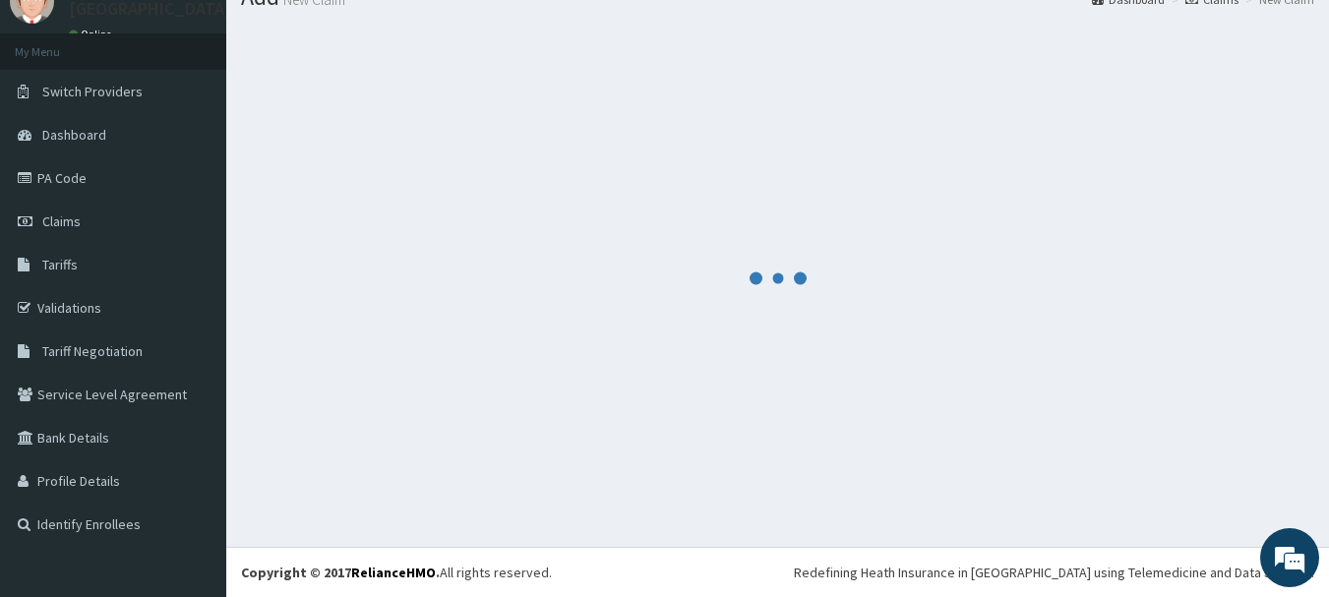
scroll to position [1253, 0]
